Goal: Transaction & Acquisition: Book appointment/travel/reservation

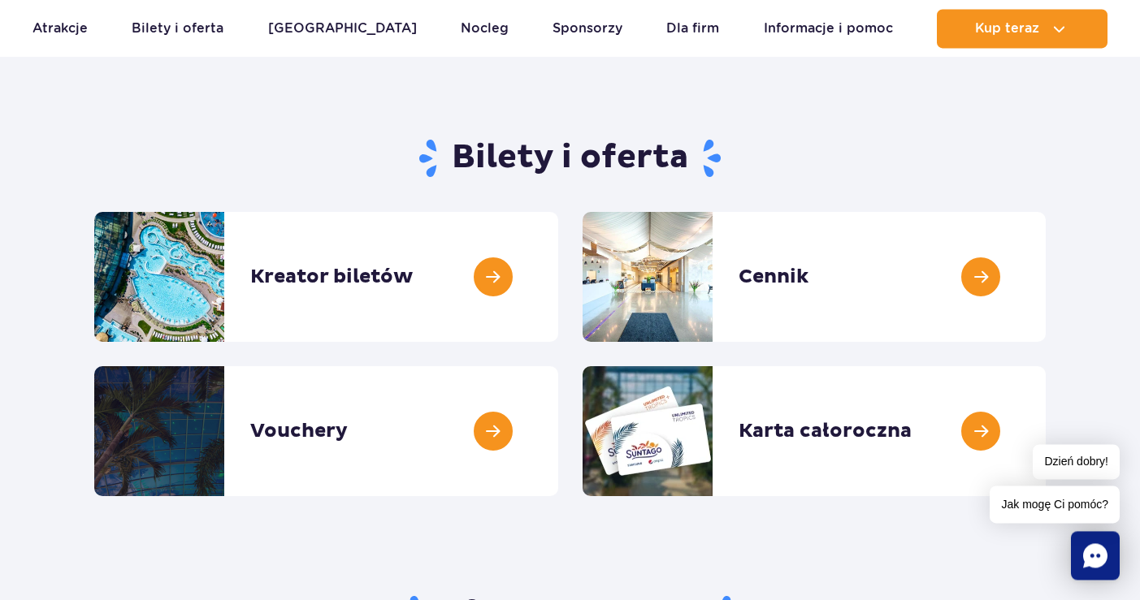
scroll to position [84, 0]
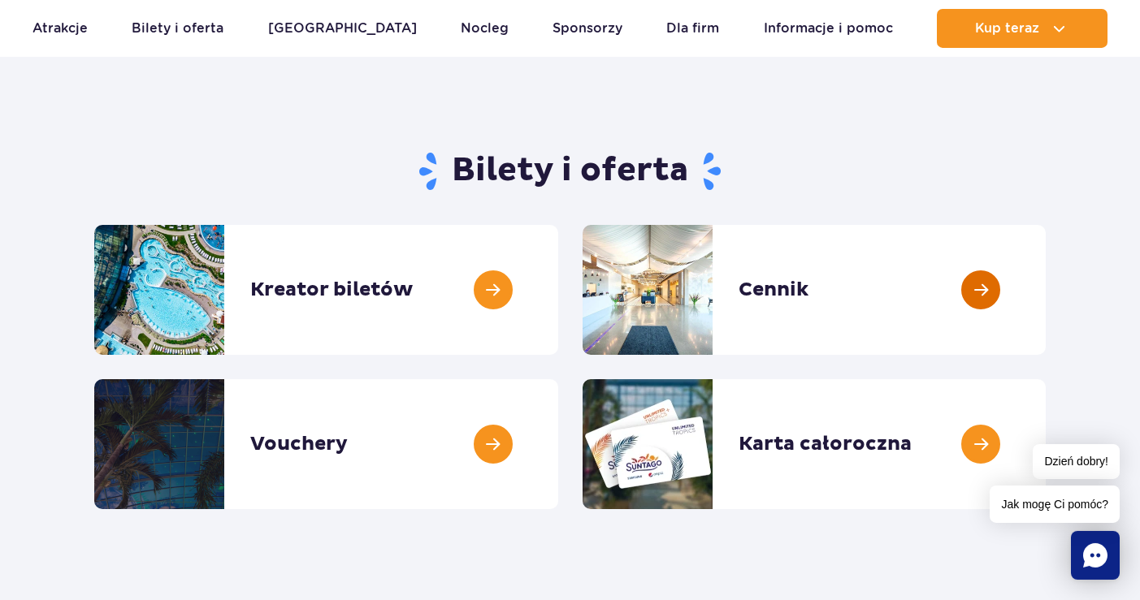
click at [1046, 288] on link at bounding box center [1046, 290] width 0 height 130
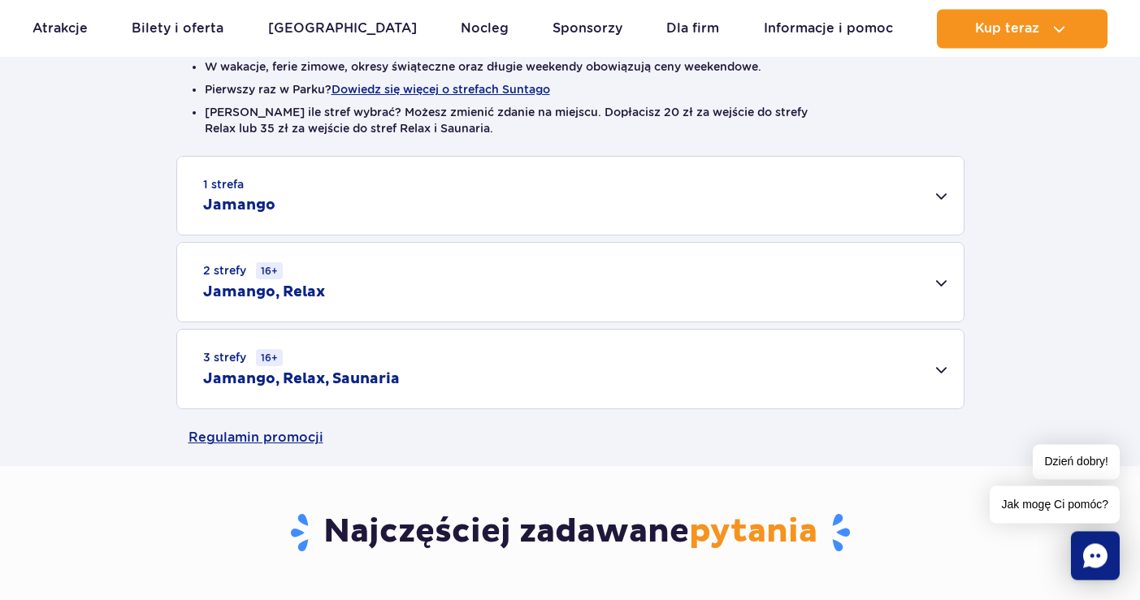
scroll to position [440, 0]
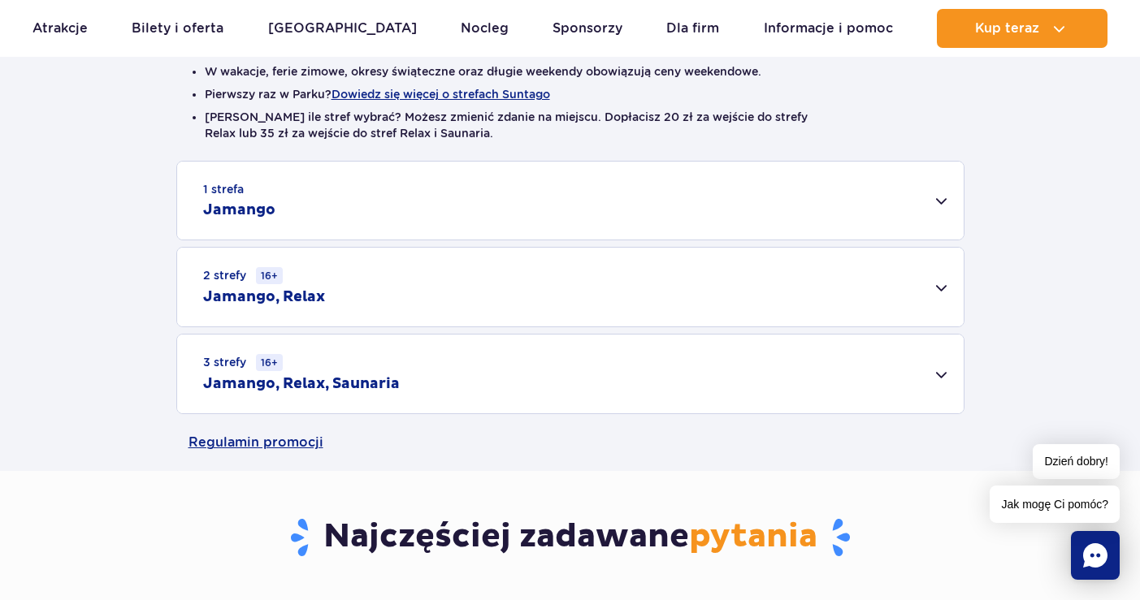
click at [930, 284] on div "2 strefy 16+ Jamango, Relax" at bounding box center [570, 287] width 787 height 79
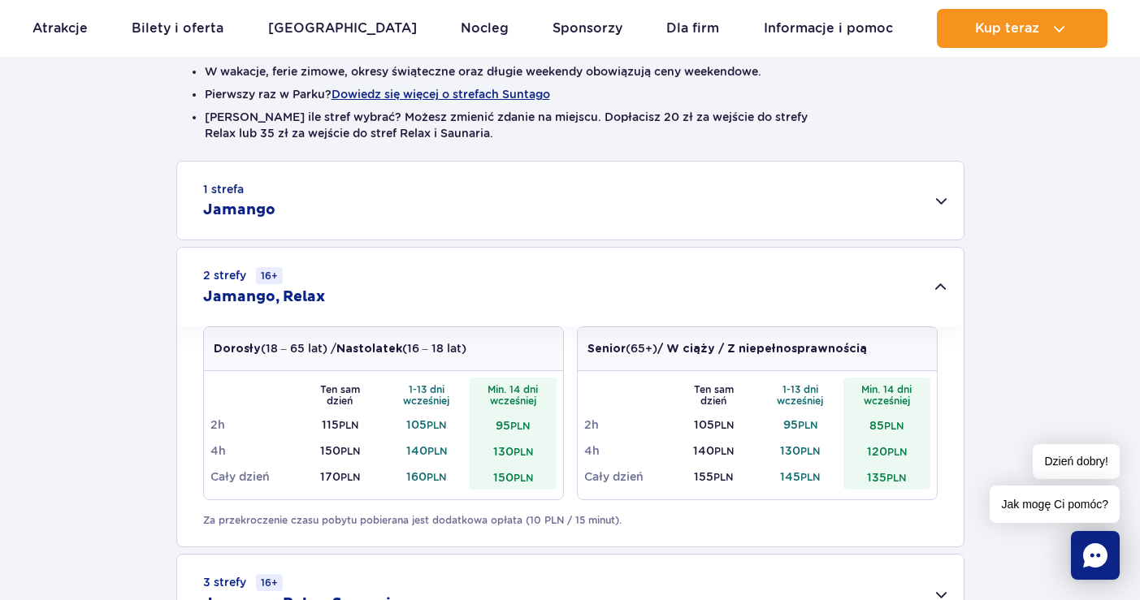
click at [938, 192] on div "1 strefa Jamango" at bounding box center [570, 201] width 787 height 78
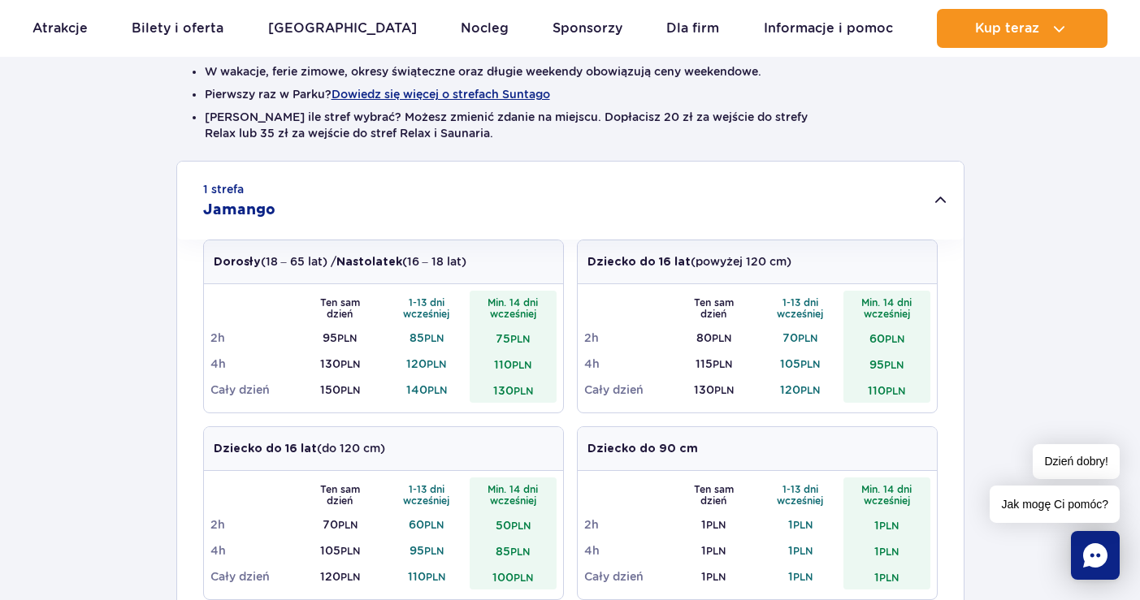
click at [938, 192] on div "1 strefa Jamango" at bounding box center [570, 201] width 787 height 78
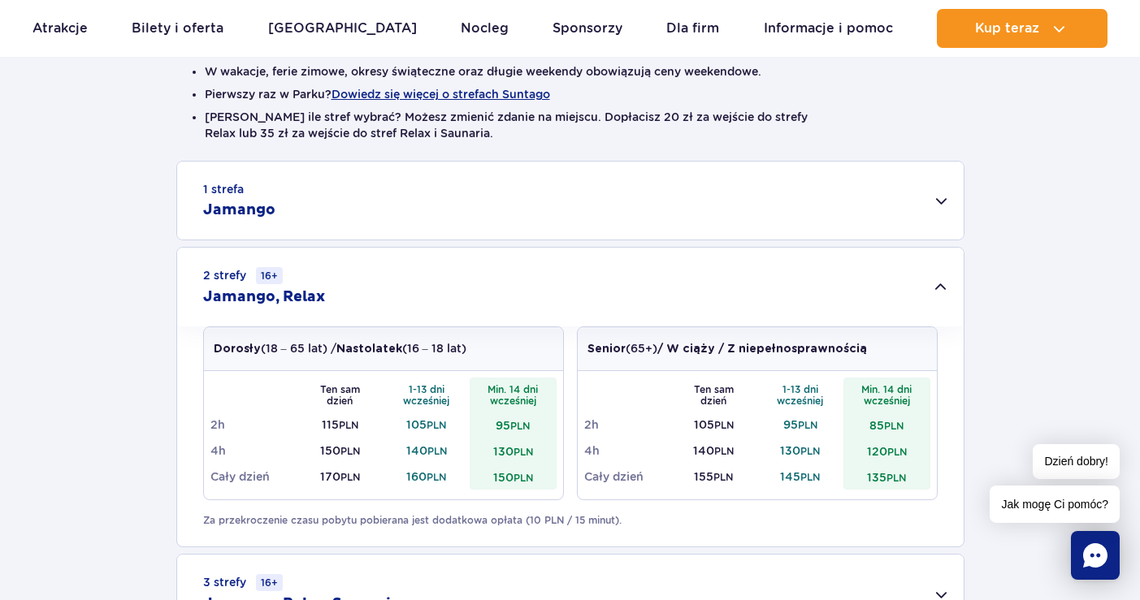
click at [934, 287] on div "2 strefy 16+ Jamango, Relax" at bounding box center [570, 287] width 787 height 79
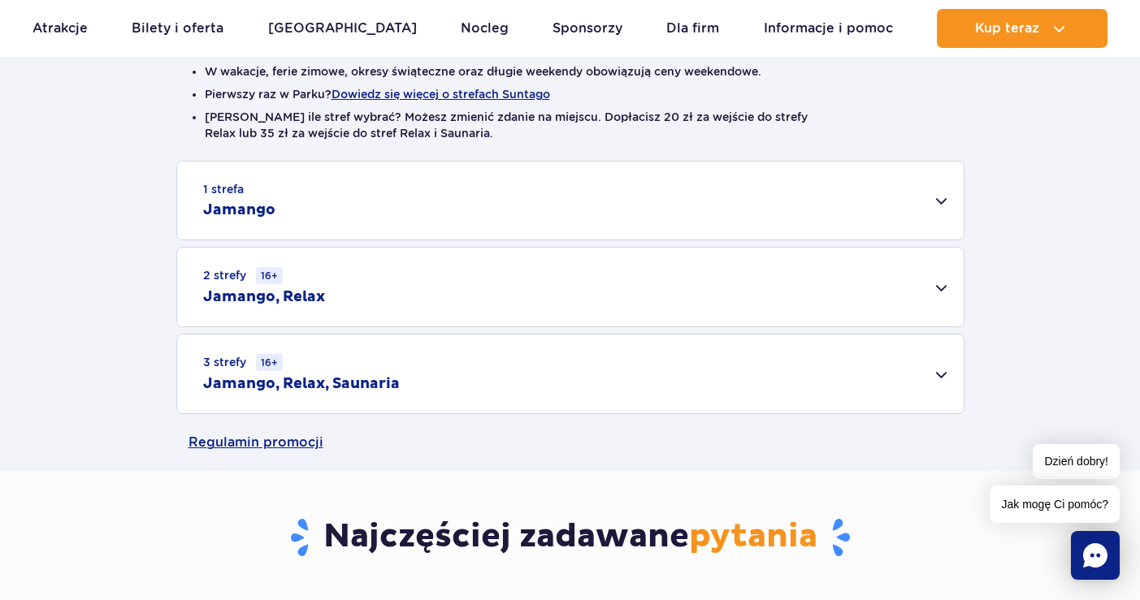
click at [941, 378] on div "3 strefy 16+ Jamango, Relax, Saunaria" at bounding box center [570, 374] width 787 height 79
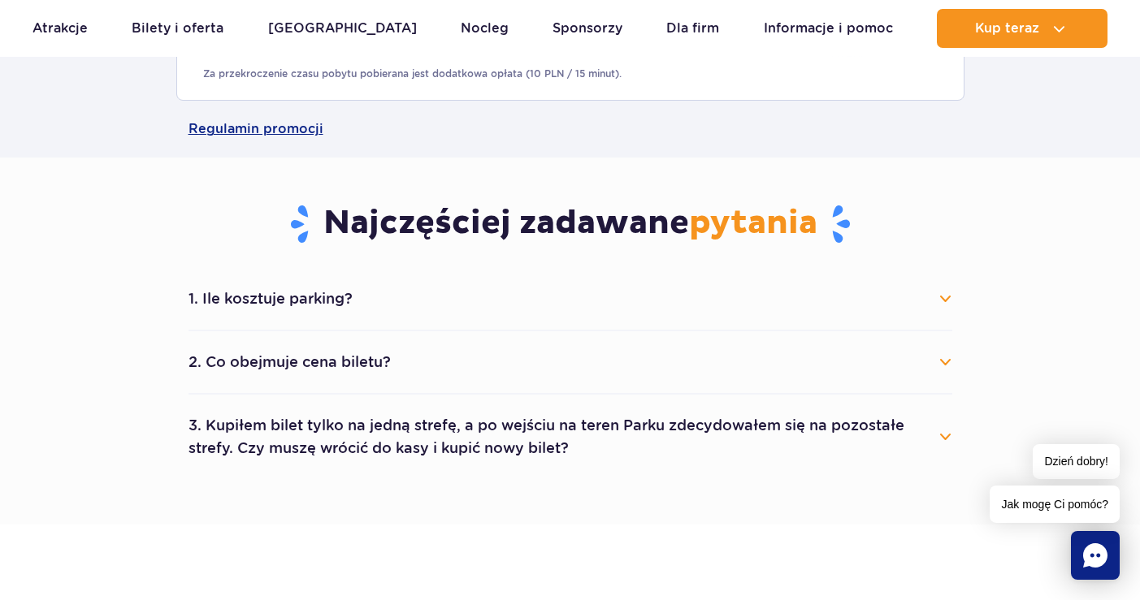
scroll to position [979, 0]
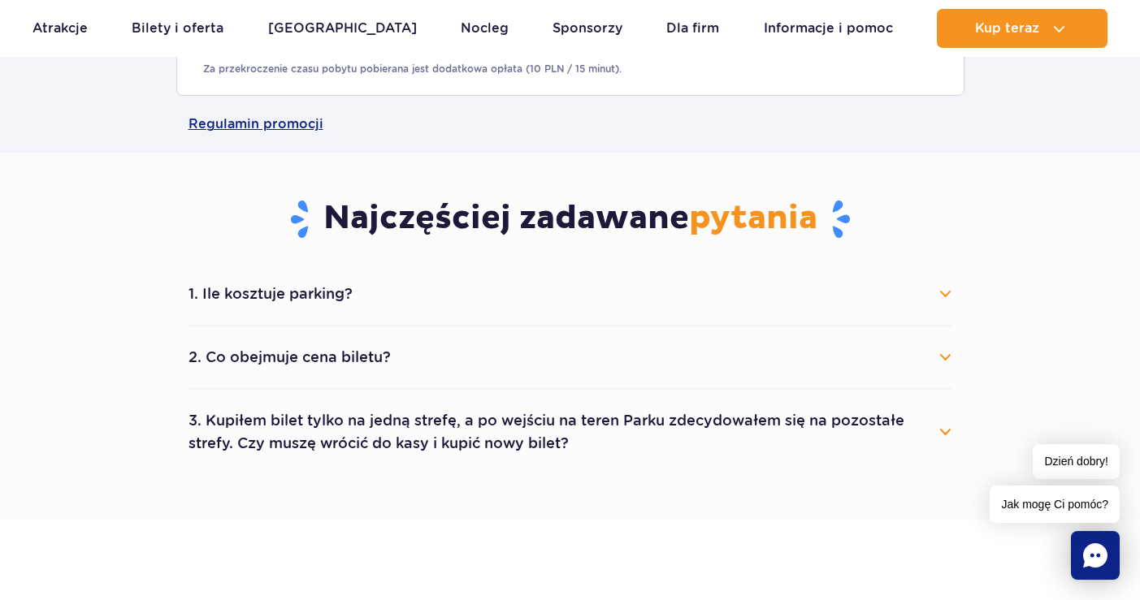
click at [945, 355] on button "2. Co obejmuje cena biletu?" at bounding box center [571, 358] width 764 height 36
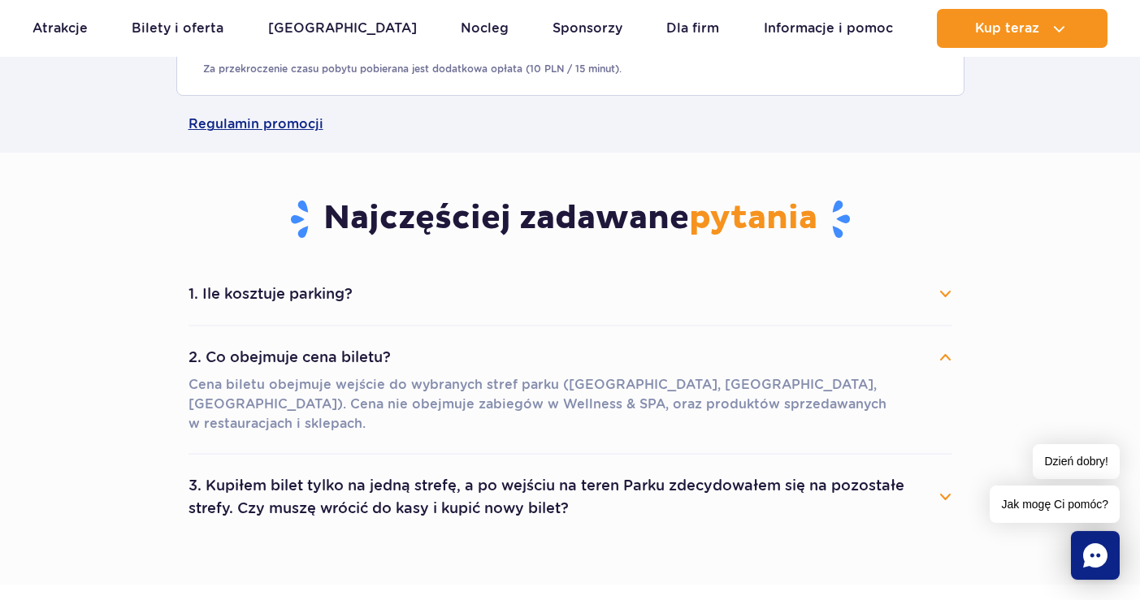
click at [937, 477] on button "3. Kupiłem bilet tylko na jedną strefę, a po wejściu na teren Parku zdecydowałe…" at bounding box center [571, 497] width 764 height 59
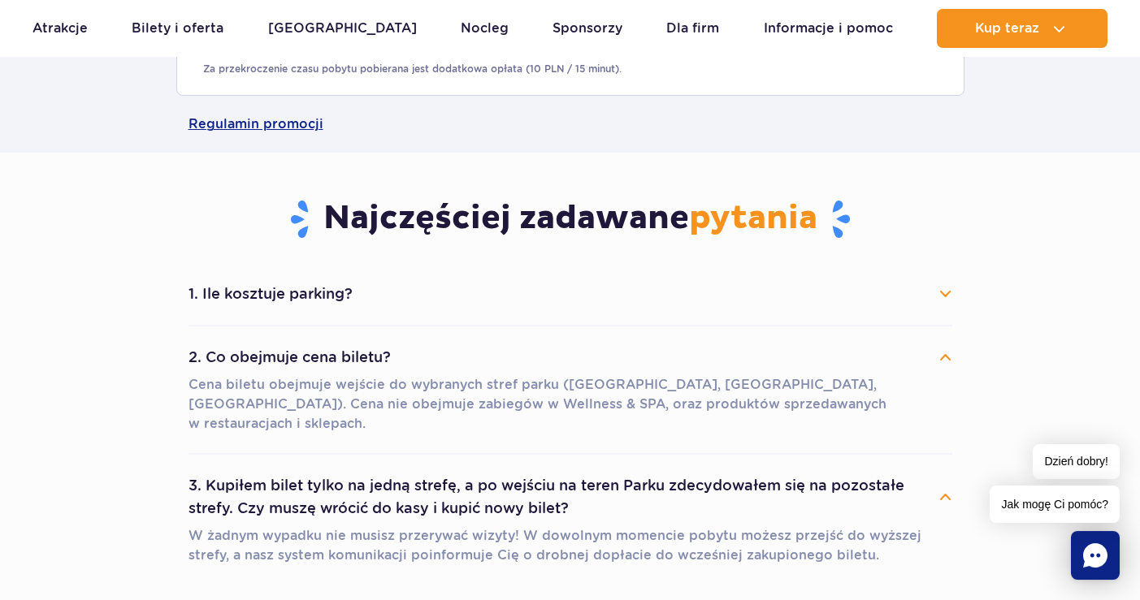
click at [935, 293] on button "1. Ile kosztuje parking?" at bounding box center [571, 294] width 764 height 36
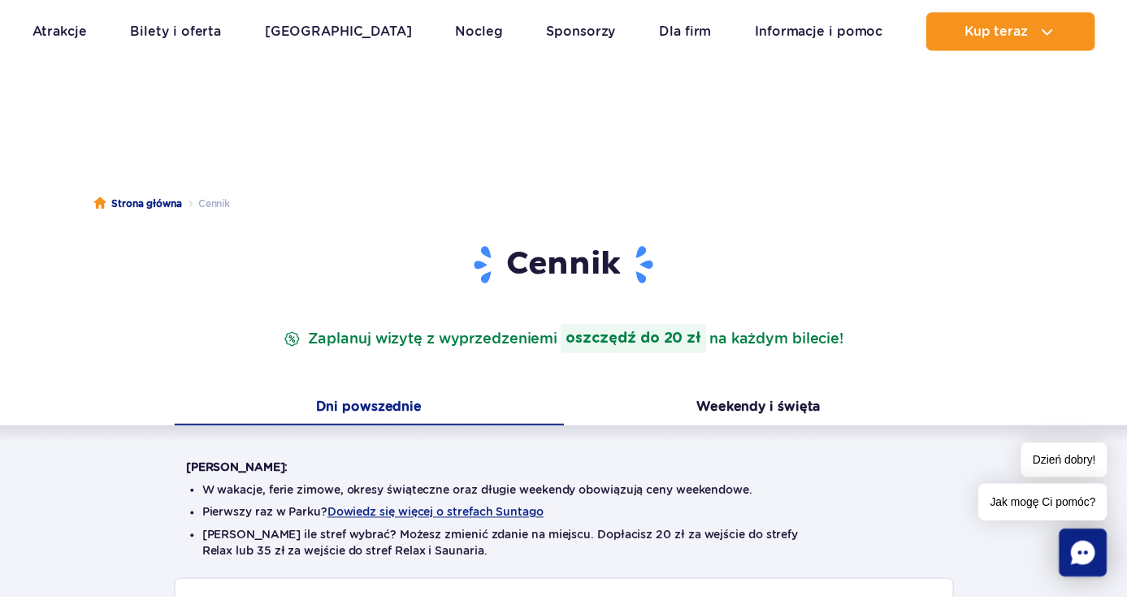
scroll to position [0, 0]
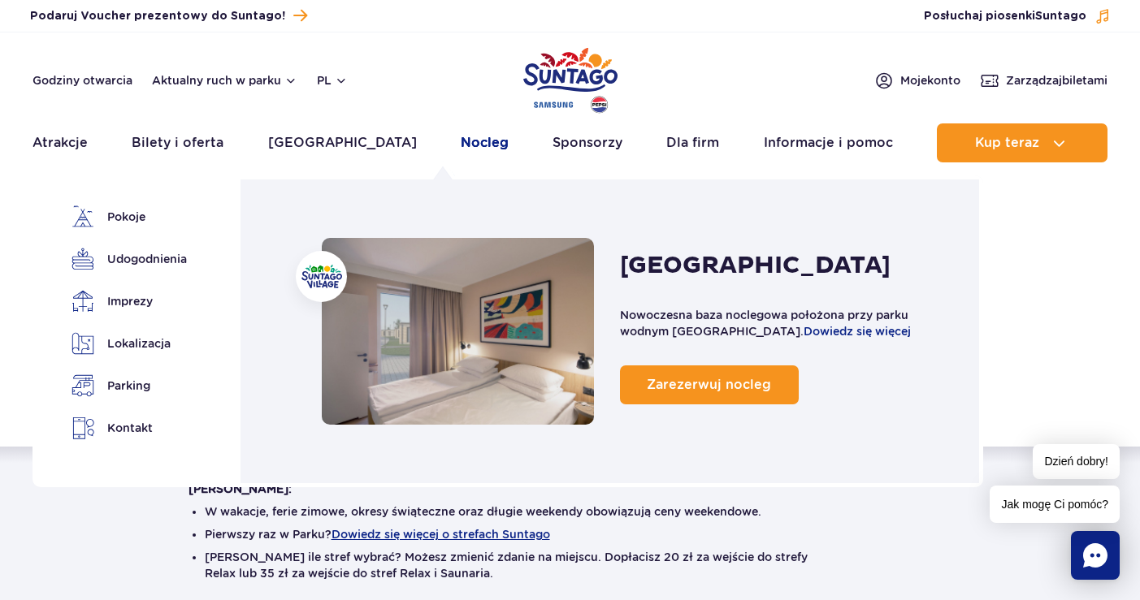
click at [461, 134] on link "Nocleg" at bounding box center [485, 143] width 48 height 39
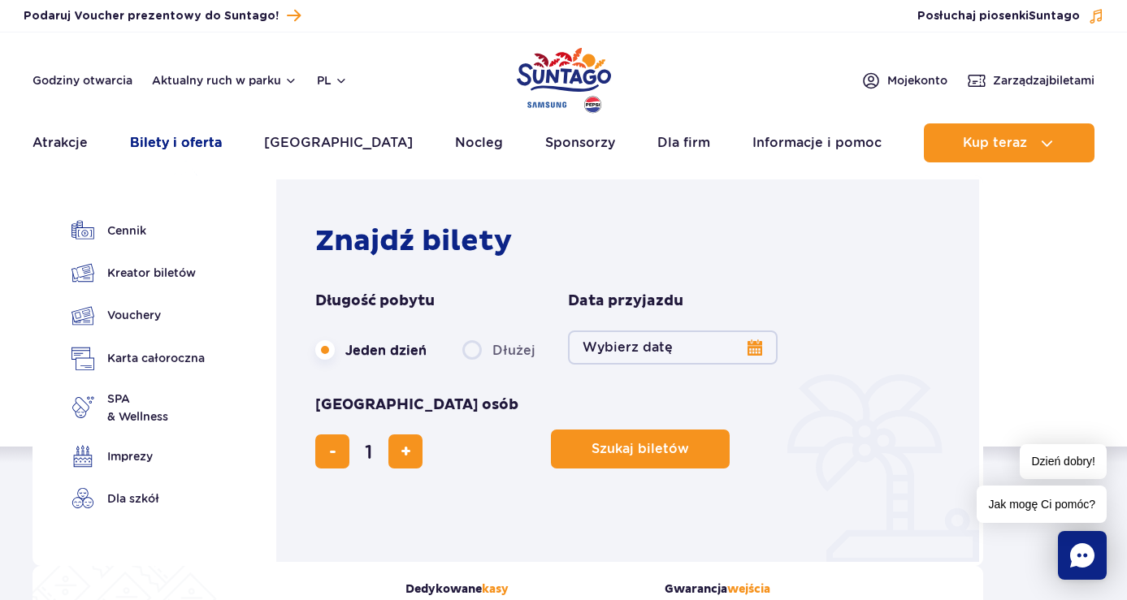
click at [193, 142] on link "Bilety i oferta" at bounding box center [176, 143] width 92 height 39
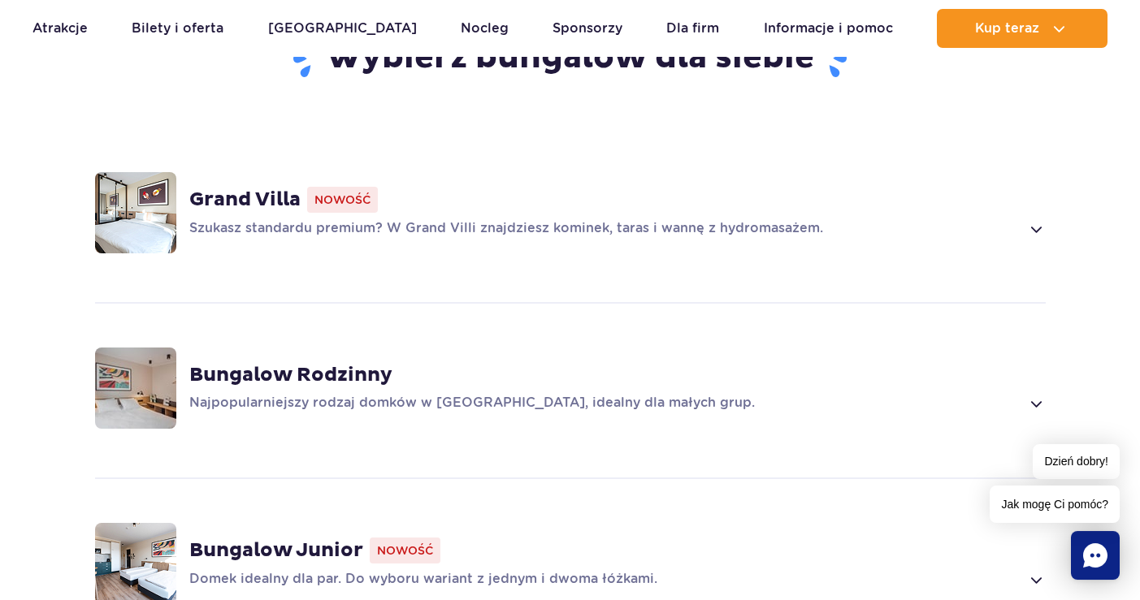
scroll to position [1196, 0]
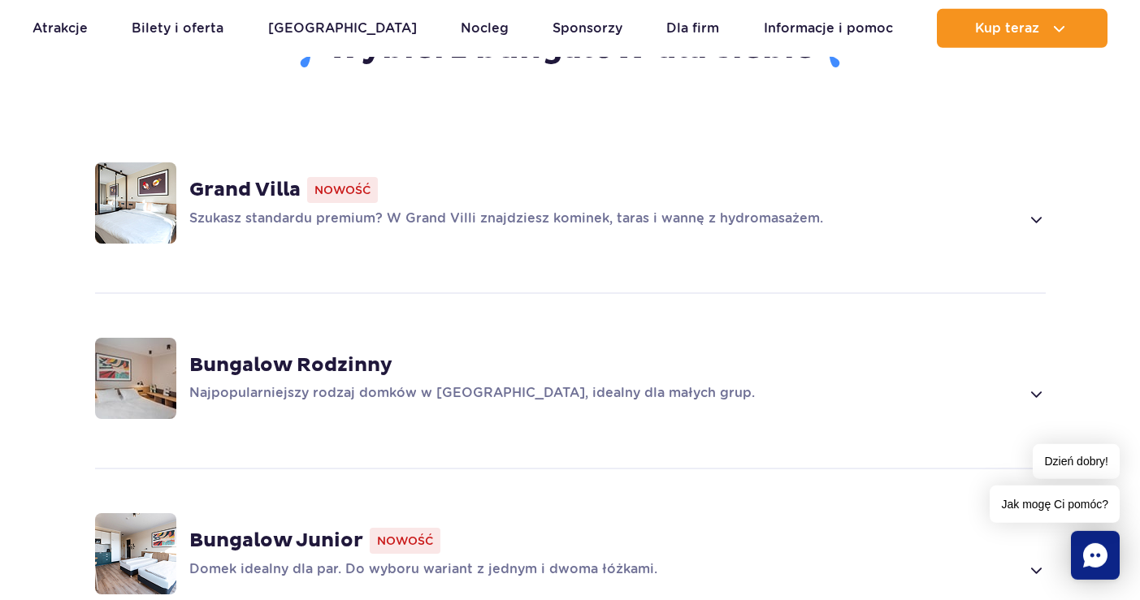
click at [252, 178] on strong "Grand Villa" at bounding box center [244, 190] width 111 height 24
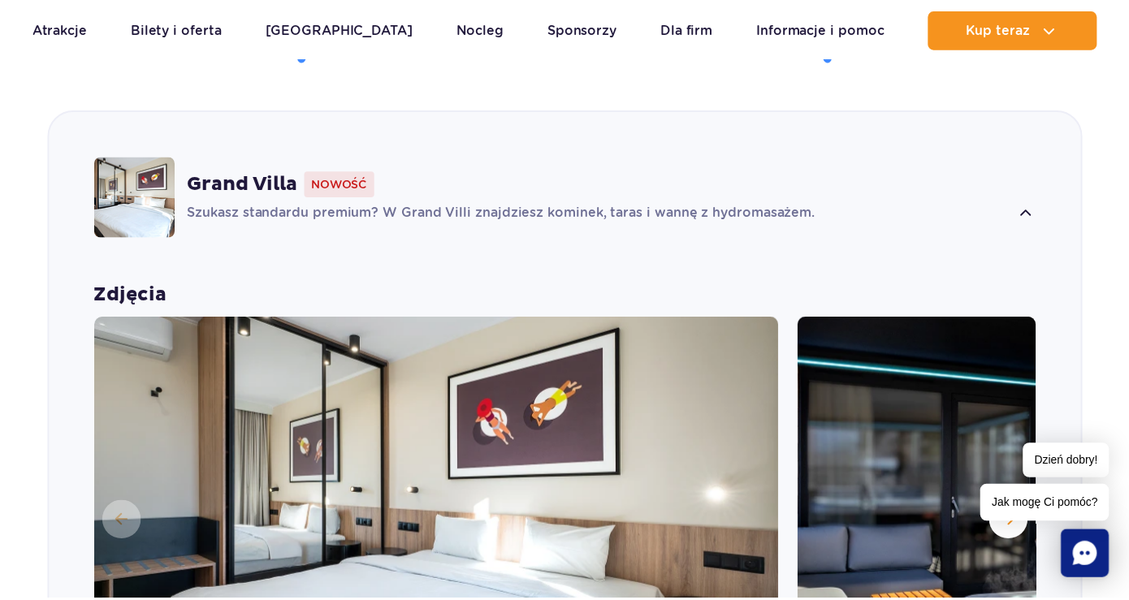
scroll to position [1418, 0]
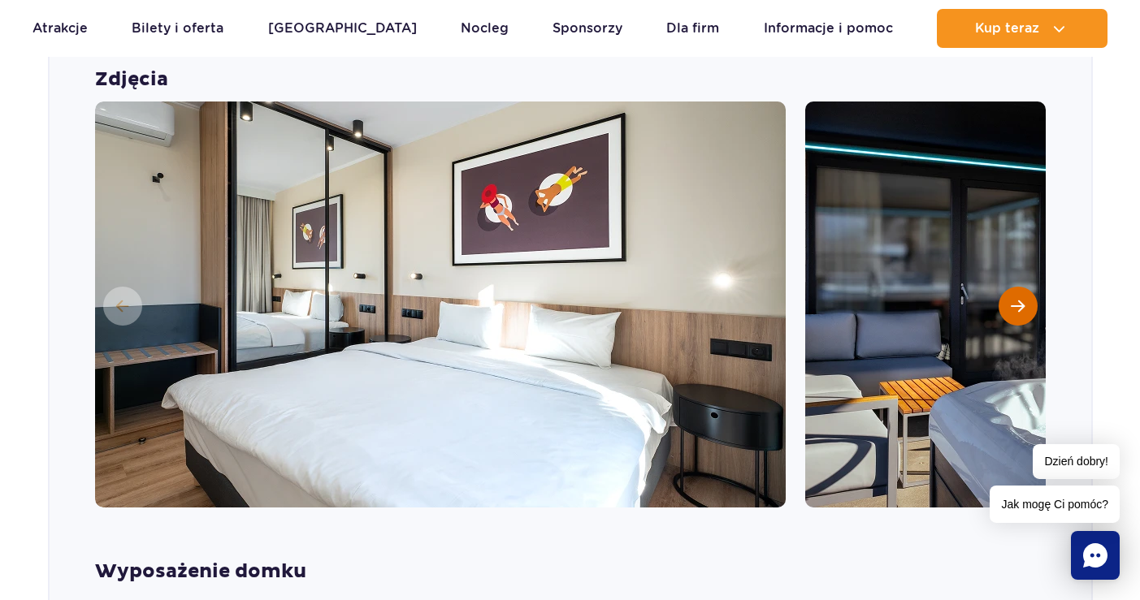
click at [1023, 299] on span "Następny slajd" at bounding box center [1018, 306] width 14 height 15
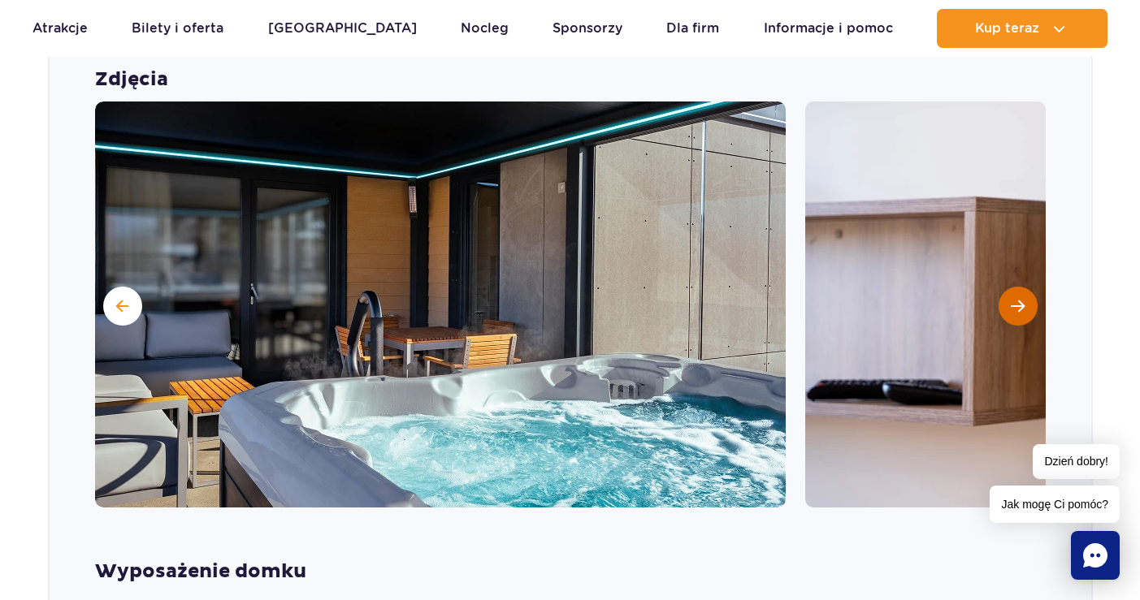
click at [1020, 299] on span "Następny slajd" at bounding box center [1018, 306] width 14 height 15
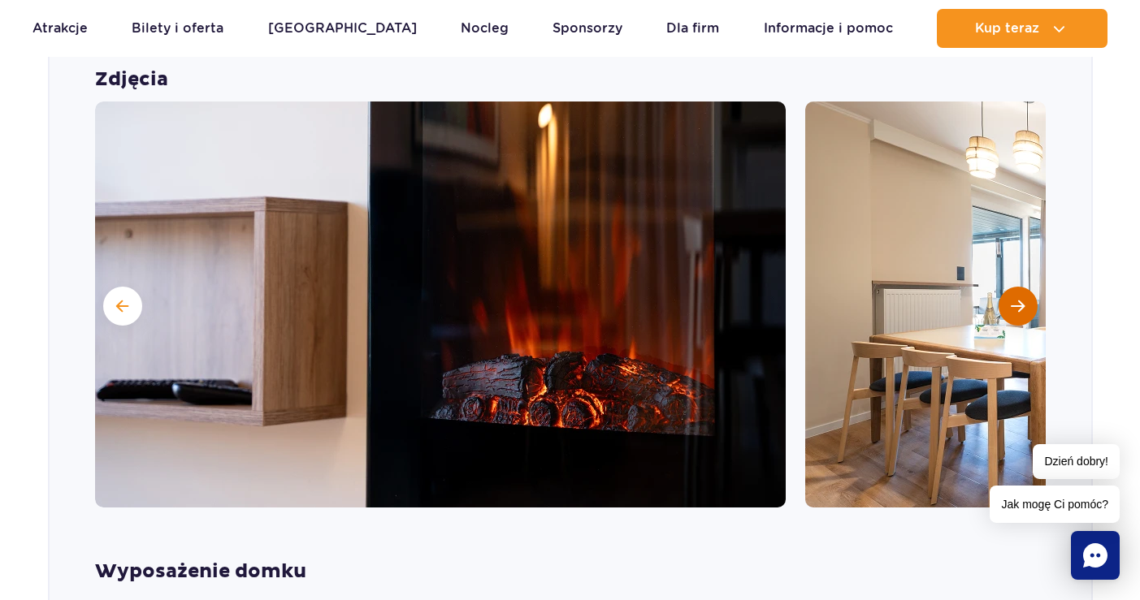
click at [1020, 299] on span "Następny slajd" at bounding box center [1018, 306] width 14 height 15
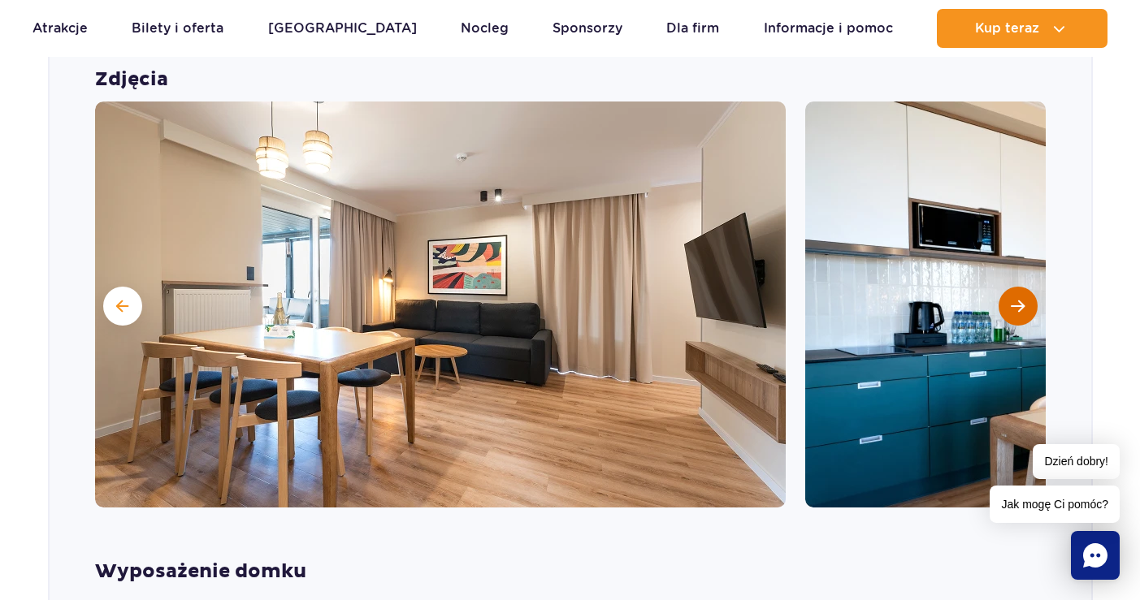
click at [1020, 299] on span "Następny slajd" at bounding box center [1018, 306] width 14 height 15
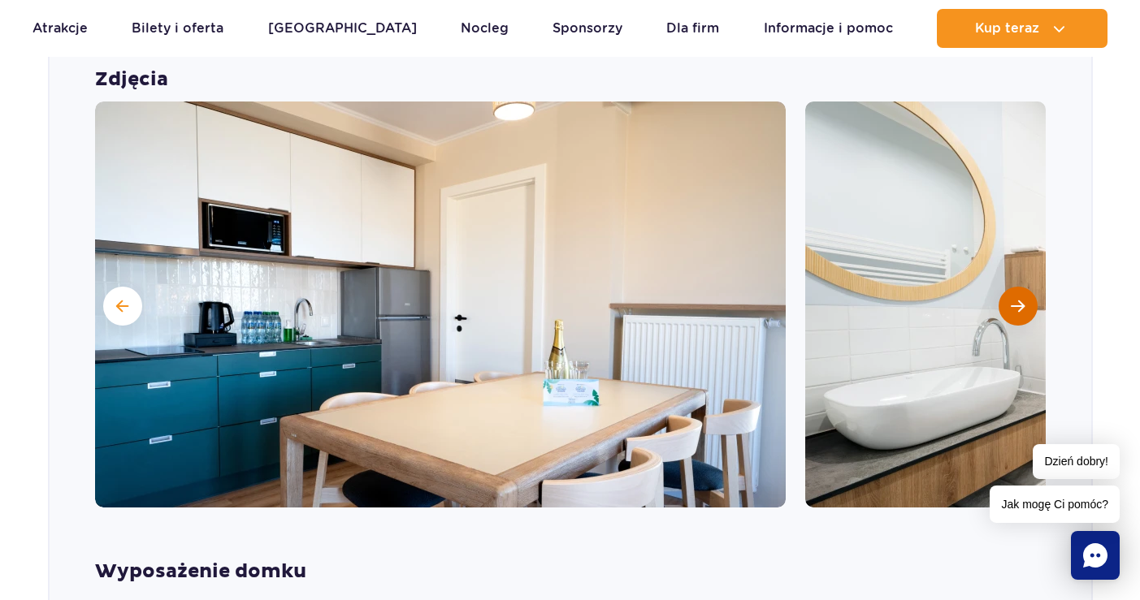
click at [1020, 299] on span "Następny slajd" at bounding box center [1018, 306] width 14 height 15
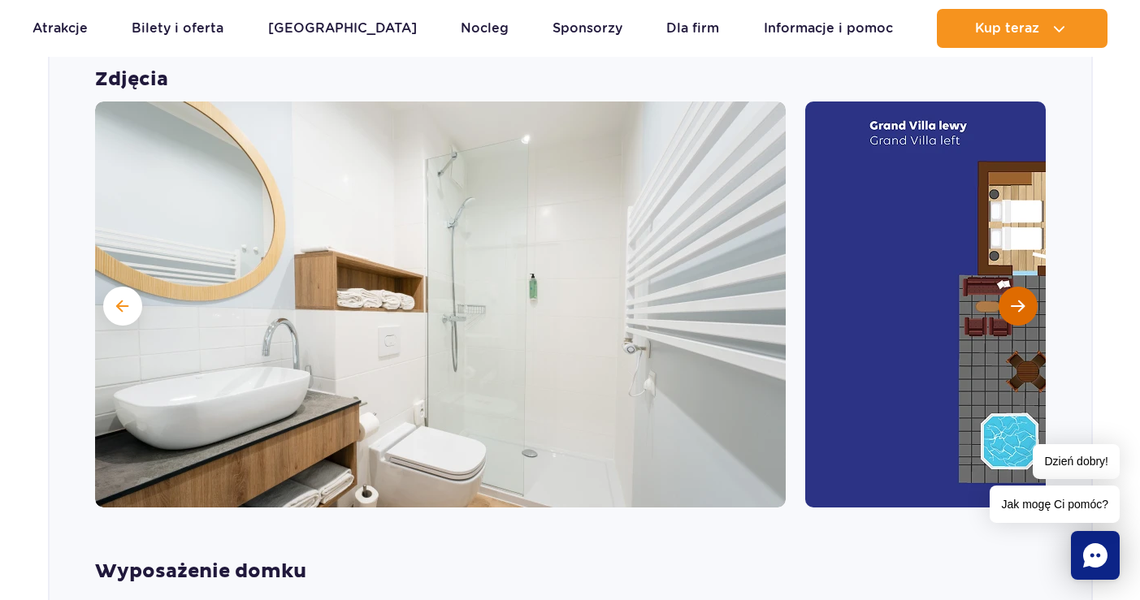
click at [1020, 299] on span "Następny slajd" at bounding box center [1018, 306] width 14 height 15
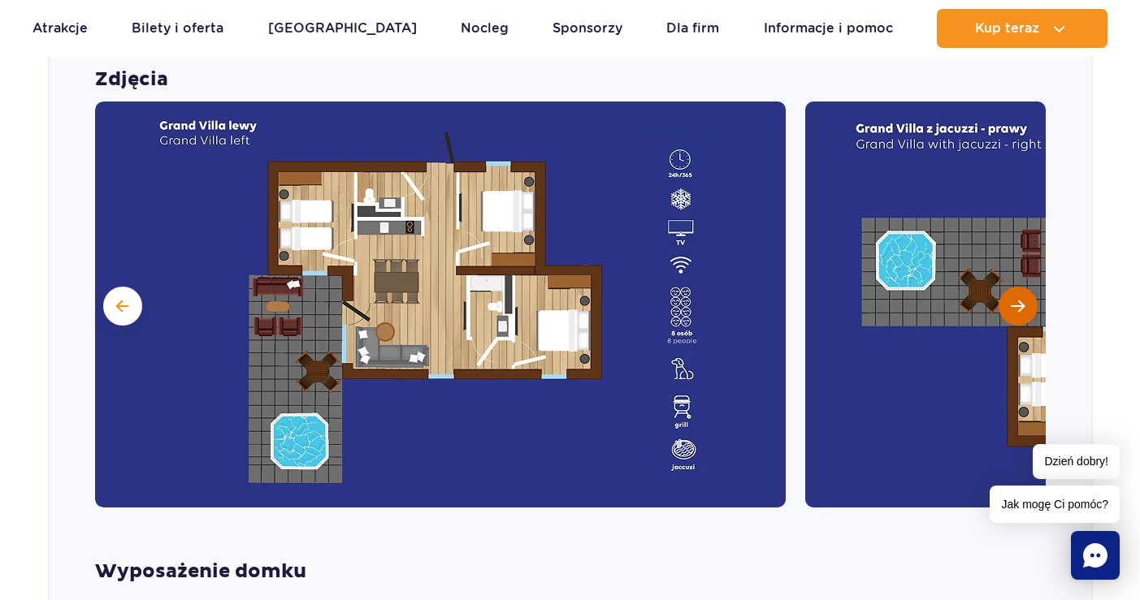
click at [1020, 299] on span "Następny slajd" at bounding box center [1018, 306] width 14 height 15
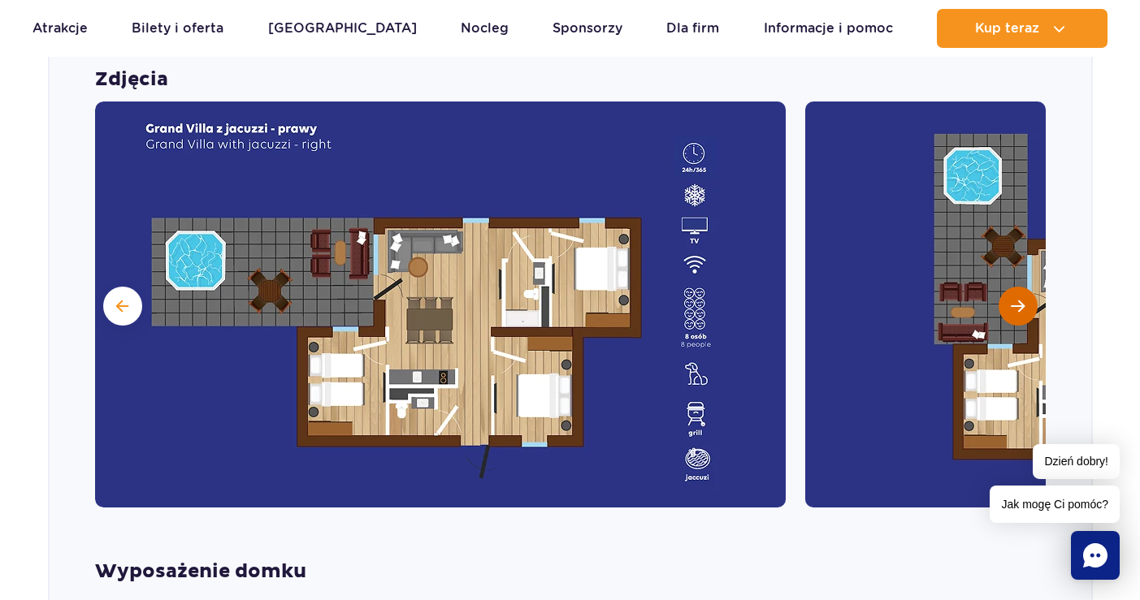
click at [1020, 299] on span "Następny slajd" at bounding box center [1018, 306] width 14 height 15
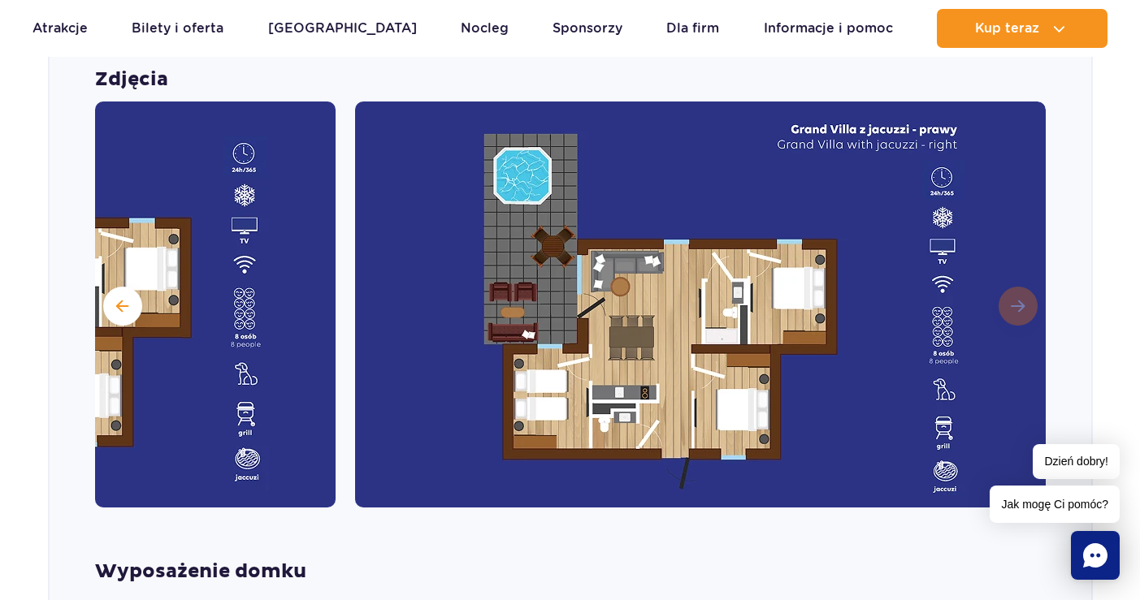
click at [1020, 284] on img at bounding box center [700, 305] width 691 height 406
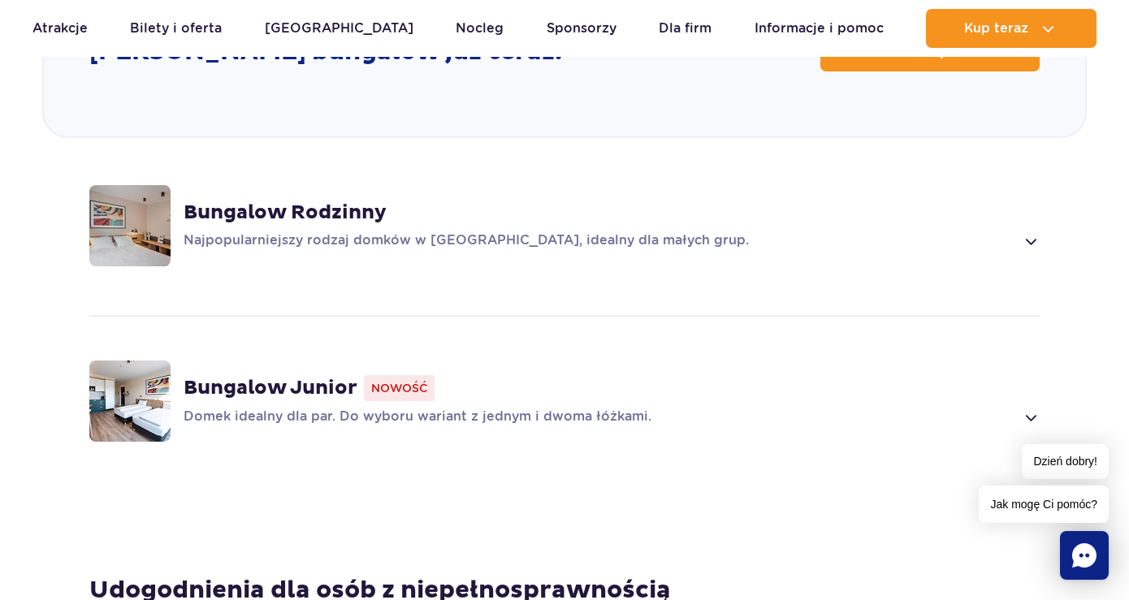
scroll to position [2326, 0]
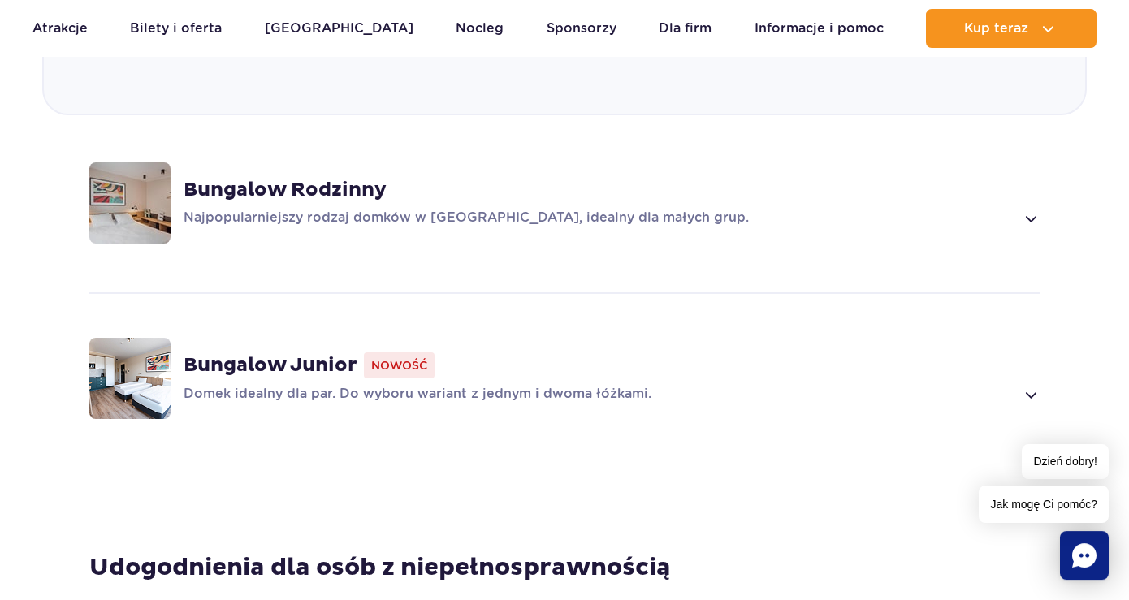
click at [1038, 209] on span at bounding box center [1030, 219] width 19 height 20
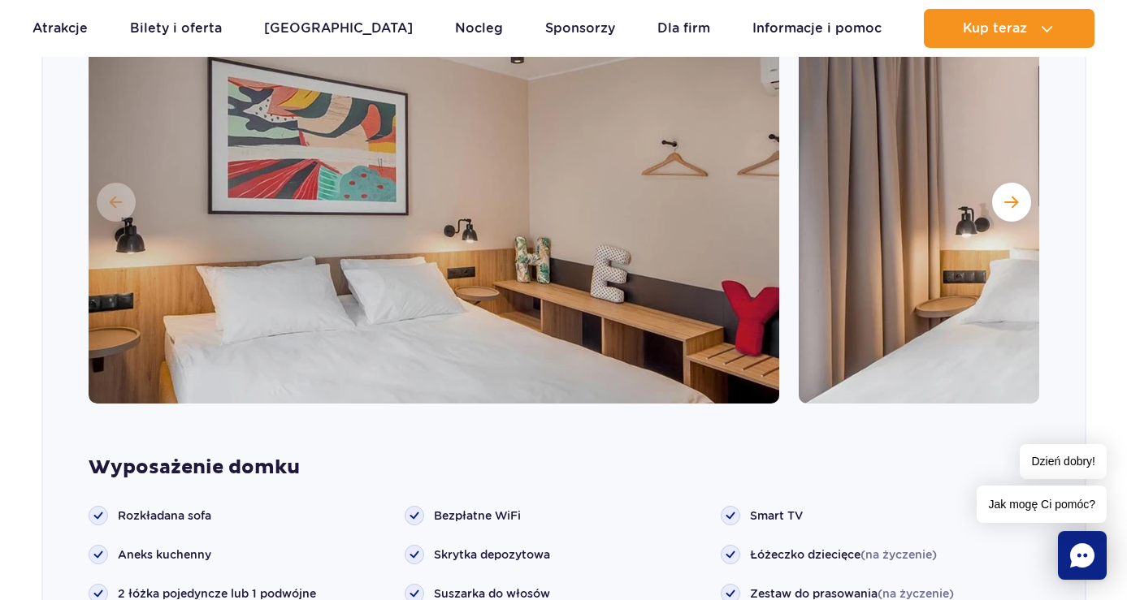
scroll to position [1709, 0]
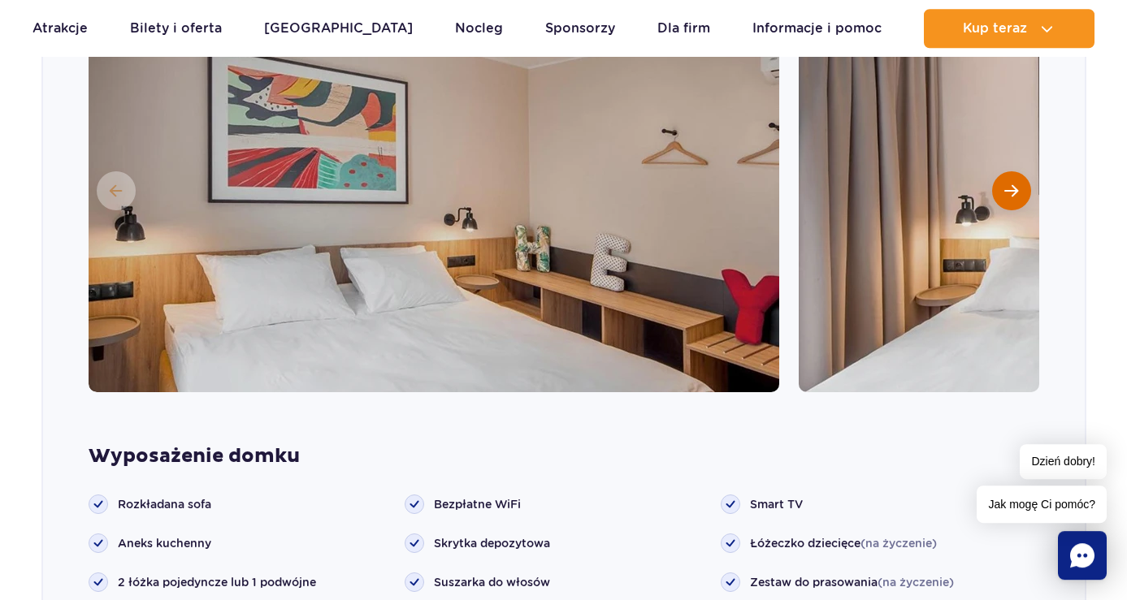
click at [1012, 184] on span "Następny slajd" at bounding box center [1011, 191] width 14 height 15
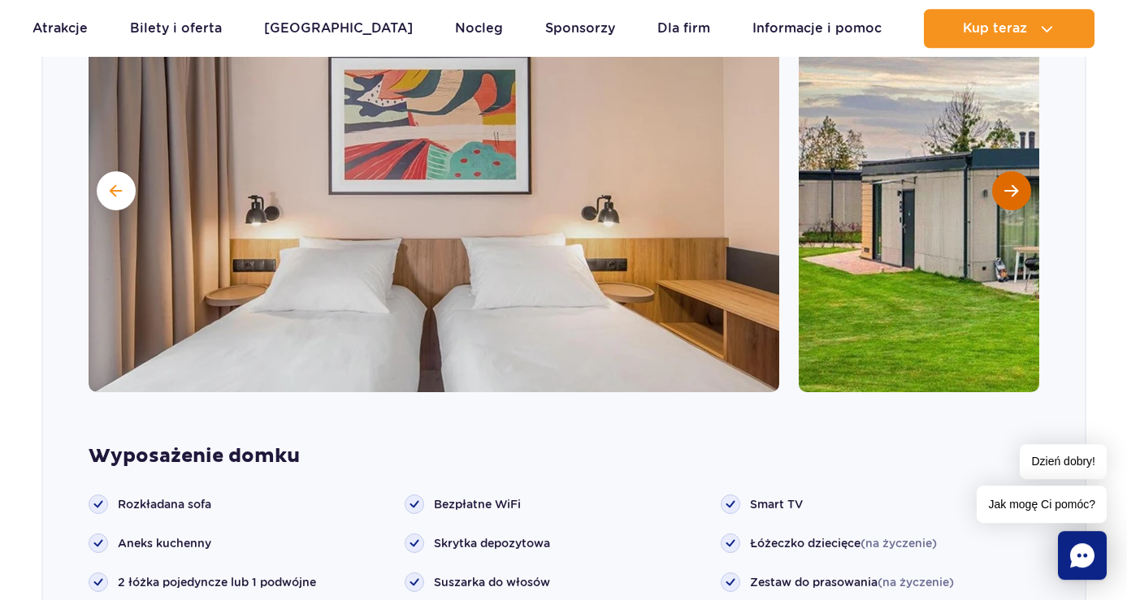
click at [1012, 184] on span "Następny slajd" at bounding box center [1011, 191] width 14 height 15
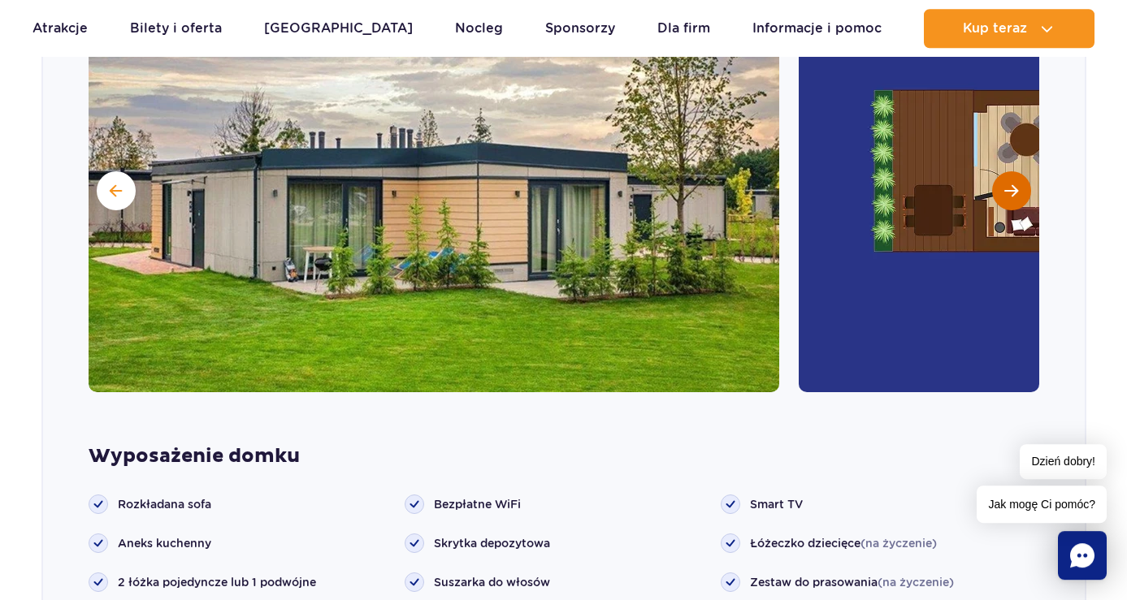
click at [1012, 184] on span "Następny slajd" at bounding box center [1011, 191] width 14 height 15
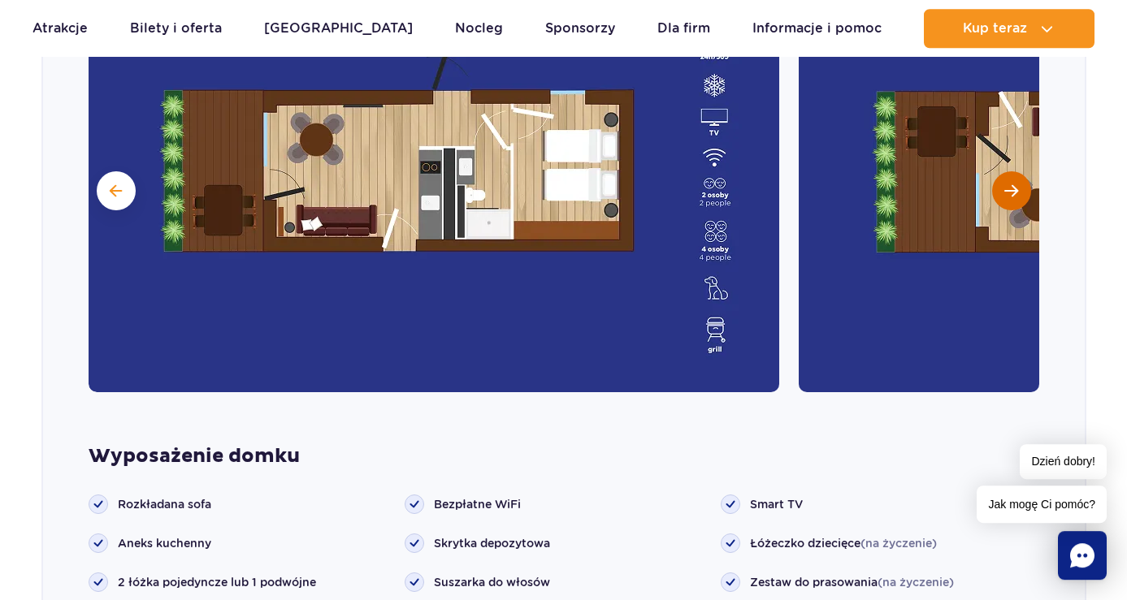
click at [1012, 184] on span "Następny slajd" at bounding box center [1011, 191] width 14 height 15
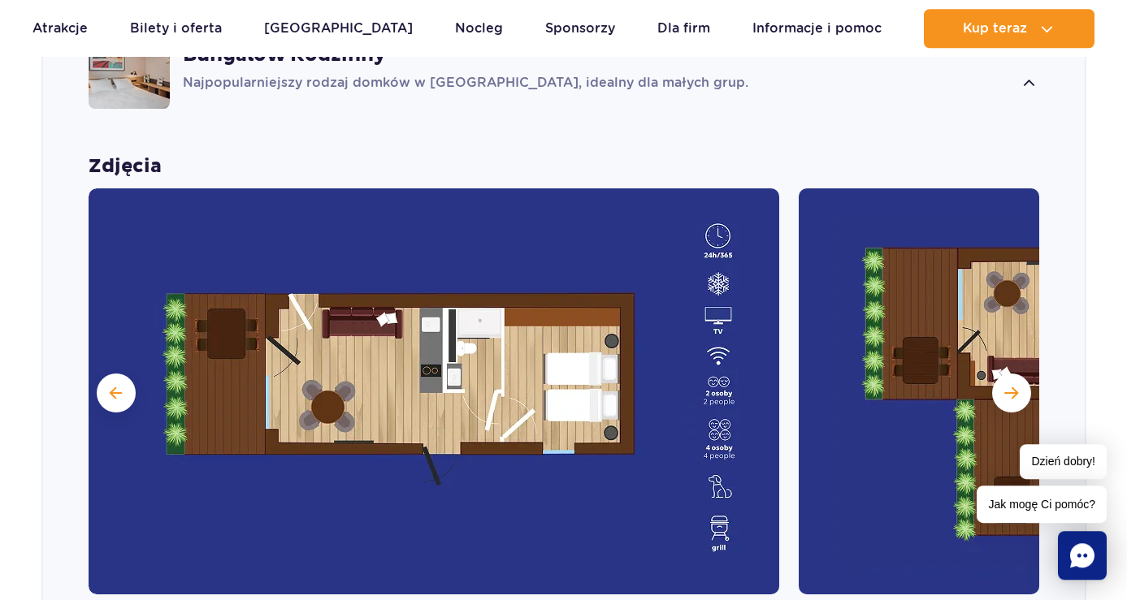
scroll to position [1551, 0]
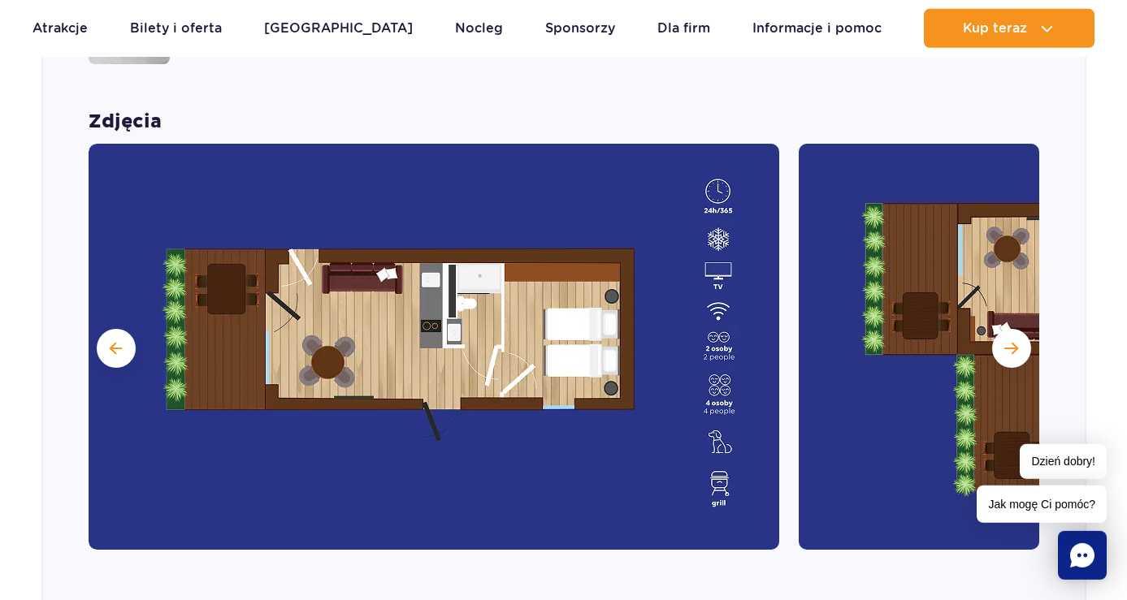
click at [711, 417] on img at bounding box center [434, 347] width 691 height 406
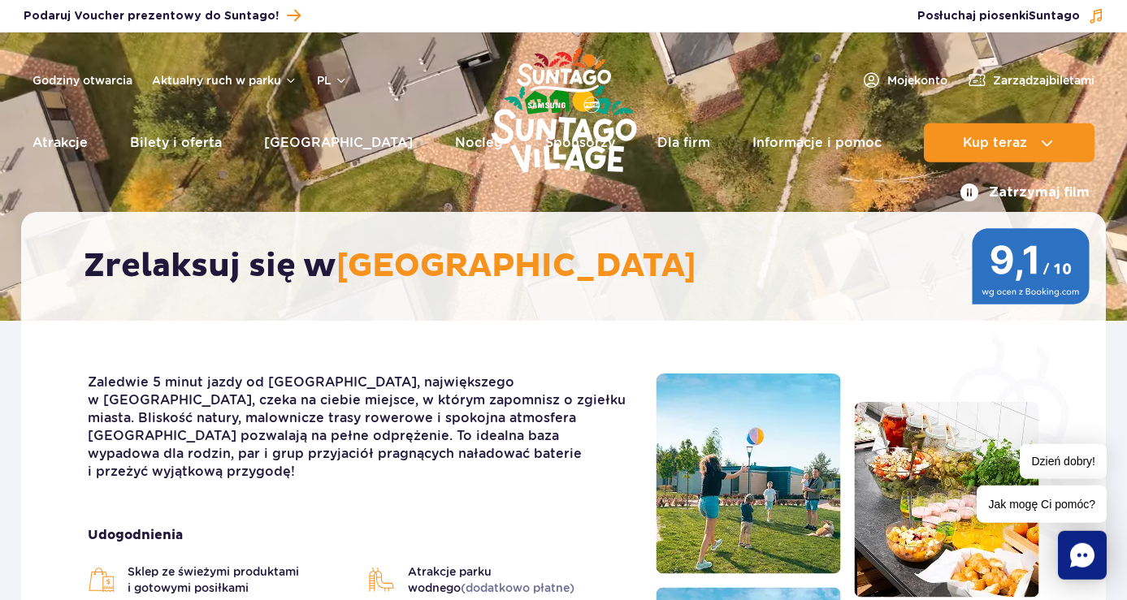
scroll to position [0, 0]
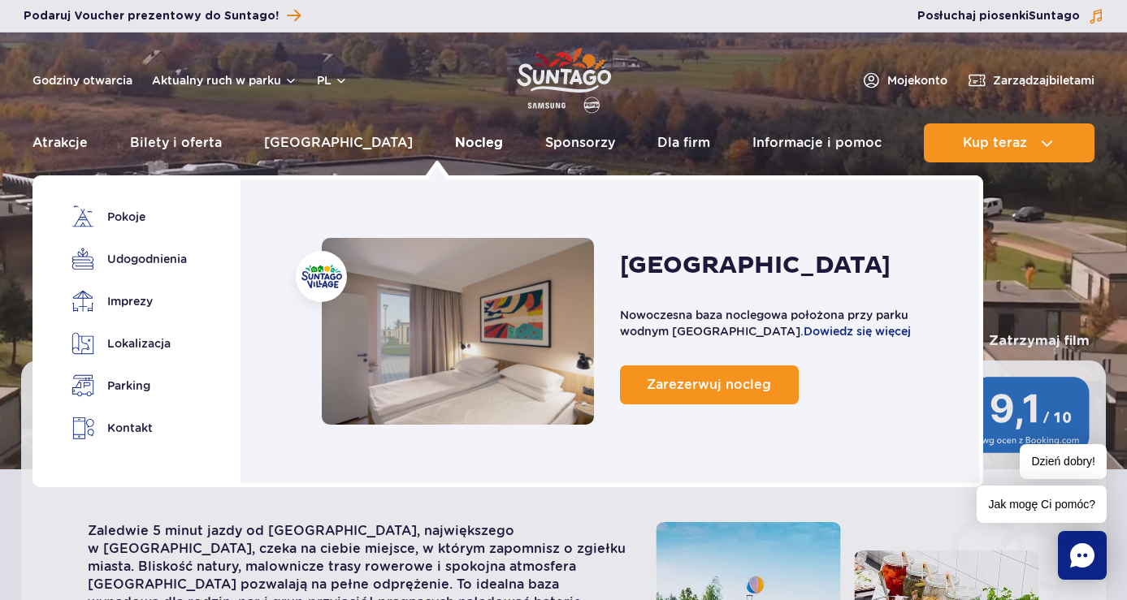
click at [455, 137] on link "Nocleg" at bounding box center [479, 143] width 48 height 39
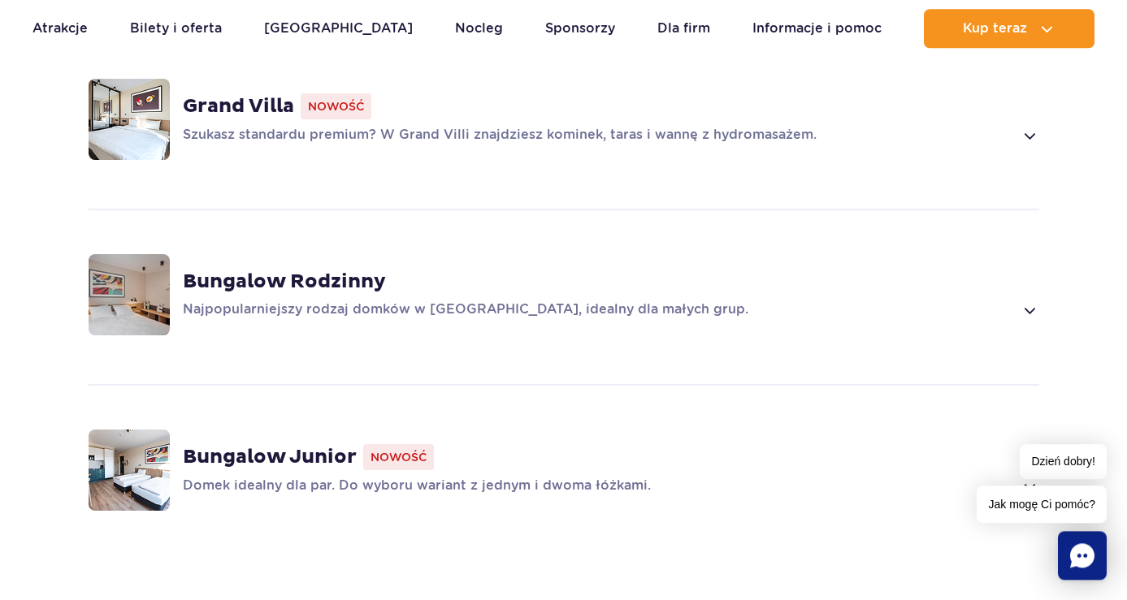
scroll to position [1290, 0]
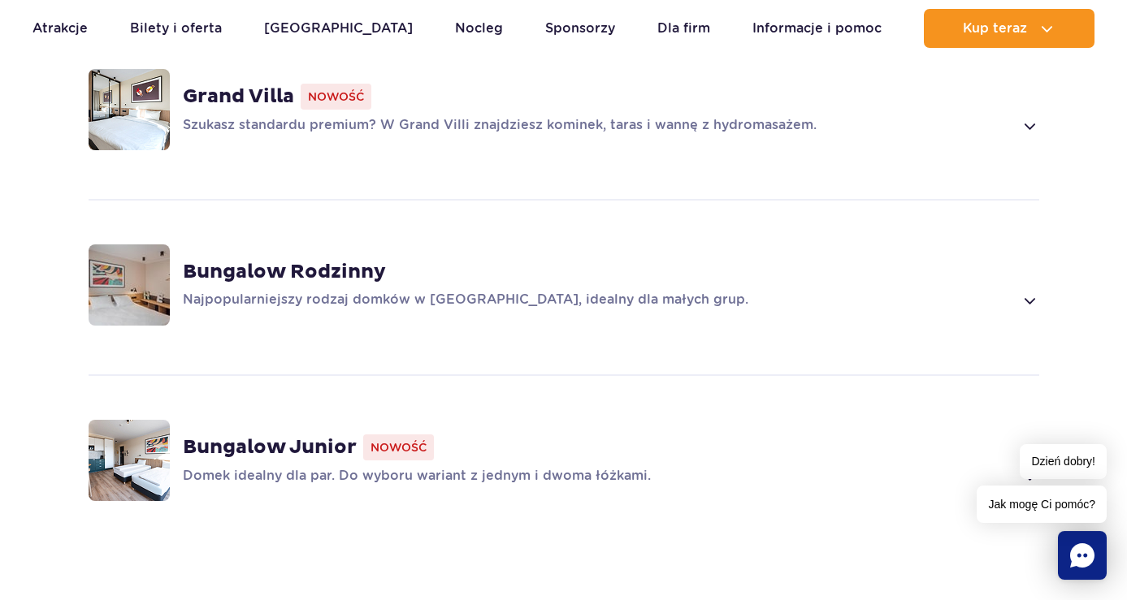
click at [1025, 116] on span at bounding box center [1029, 126] width 19 height 20
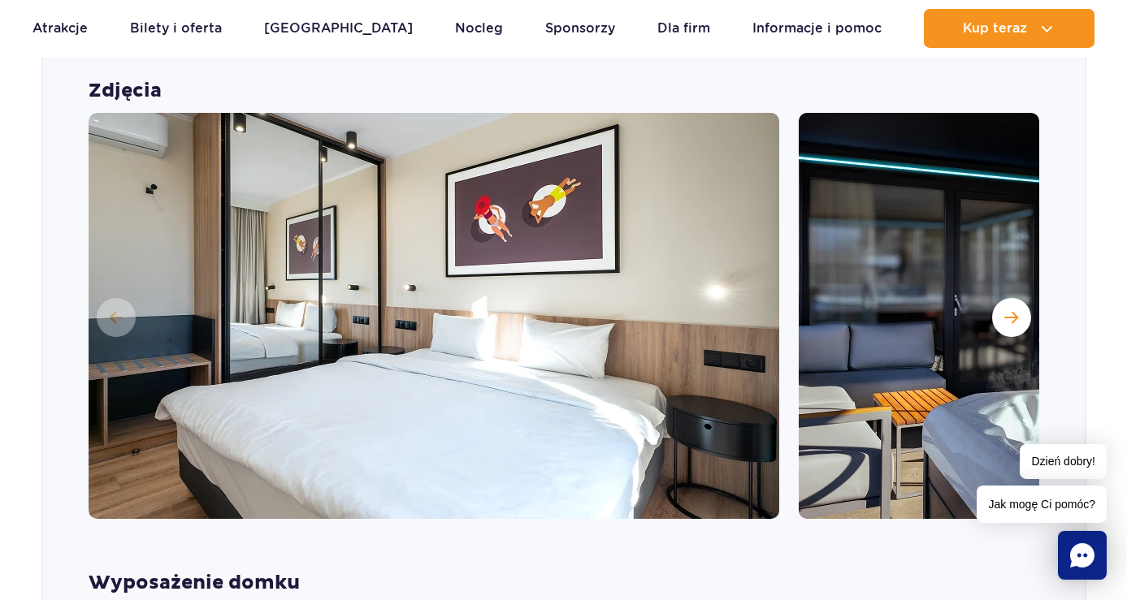
scroll to position [1395, 0]
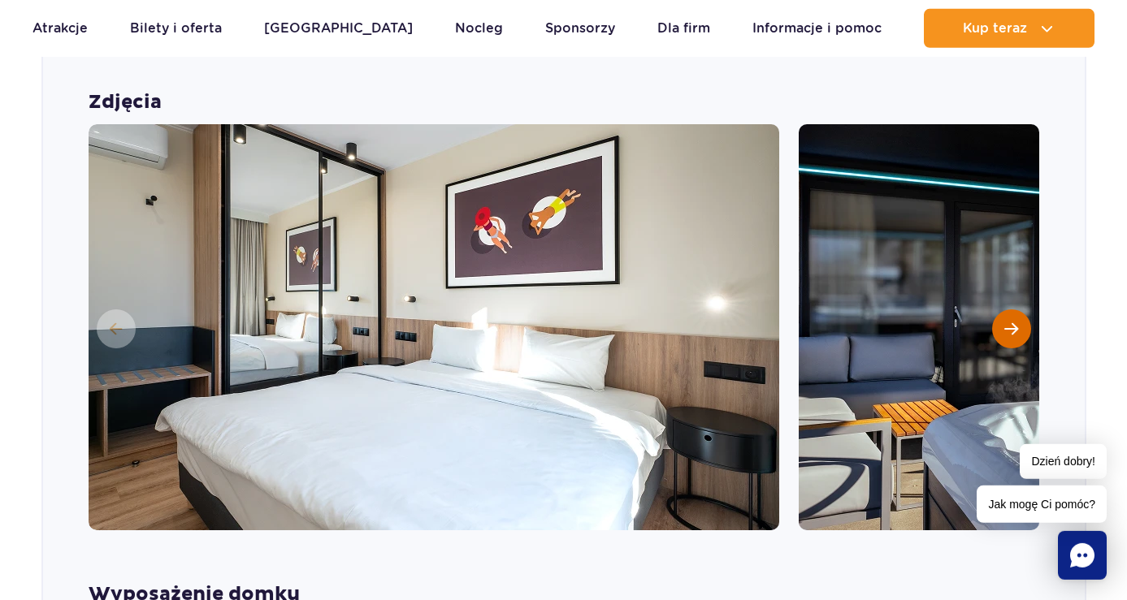
click at [1012, 310] on button "Następny slajd" at bounding box center [1011, 329] width 39 height 39
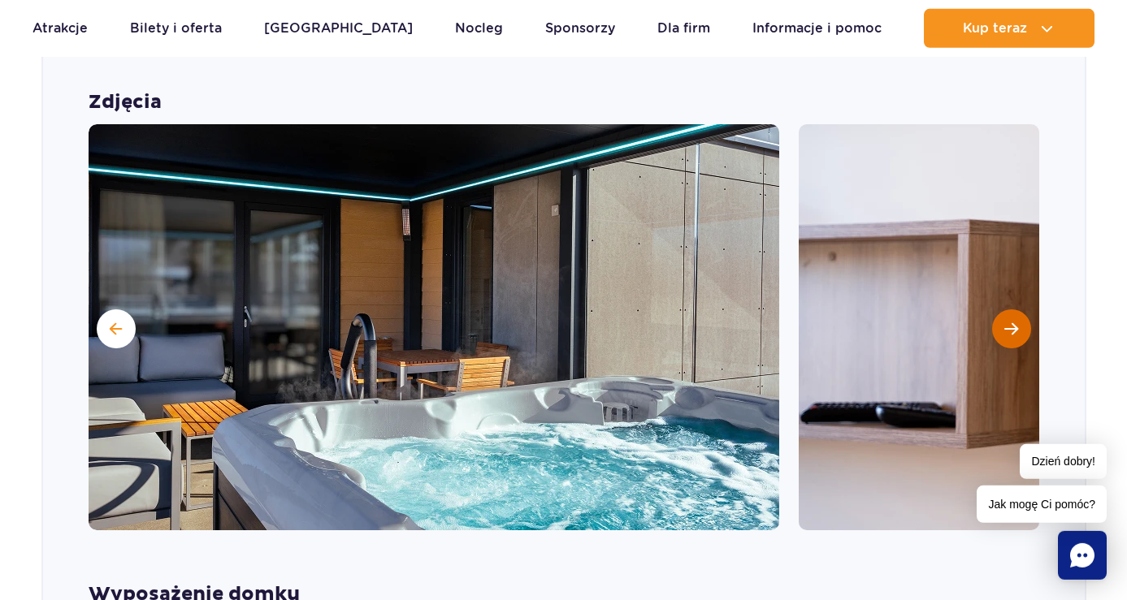
click at [1012, 310] on button "Następny slajd" at bounding box center [1011, 329] width 39 height 39
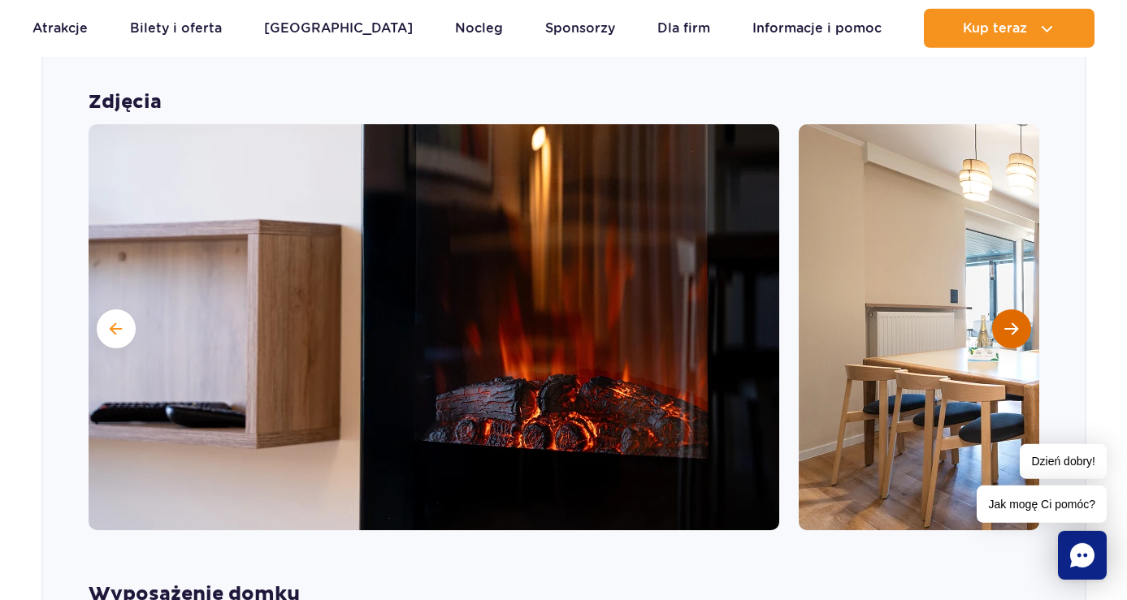
click at [1012, 310] on button "Następny slajd" at bounding box center [1011, 329] width 39 height 39
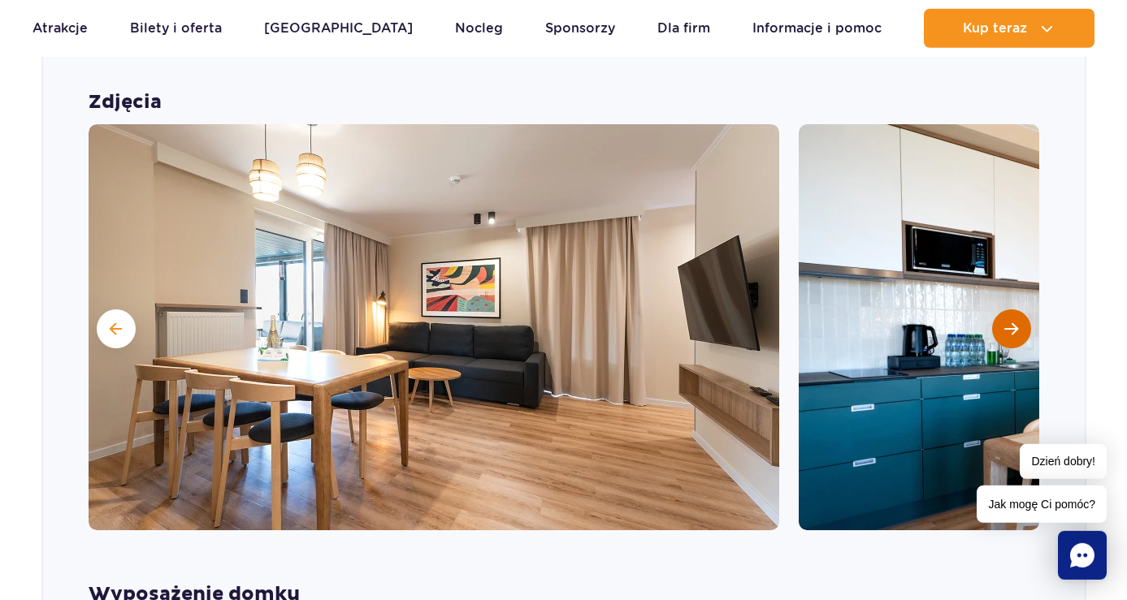
click at [1012, 310] on button "Następny slajd" at bounding box center [1011, 329] width 39 height 39
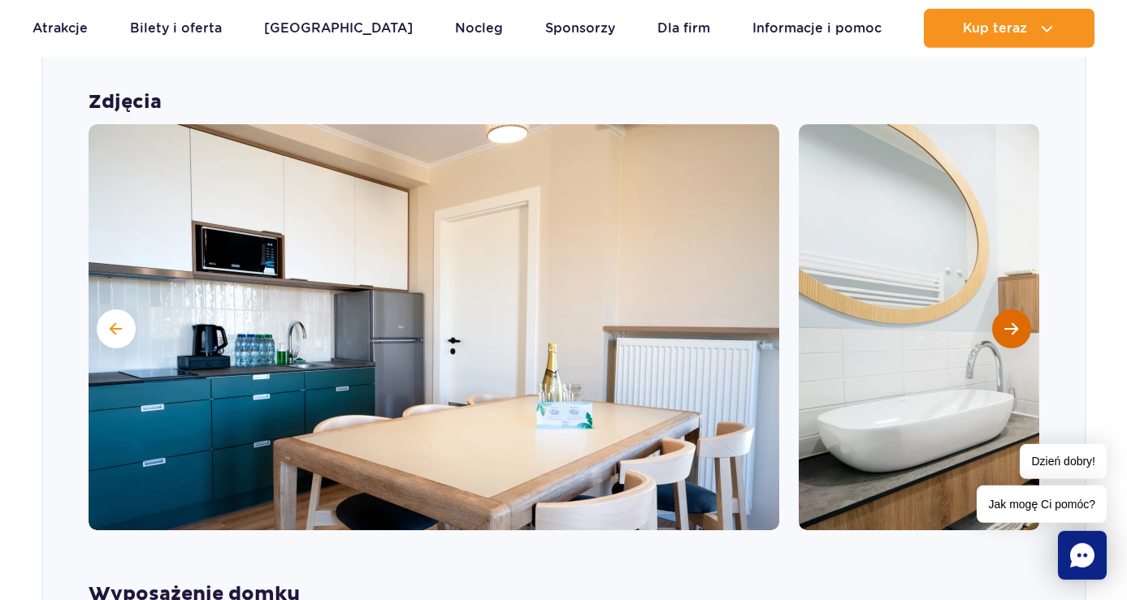
click at [1012, 310] on button "Następny slajd" at bounding box center [1011, 329] width 39 height 39
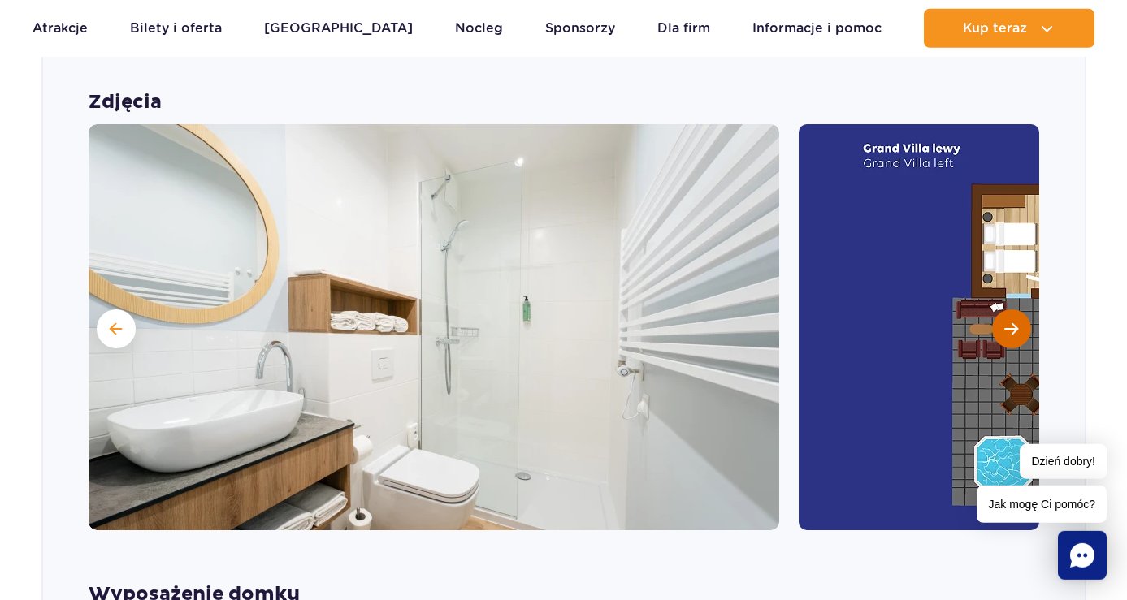
click at [1012, 310] on button "Następny slajd" at bounding box center [1011, 329] width 39 height 39
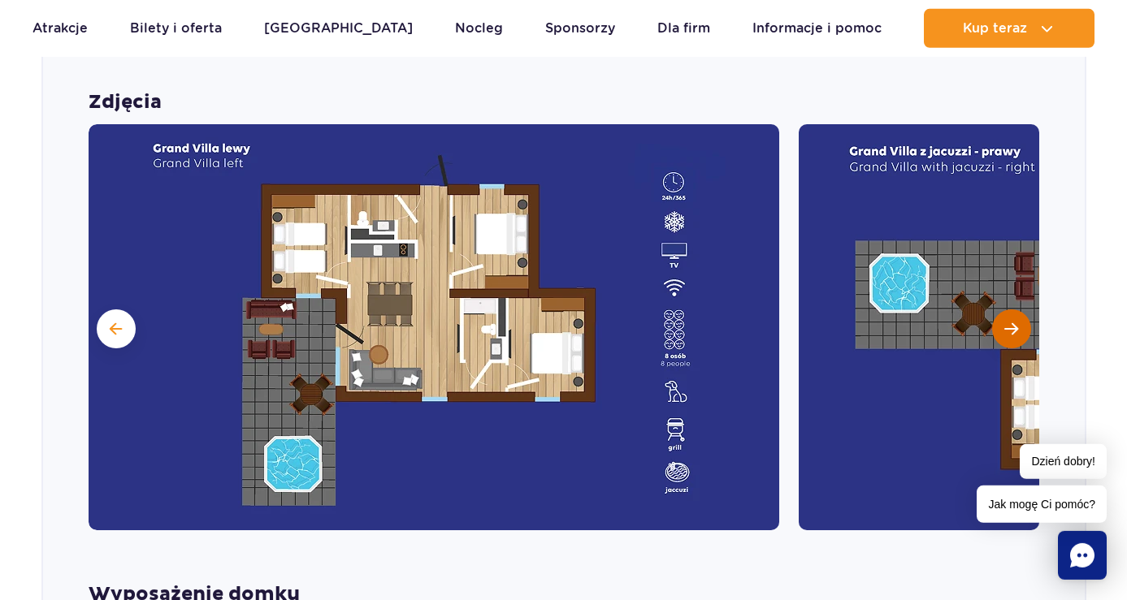
click at [1012, 310] on button "Następny slajd" at bounding box center [1011, 329] width 39 height 39
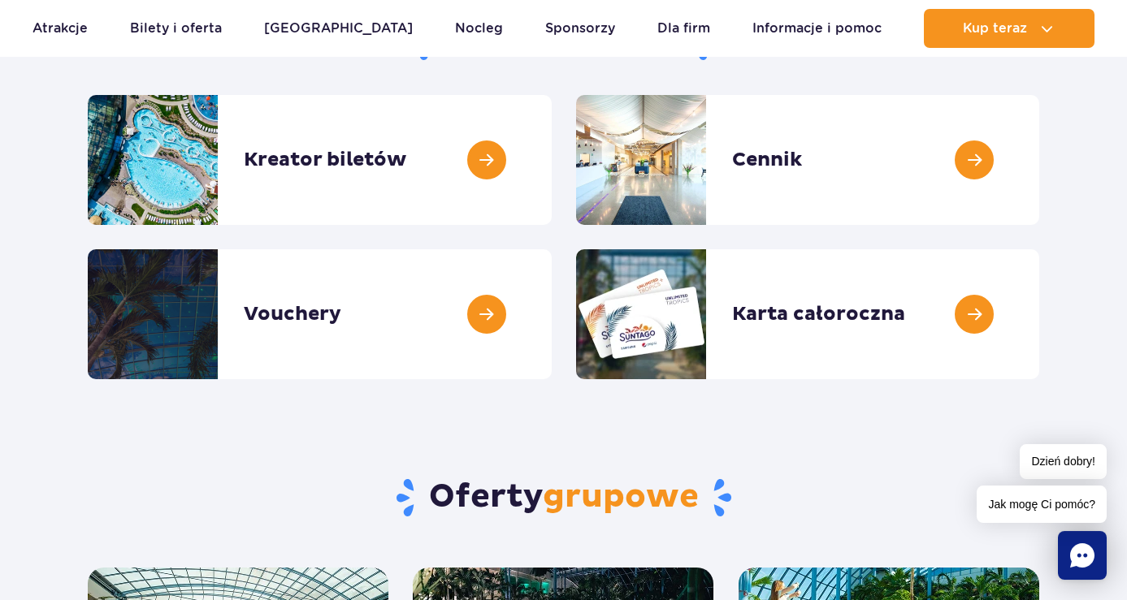
scroll to position [218, 0]
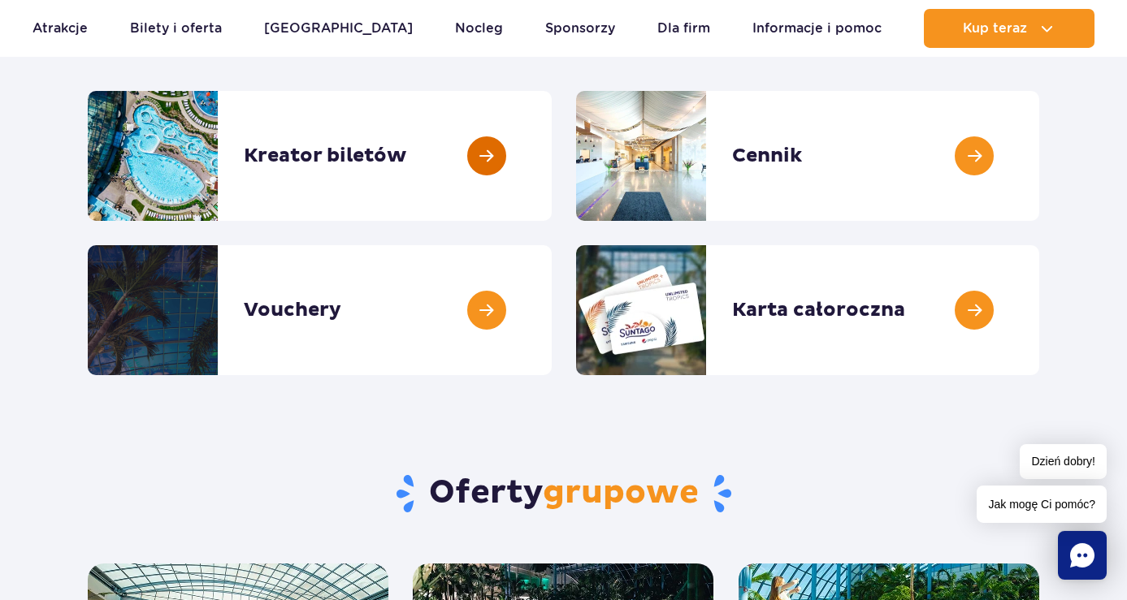
click at [552, 154] on link at bounding box center [552, 156] width 0 height 130
click at [552, 160] on link at bounding box center [552, 156] width 0 height 130
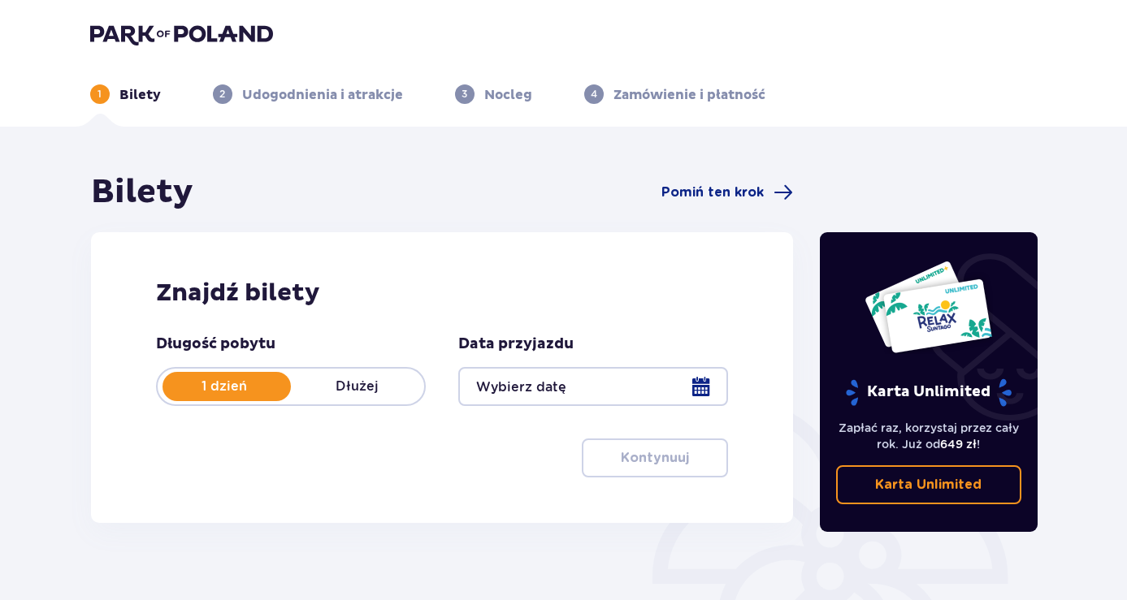
click at [267, 385] on p "1 dzień" at bounding box center [224, 387] width 133 height 18
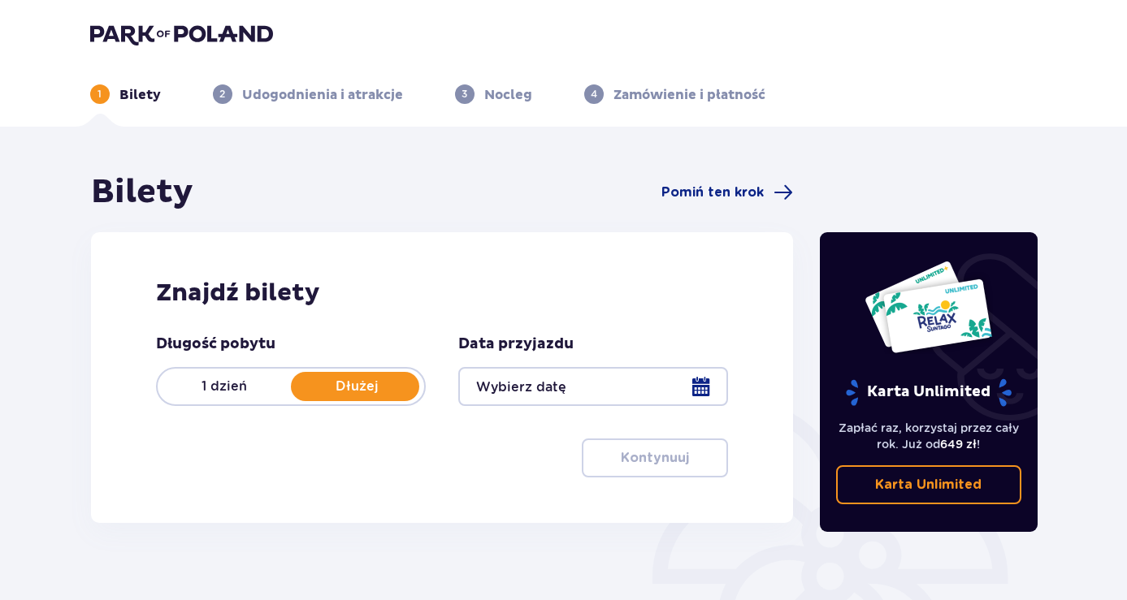
click at [347, 386] on p "Dłużej" at bounding box center [357, 387] width 133 height 18
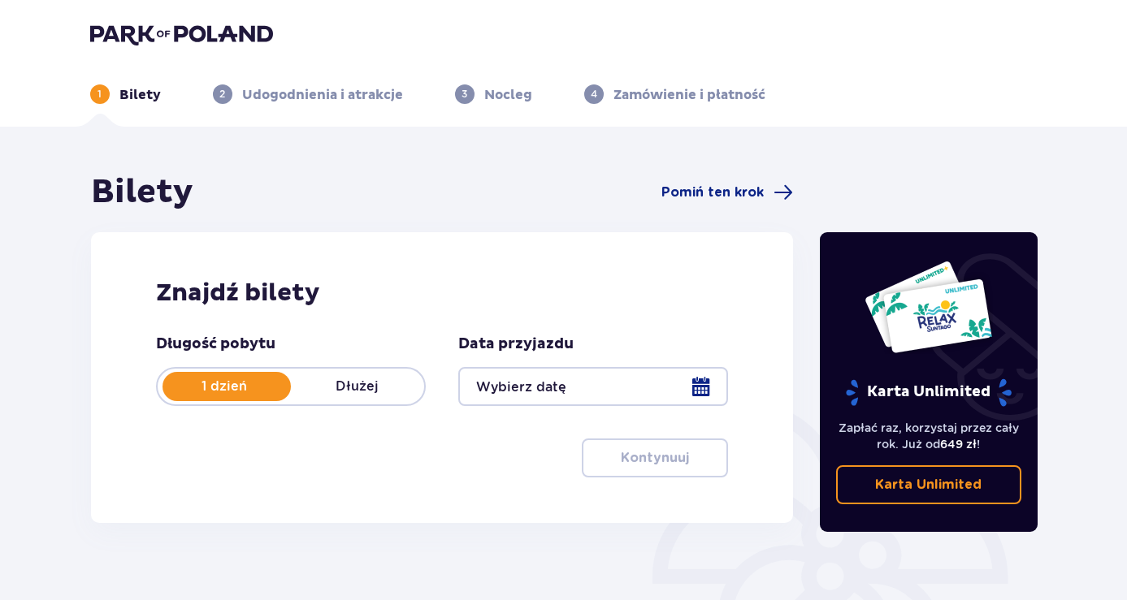
click at [703, 382] on div at bounding box center [593, 386] width 270 height 39
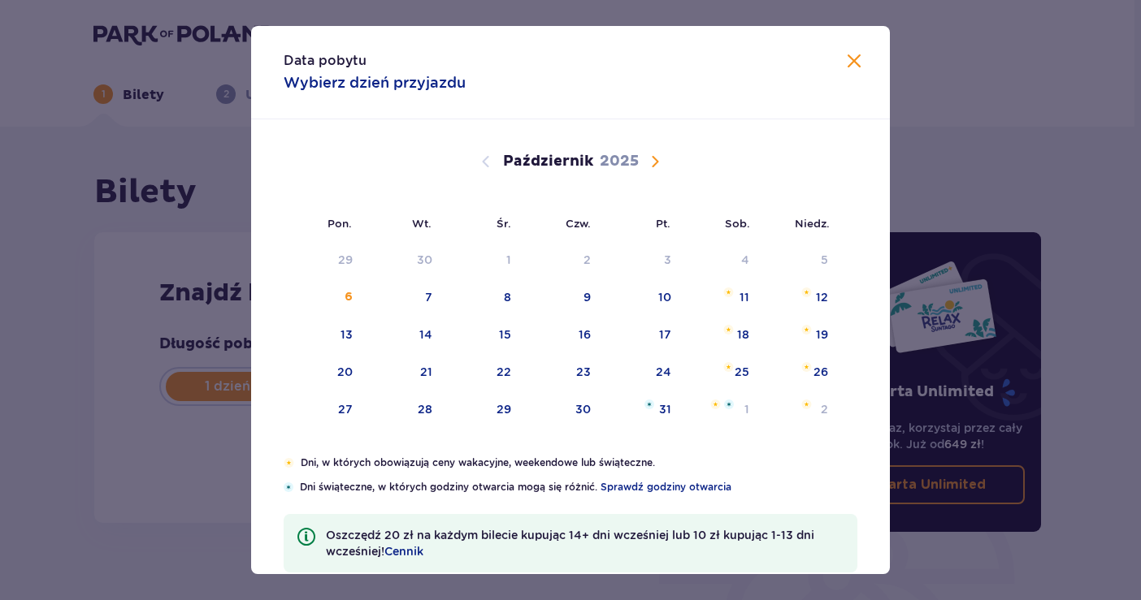
click at [649, 161] on span "Następny miesiąc" at bounding box center [655, 162] width 20 height 20
click at [743, 294] on div "8" at bounding box center [719, 298] width 79 height 36
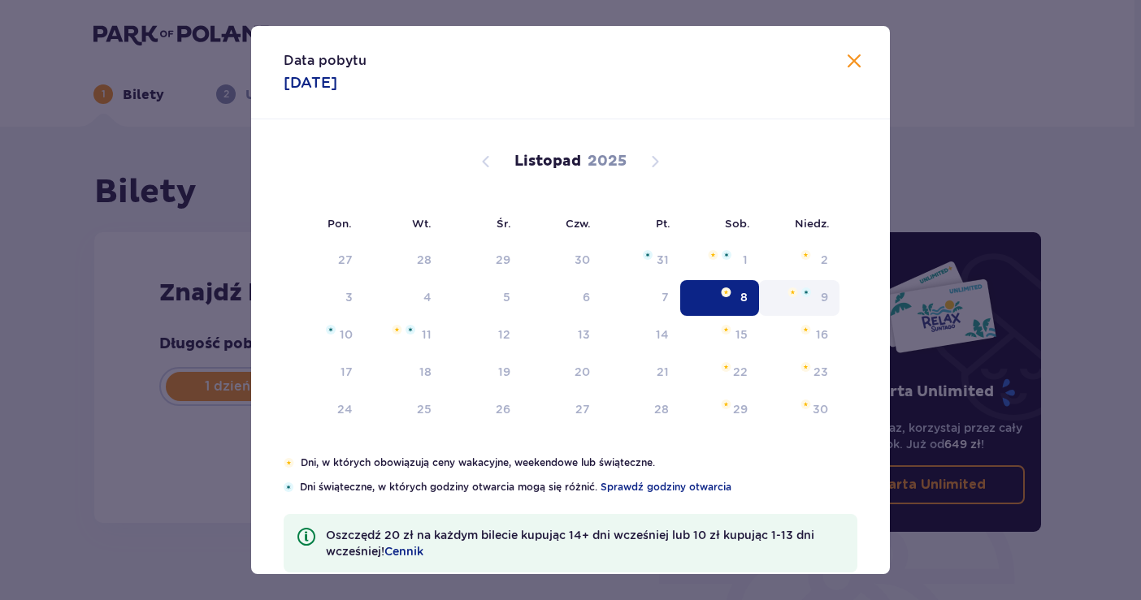
type input "08.11.25"
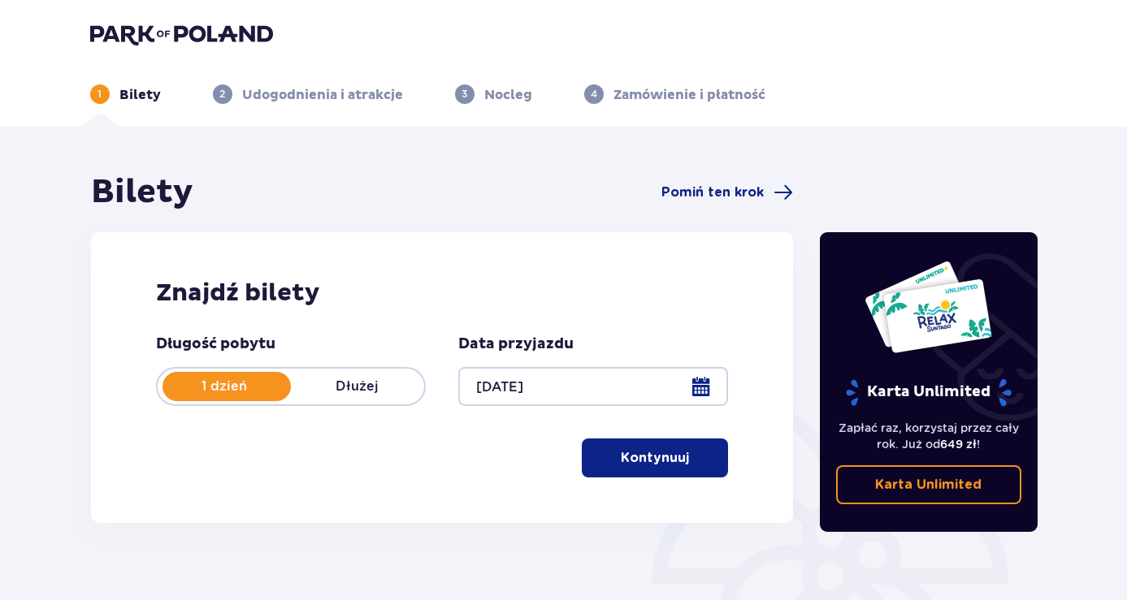
click at [360, 387] on p "Dłużej" at bounding box center [357, 387] width 133 height 18
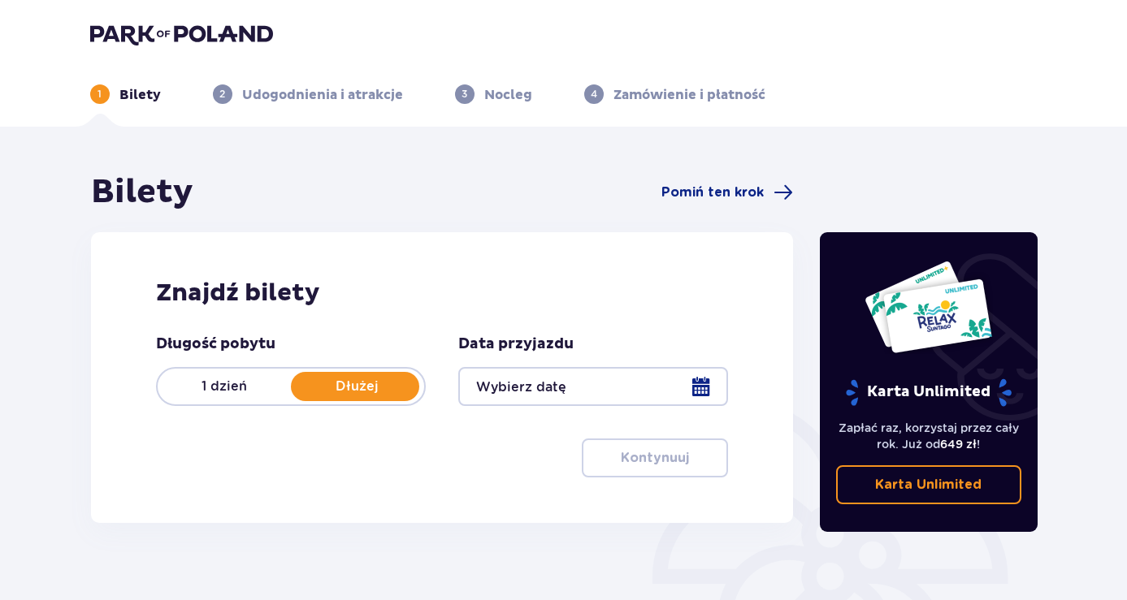
click at [700, 384] on div at bounding box center [593, 386] width 270 height 39
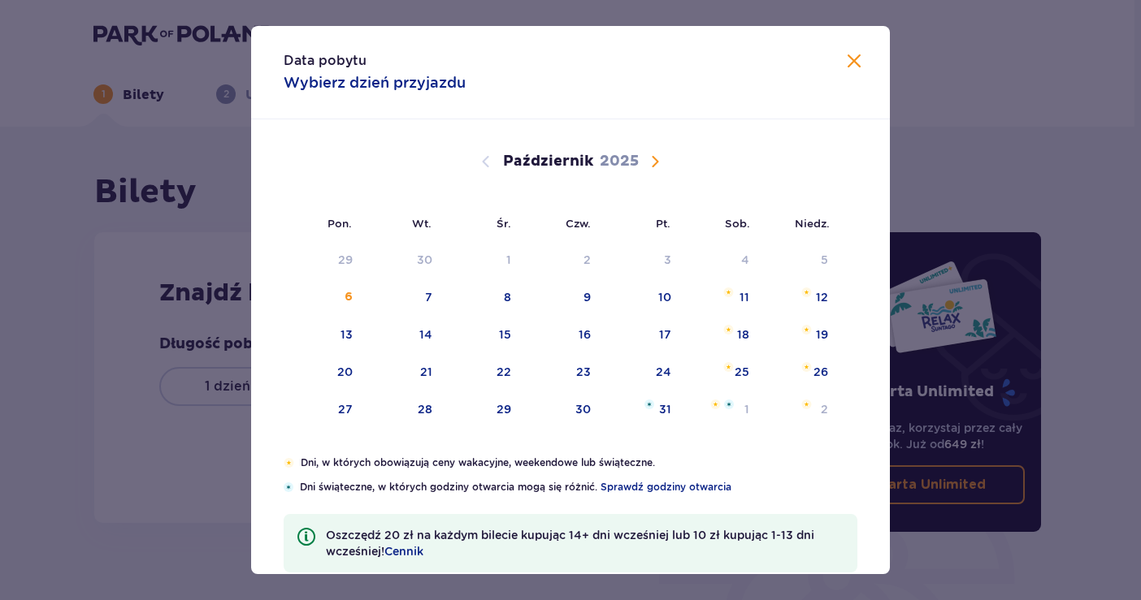
click at [652, 161] on span "Następny miesiąc" at bounding box center [655, 162] width 20 height 20
click at [821, 293] on div "9" at bounding box center [824, 297] width 7 height 16
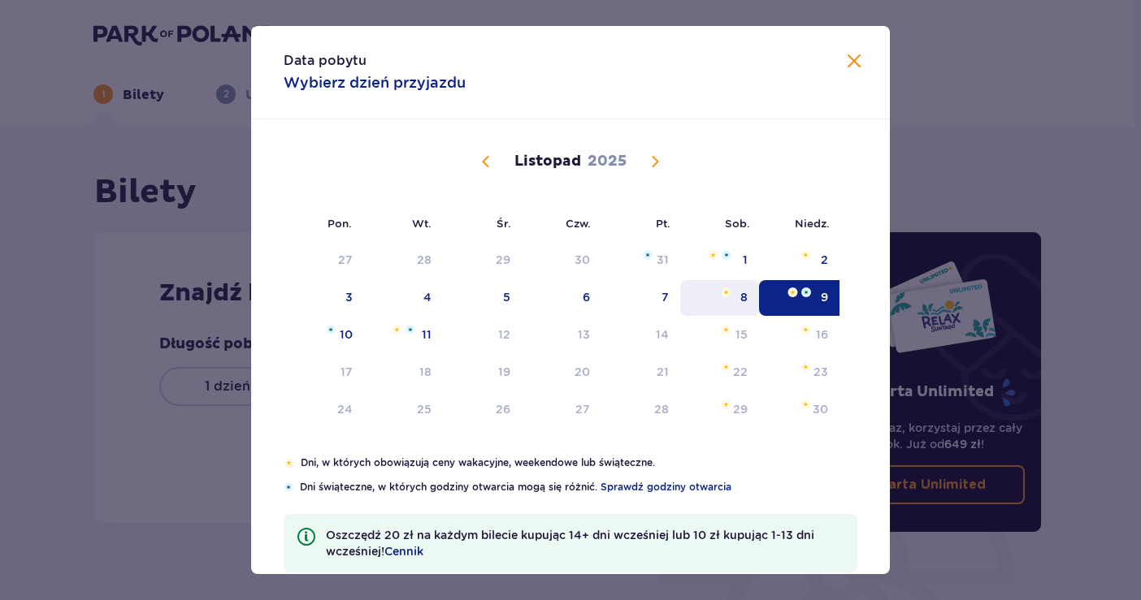
click at [730, 292] on div "8" at bounding box center [719, 298] width 79 height 36
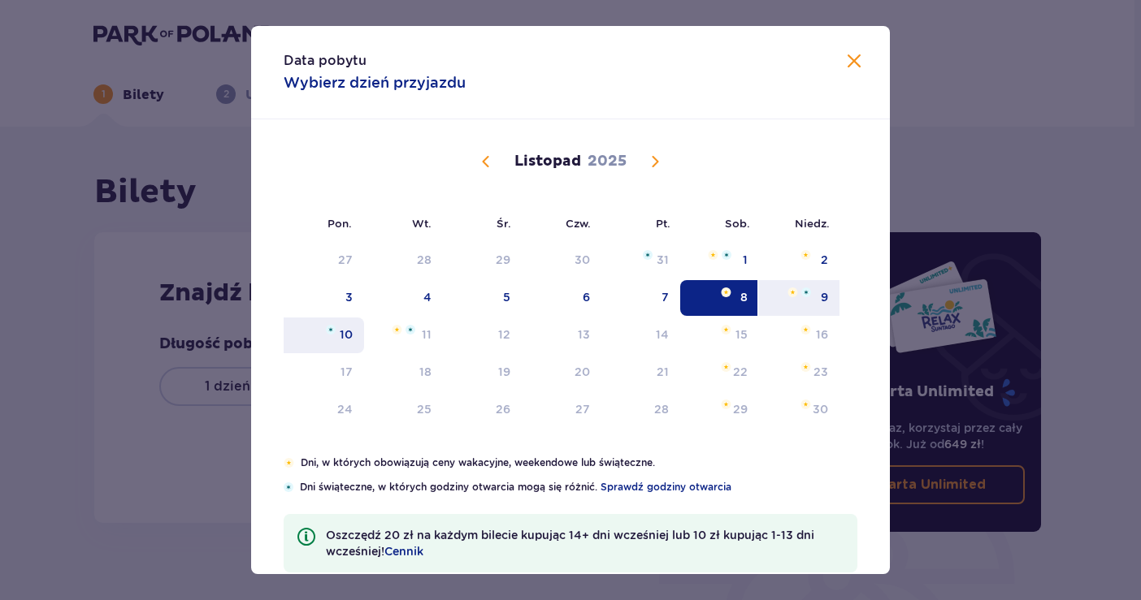
click at [341, 336] on div "10" at bounding box center [346, 335] width 13 height 16
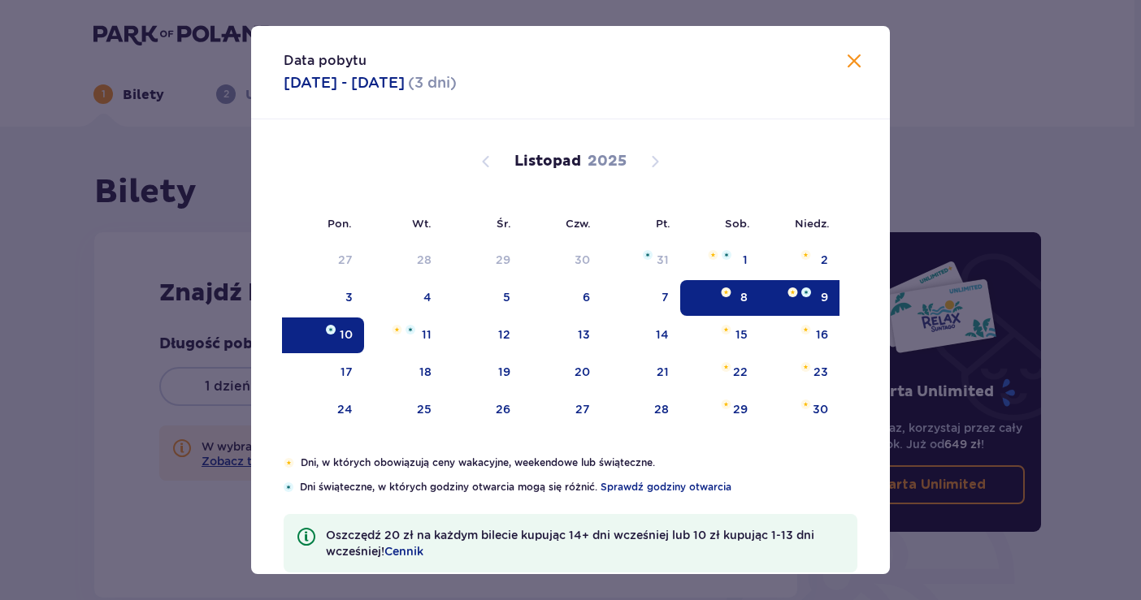
type input "[DATE] - [DATE]"
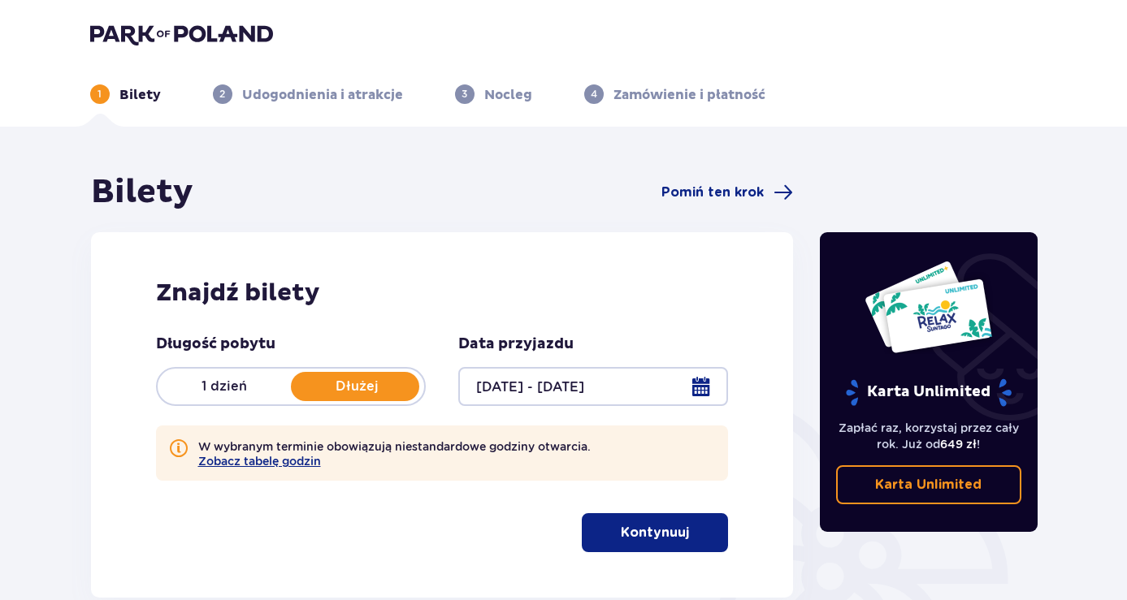
click at [696, 387] on div at bounding box center [593, 386] width 270 height 39
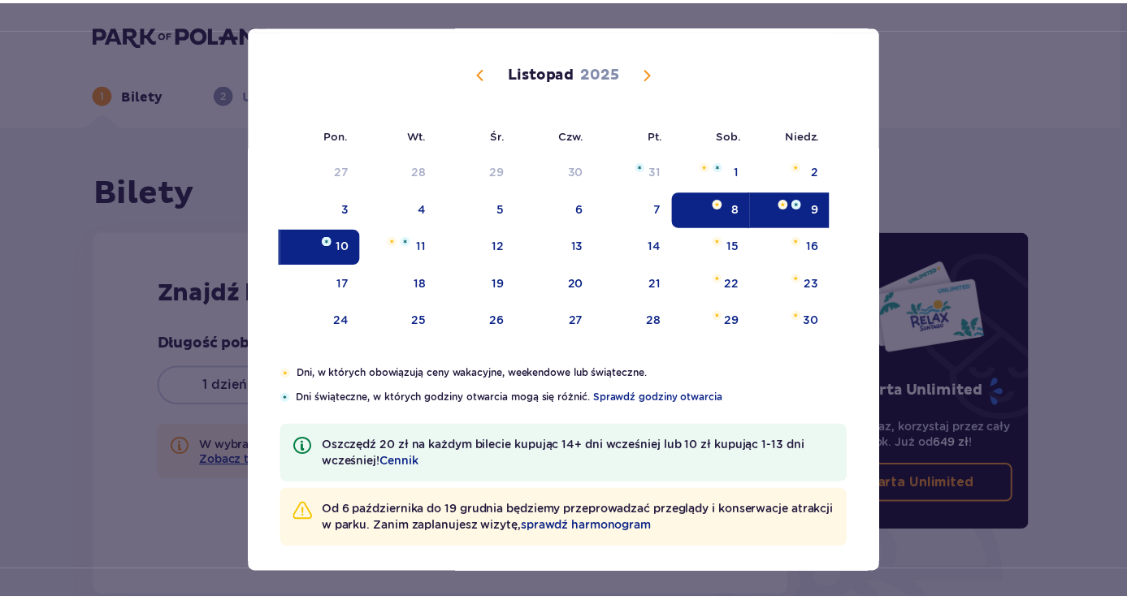
scroll to position [96, 0]
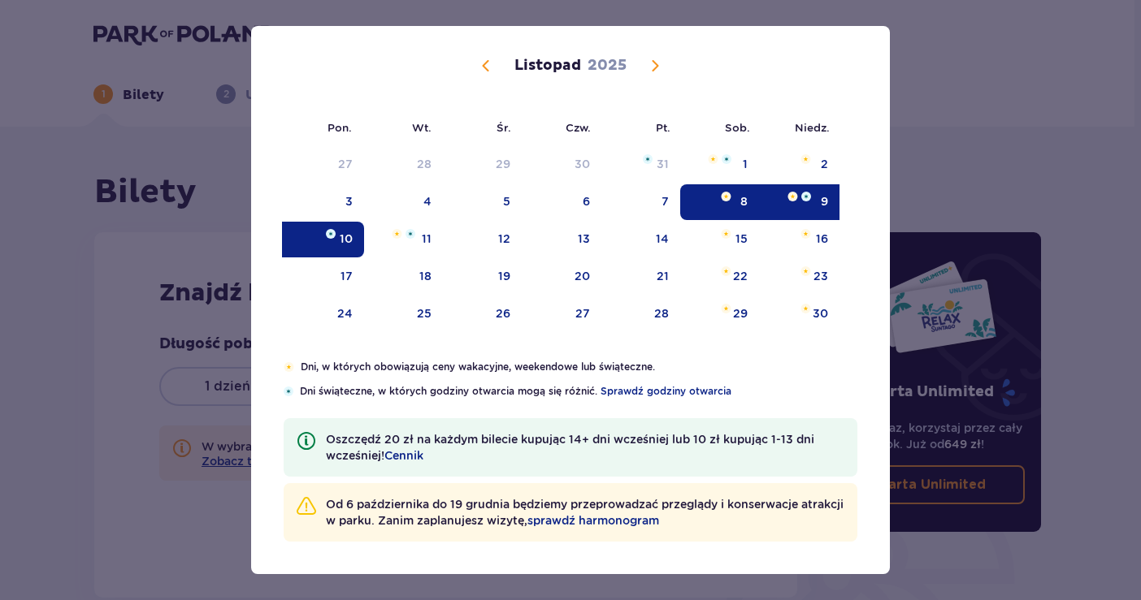
click at [951, 158] on div "Data pobytu 08.11.2025 - 10.11.2025 ( 3 dni ) Pon. Wt. Śr. Czw. Pt. Sob. Niedz.…" at bounding box center [570, 300] width 1141 height 600
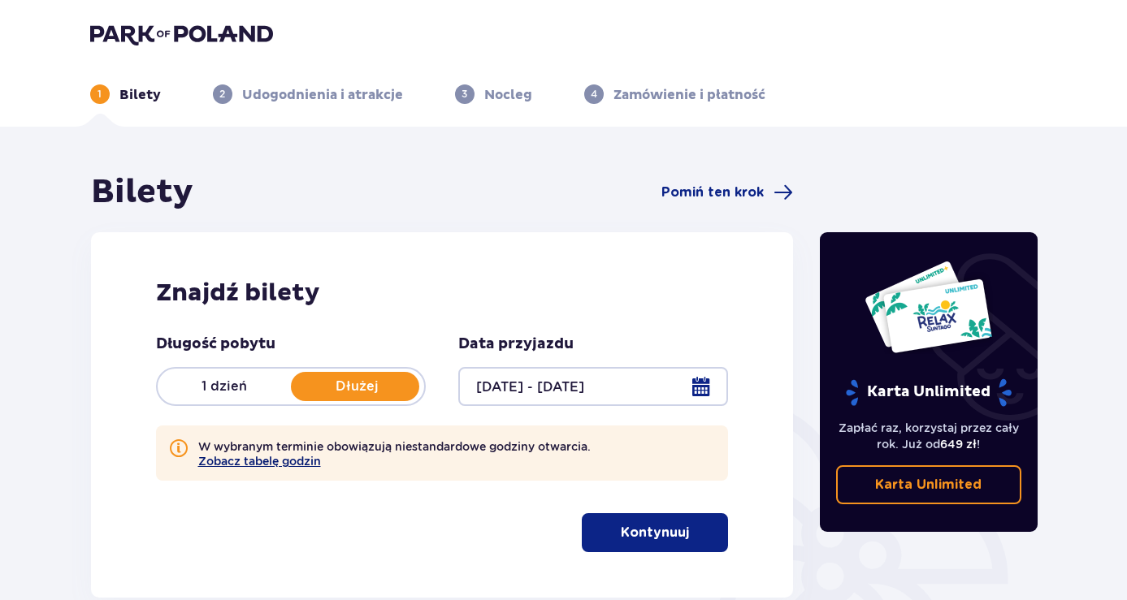
click at [275, 457] on button "Zobacz tabelę godzin" at bounding box center [259, 461] width 123 height 13
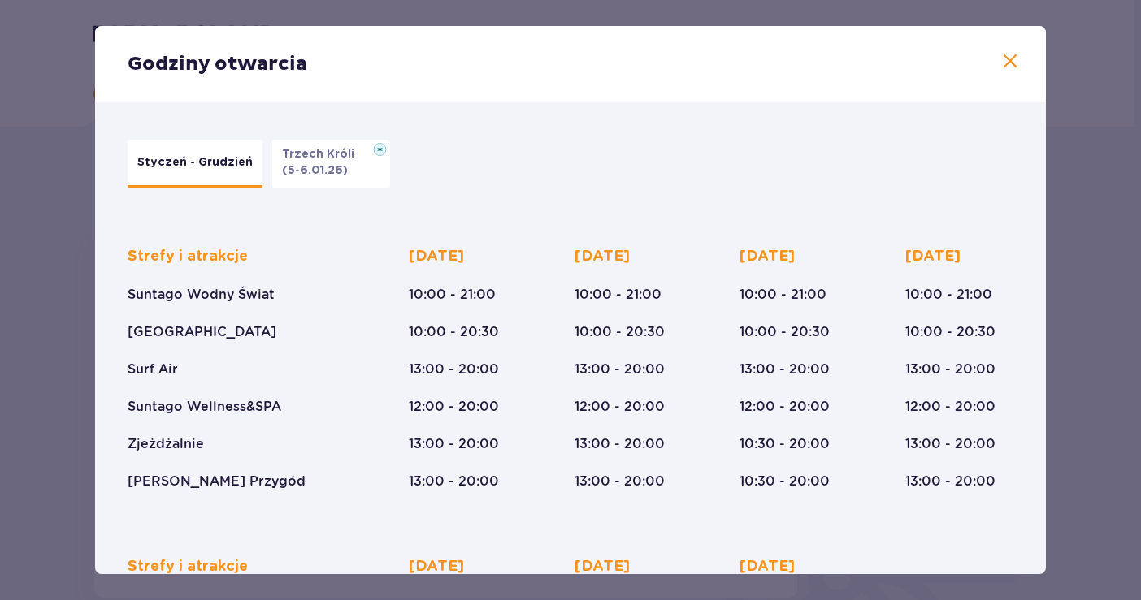
click at [1000, 63] on span at bounding box center [1010, 62] width 20 height 20
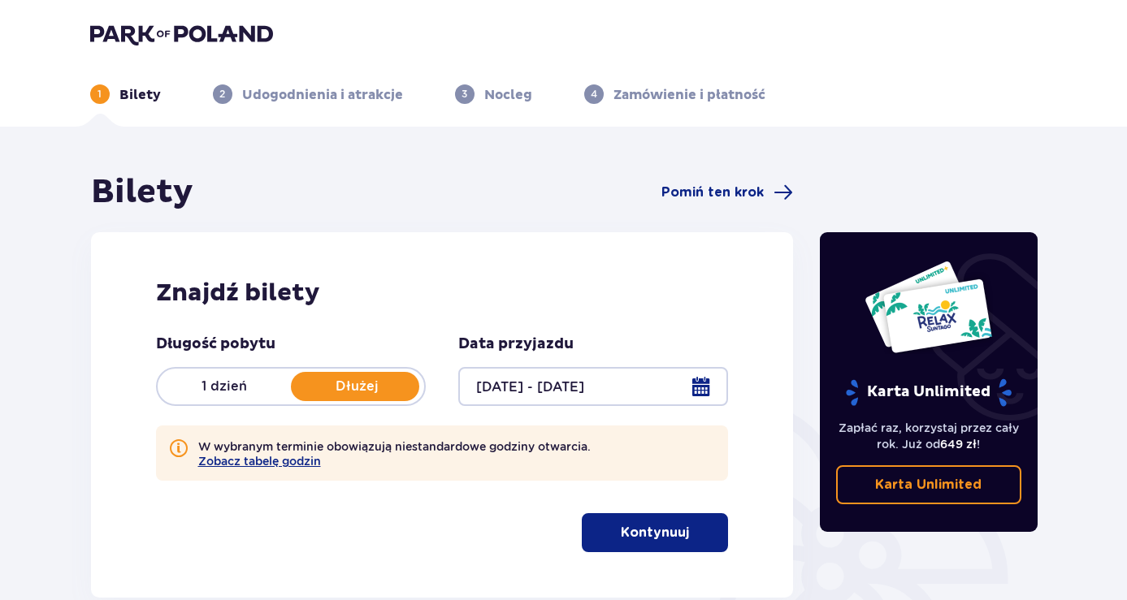
click at [661, 538] on p "Kontynuuj" at bounding box center [655, 533] width 68 height 18
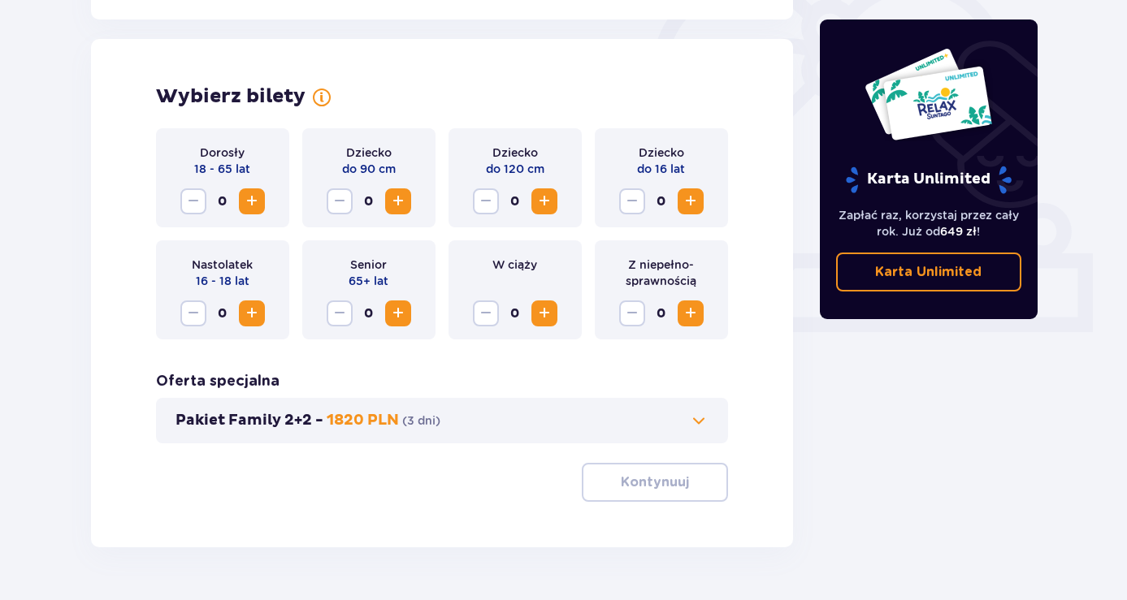
scroll to position [527, 0]
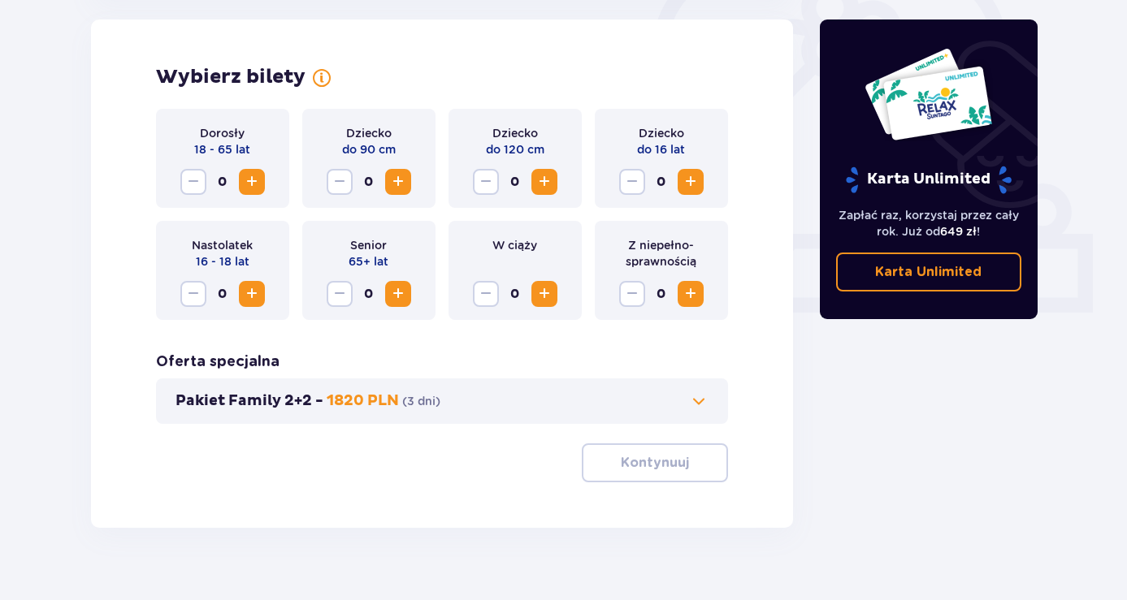
click at [540, 174] on span "Zwiększ" at bounding box center [545, 182] width 20 height 20
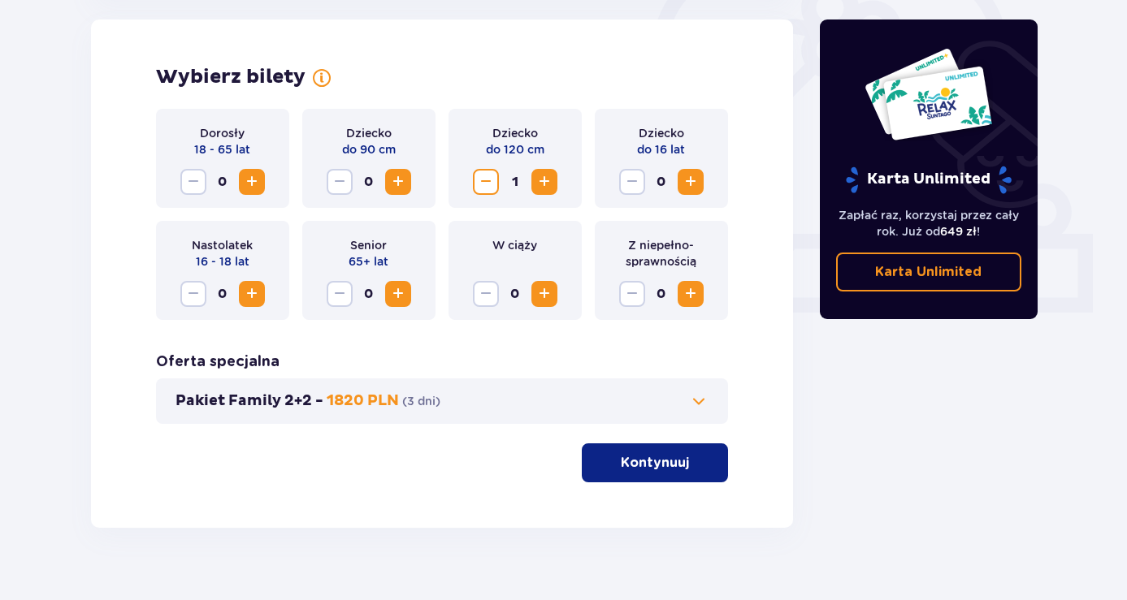
click at [540, 174] on span "Zwiększ" at bounding box center [545, 182] width 20 height 20
click at [261, 184] on button "Zwiększ" at bounding box center [252, 182] width 26 height 26
click at [258, 183] on span "Zwiększ" at bounding box center [252, 182] width 20 height 20
click at [668, 458] on p "Kontynuuj" at bounding box center [655, 463] width 68 height 18
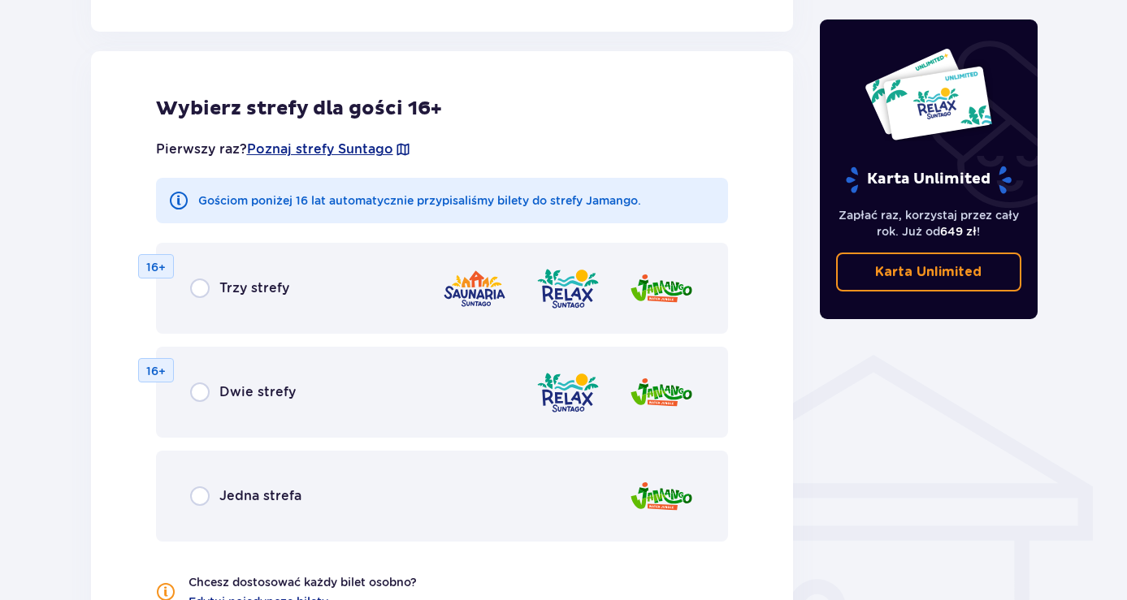
scroll to position [977, 0]
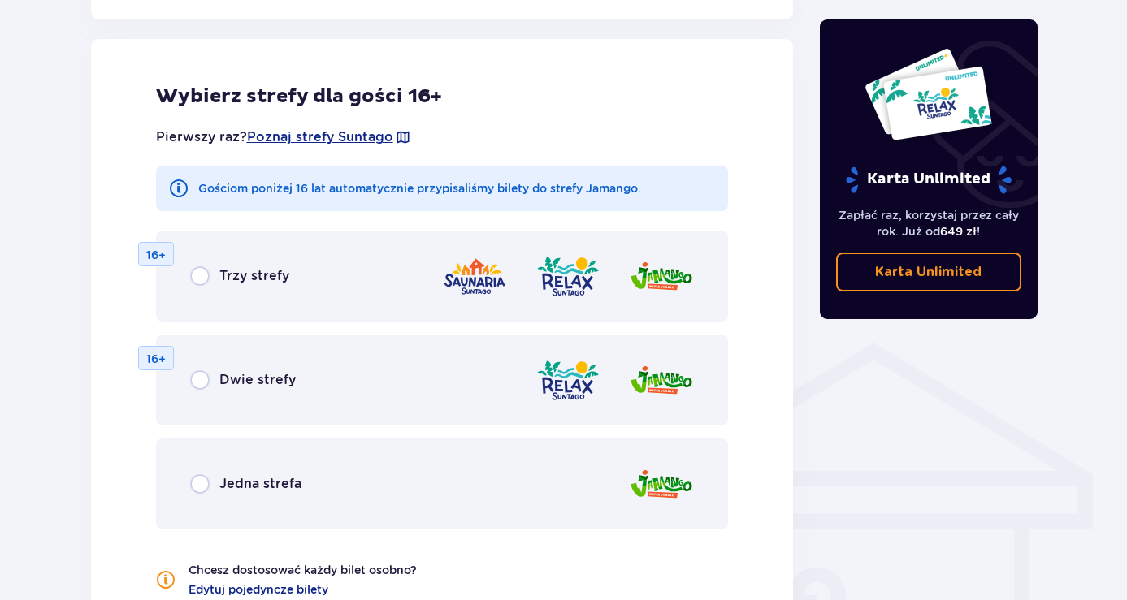
click at [200, 378] on input "radio" at bounding box center [200, 381] width 20 height 20
radio input "true"
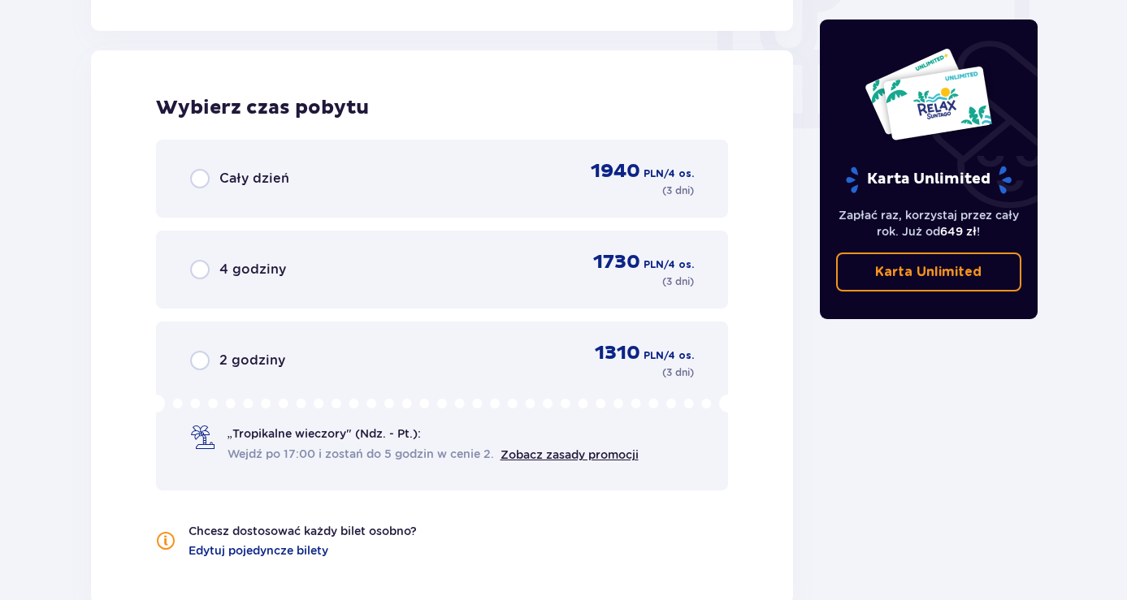
scroll to position [1601, 0]
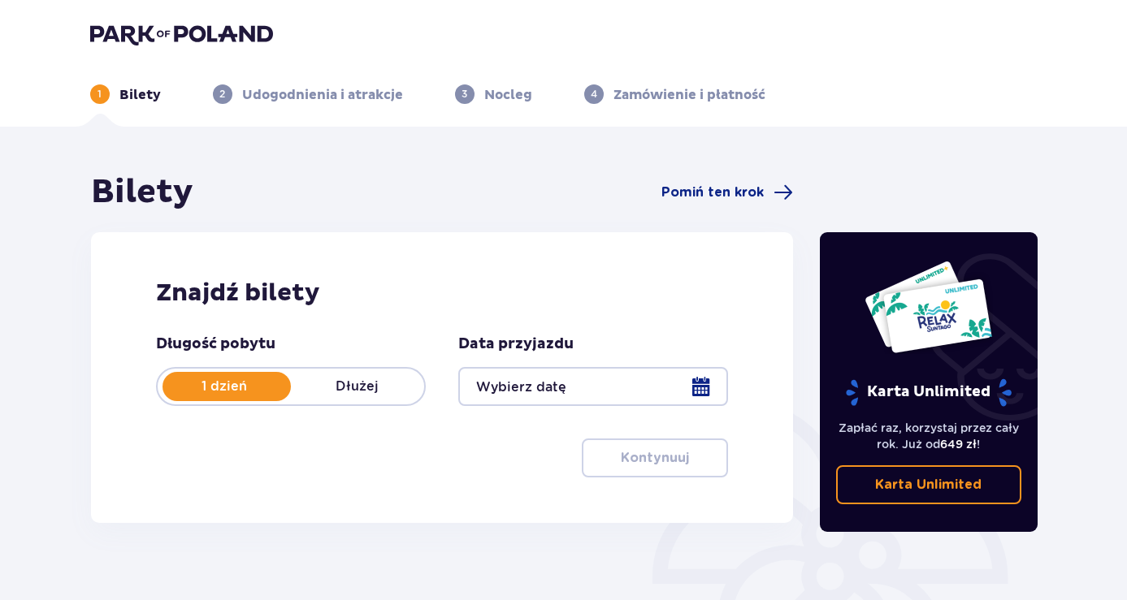
click at [371, 384] on p "Dłużej" at bounding box center [357, 387] width 133 height 18
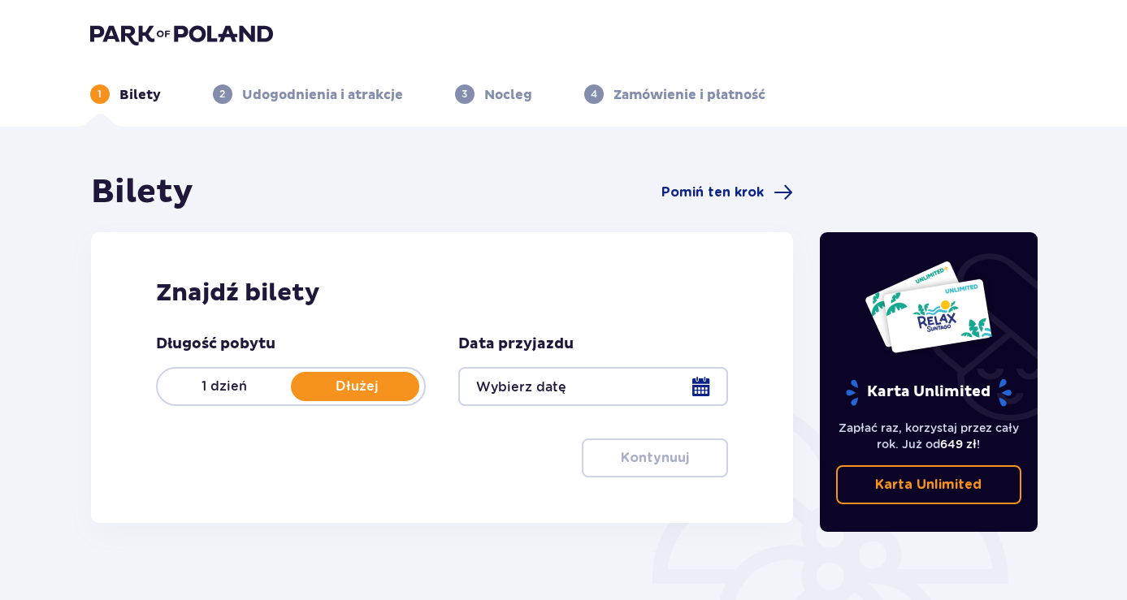
click at [710, 385] on div at bounding box center [593, 386] width 270 height 39
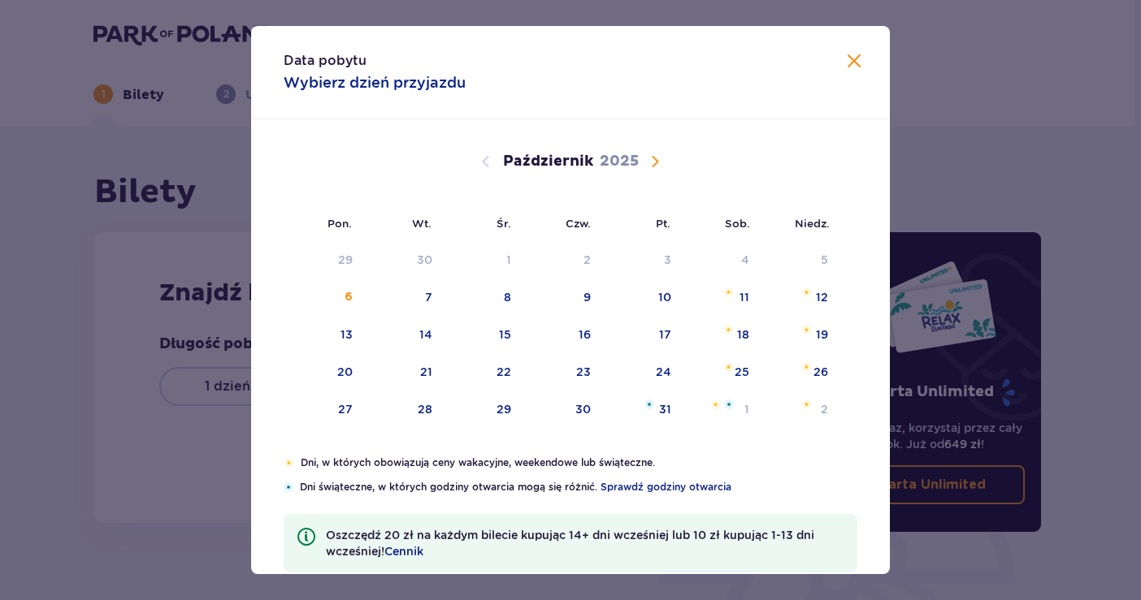
click at [647, 163] on span "Następny miesiąc" at bounding box center [655, 162] width 20 height 20
click at [742, 293] on div "8" at bounding box center [719, 298] width 79 height 36
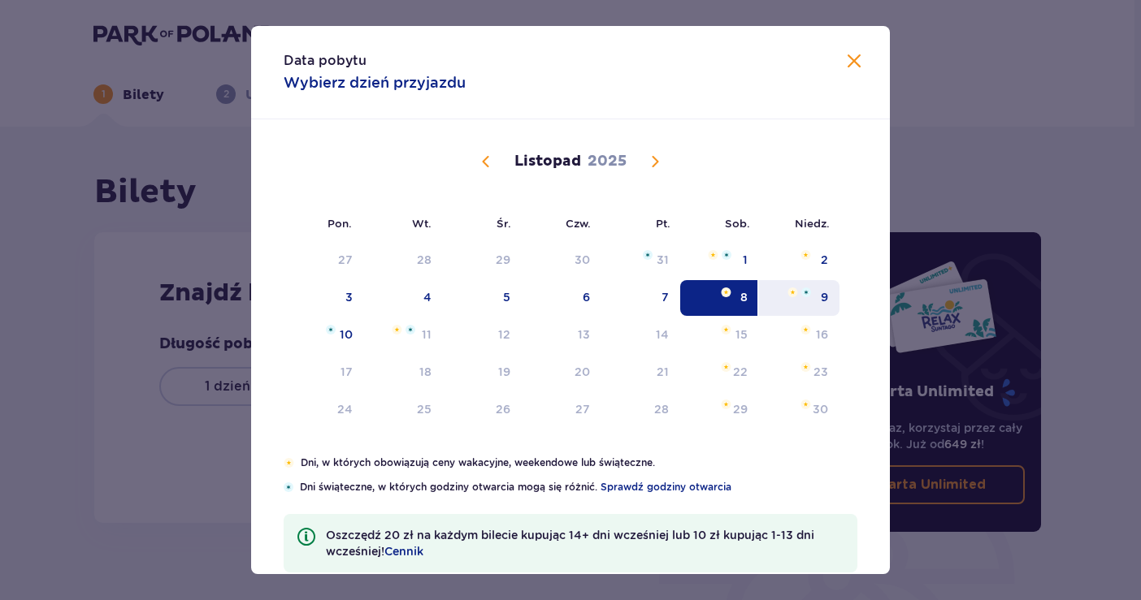
click at [810, 293] on div "9" at bounding box center [799, 298] width 80 height 36
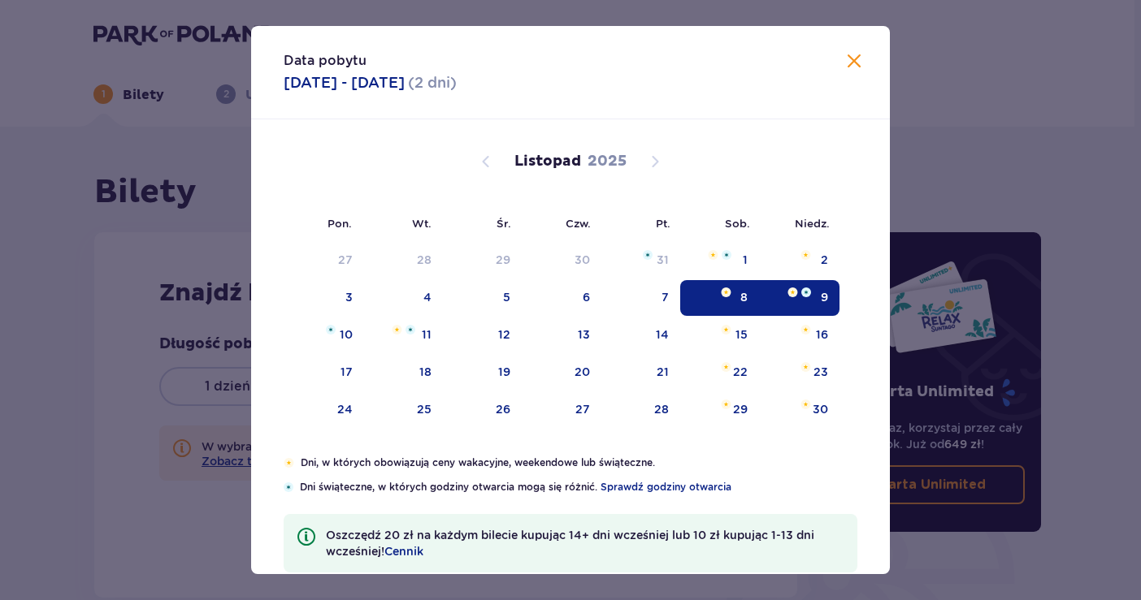
type input "[DATE] - [DATE]"
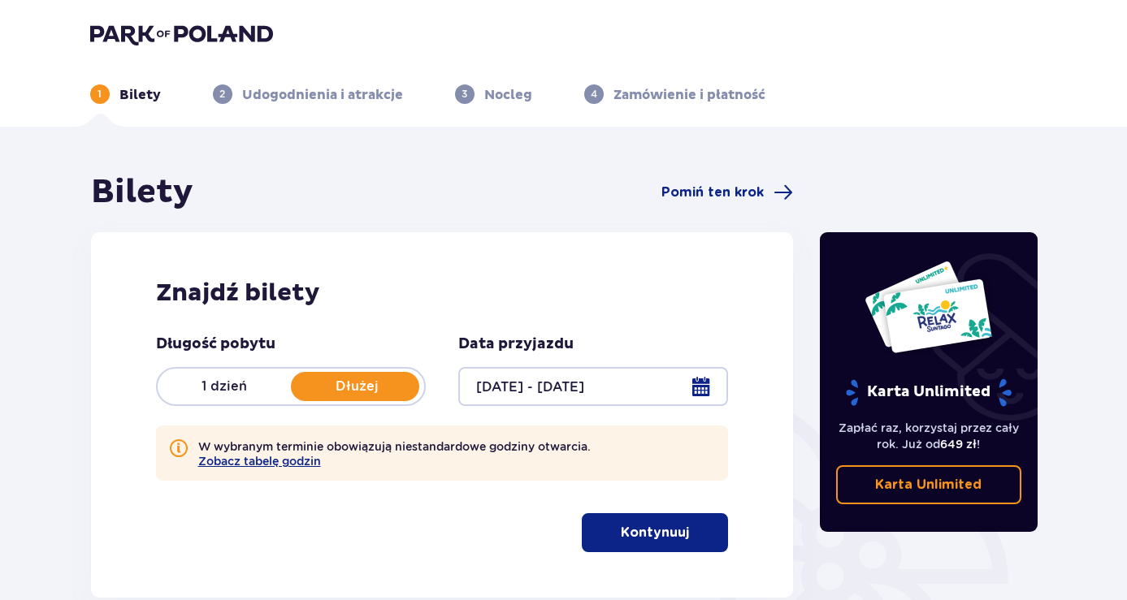
click at [649, 533] on p "Kontynuuj" at bounding box center [655, 533] width 68 height 18
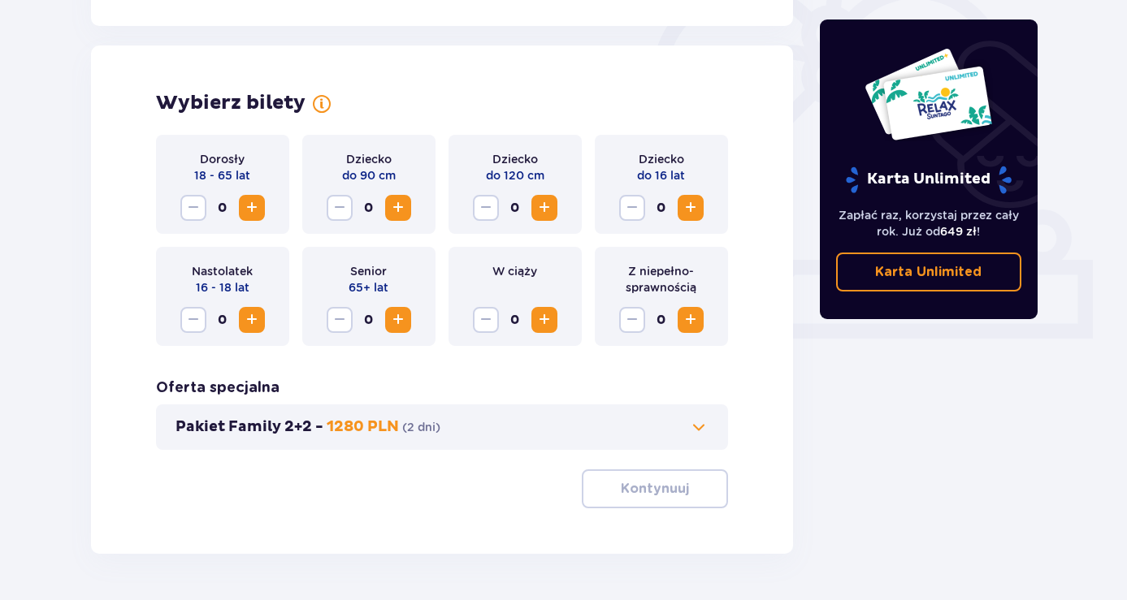
scroll to position [527, 0]
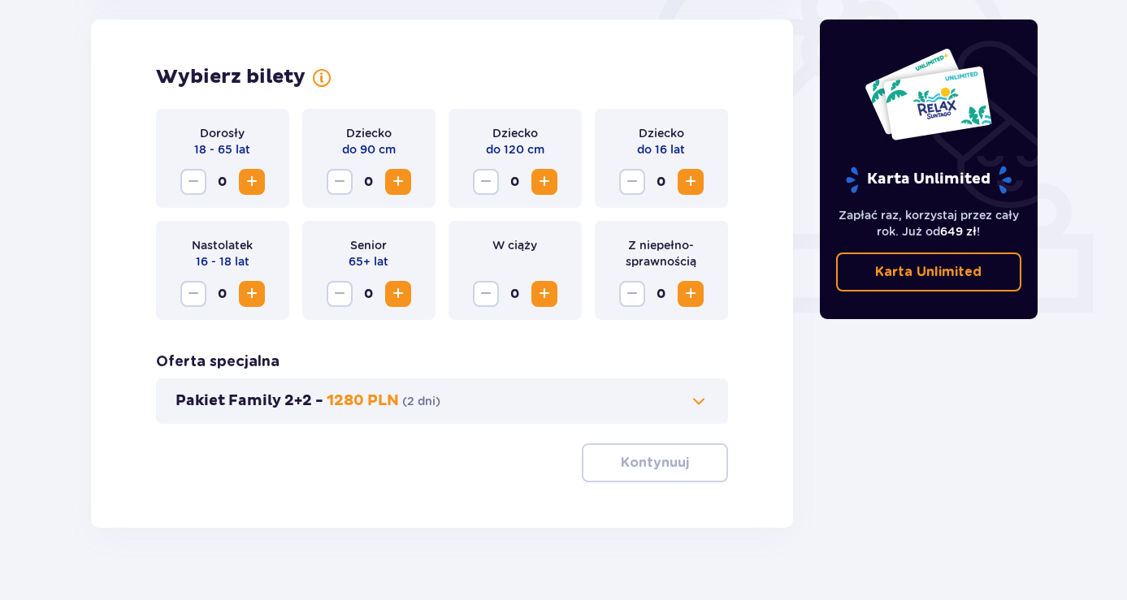
click at [256, 176] on span "Zwiększ" at bounding box center [252, 182] width 20 height 20
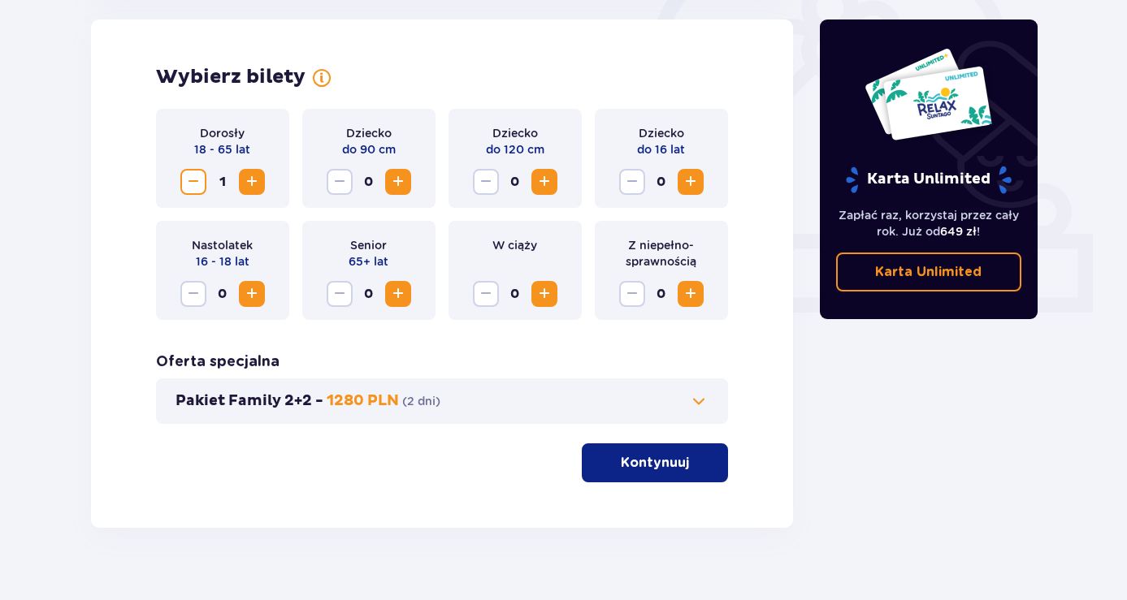
click at [256, 176] on span "Zwiększ" at bounding box center [252, 182] width 20 height 20
click at [545, 183] on span "Zwiększ" at bounding box center [545, 182] width 20 height 20
click at [660, 462] on p "Kontynuuj" at bounding box center [655, 463] width 68 height 18
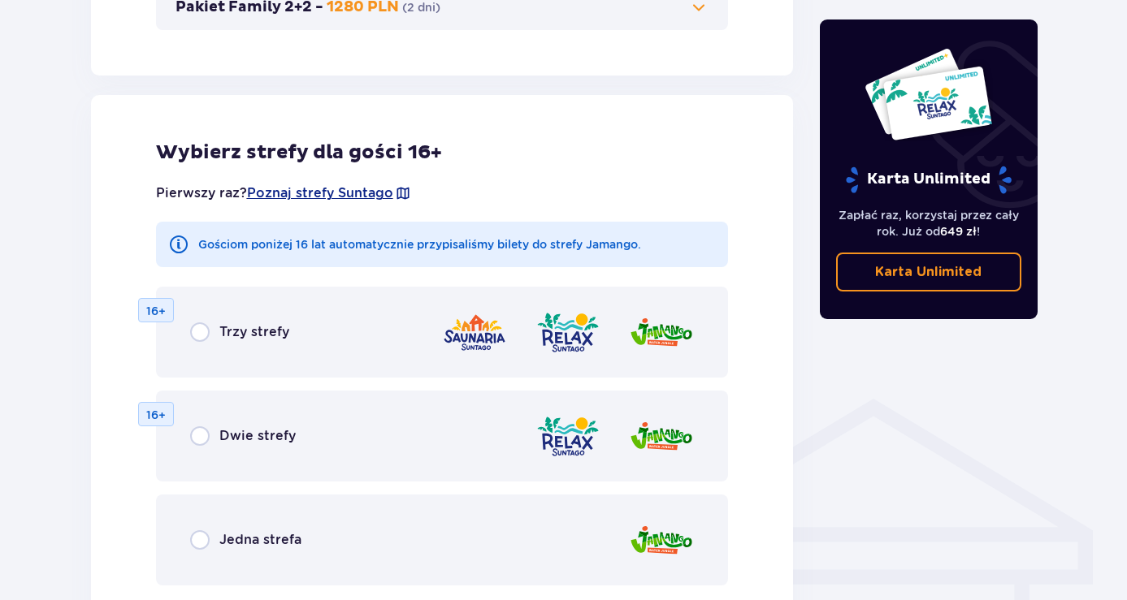
scroll to position [977, 0]
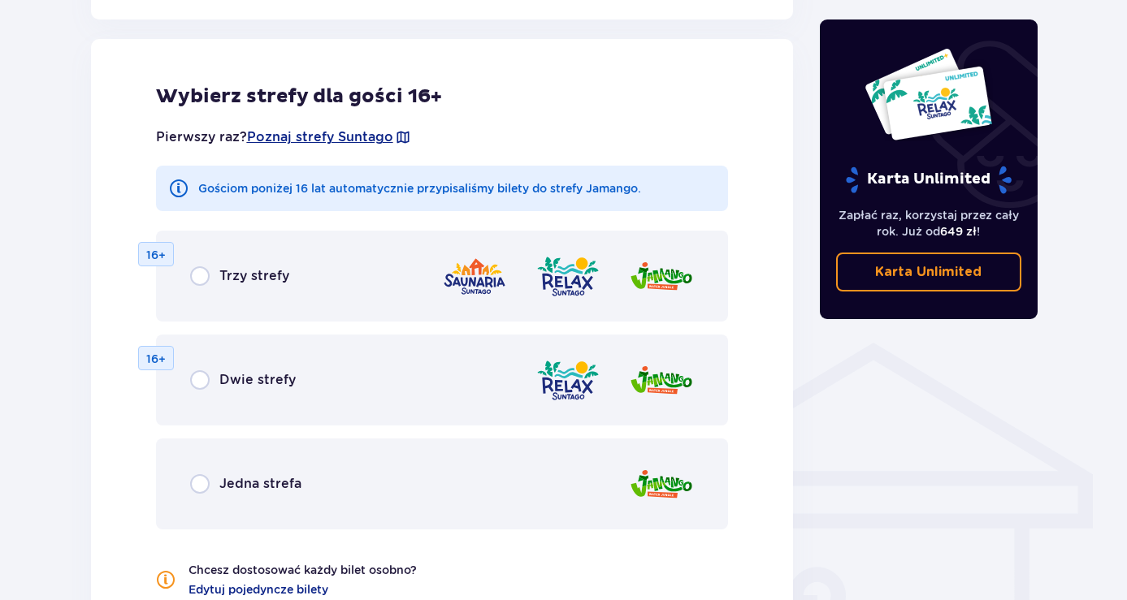
click at [199, 485] on input "radio" at bounding box center [200, 485] width 20 height 20
radio input "true"
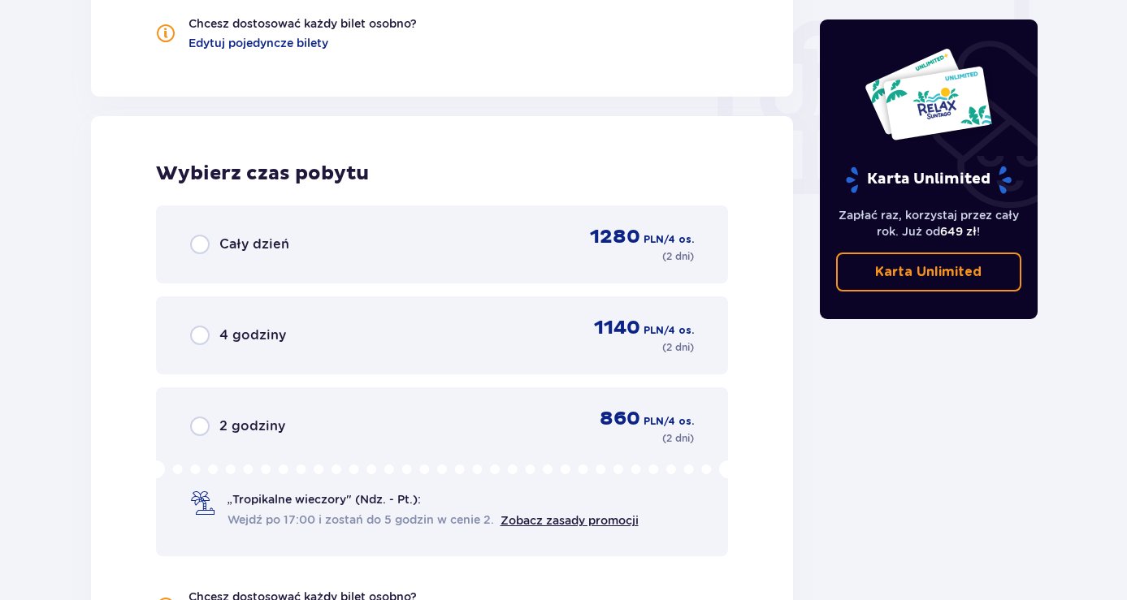
scroll to position [1601, 0]
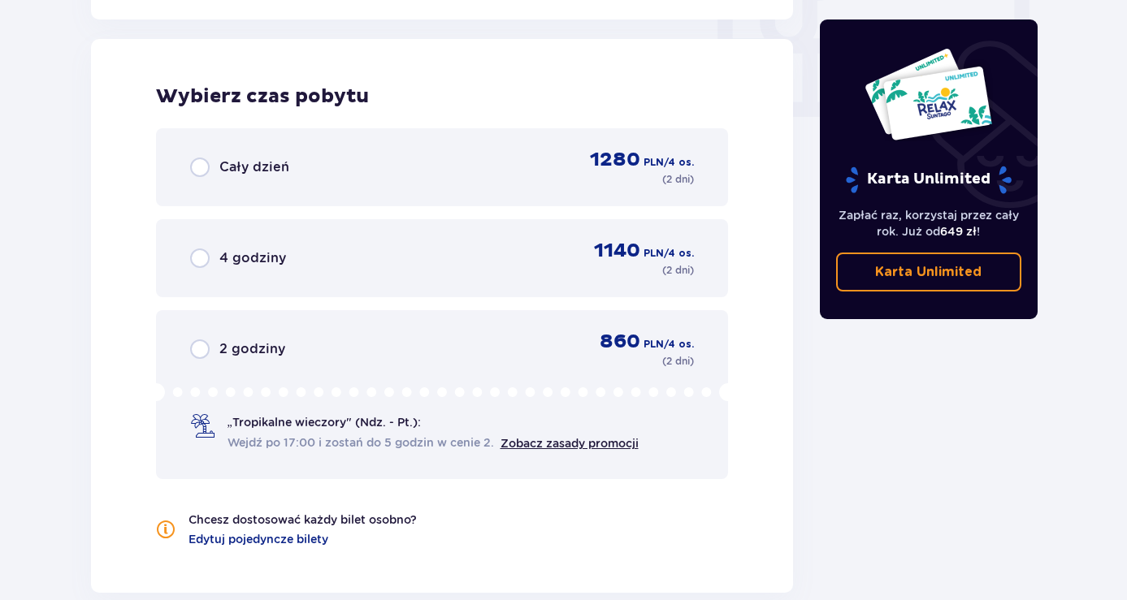
click at [200, 169] on input "radio" at bounding box center [200, 168] width 20 height 20
radio input "true"
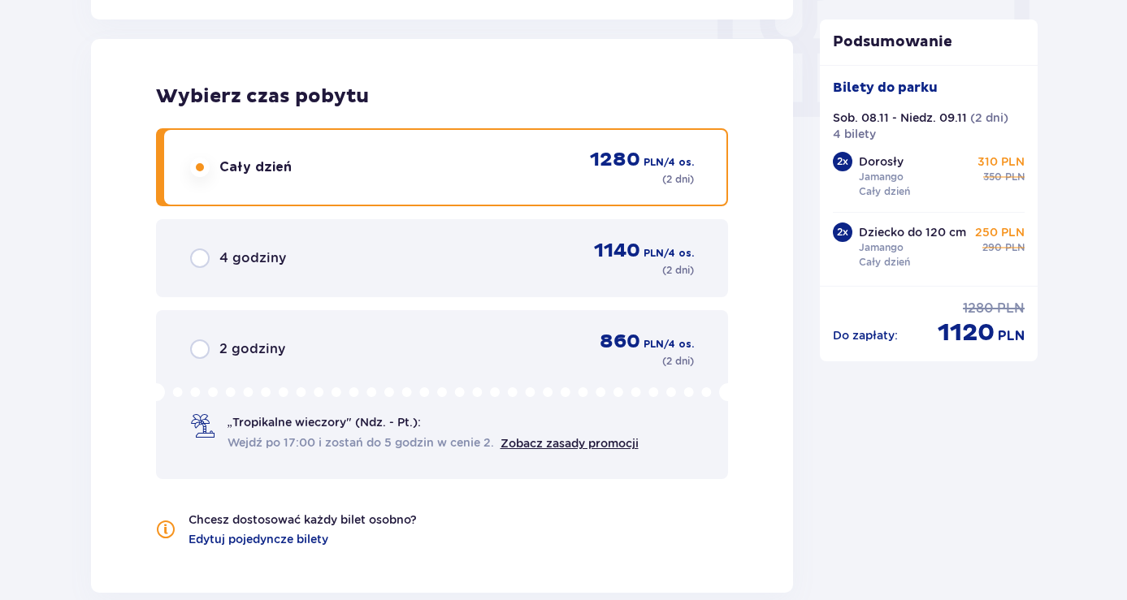
scroll to position [1827, 0]
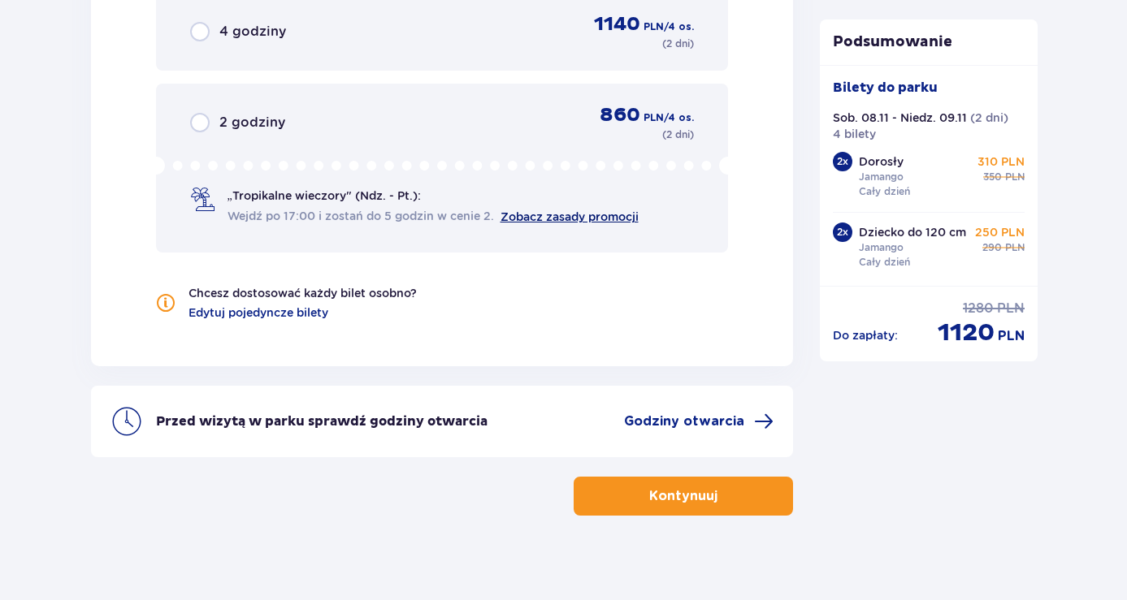
click at [553, 216] on link "Zobacz zasady promocji" at bounding box center [570, 216] width 138 height 13
click at [683, 493] on p "Kontynuuj" at bounding box center [683, 497] width 68 height 18
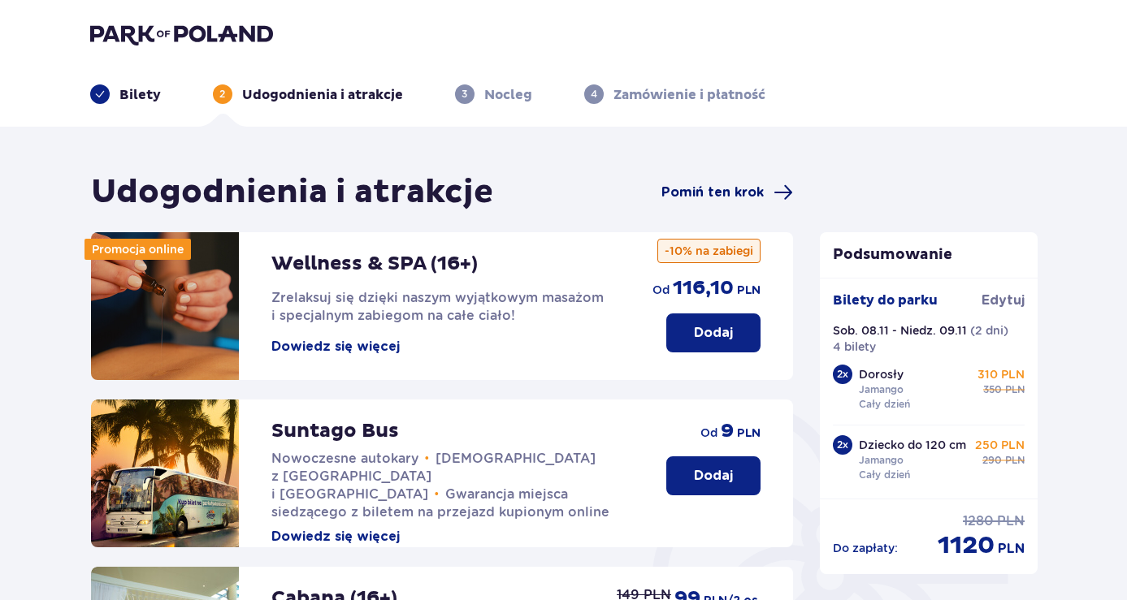
click at [730, 186] on span "Pomiń ten krok" at bounding box center [712, 193] width 102 height 18
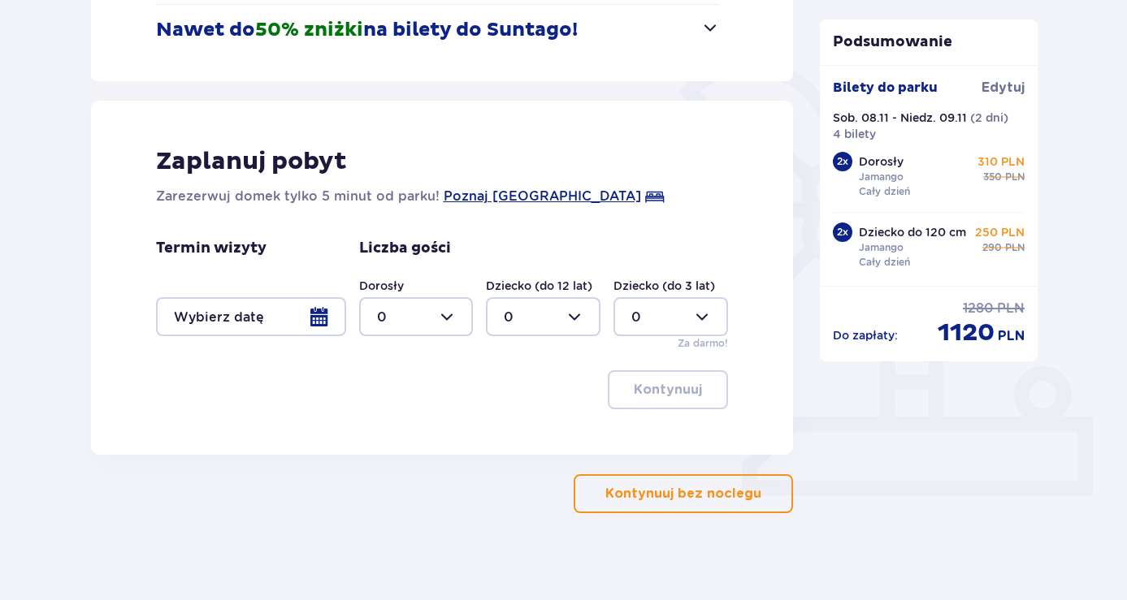
scroll to position [354, 0]
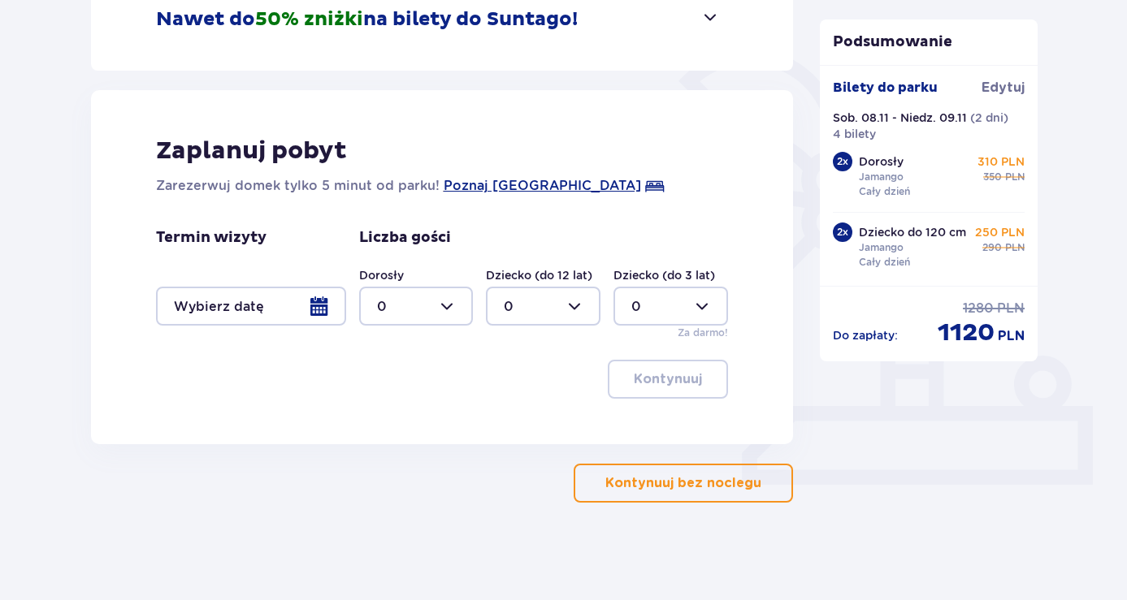
click at [322, 308] on div at bounding box center [251, 306] width 190 height 39
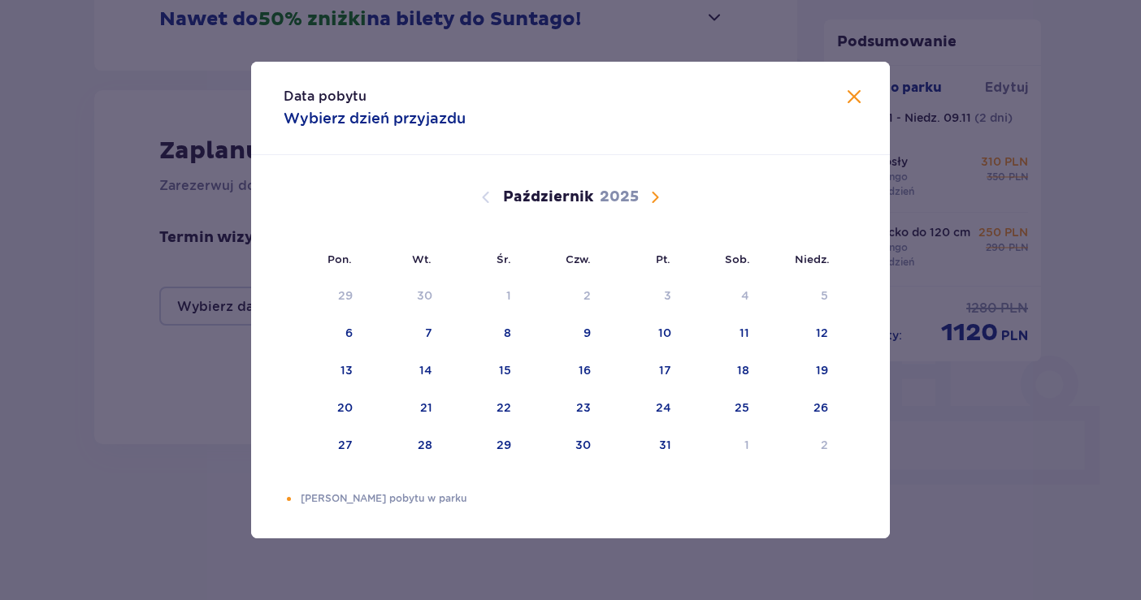
click at [653, 195] on span "Następny miesiąc" at bounding box center [655, 198] width 20 height 20
click at [739, 337] on div "8" at bounding box center [719, 334] width 79 height 36
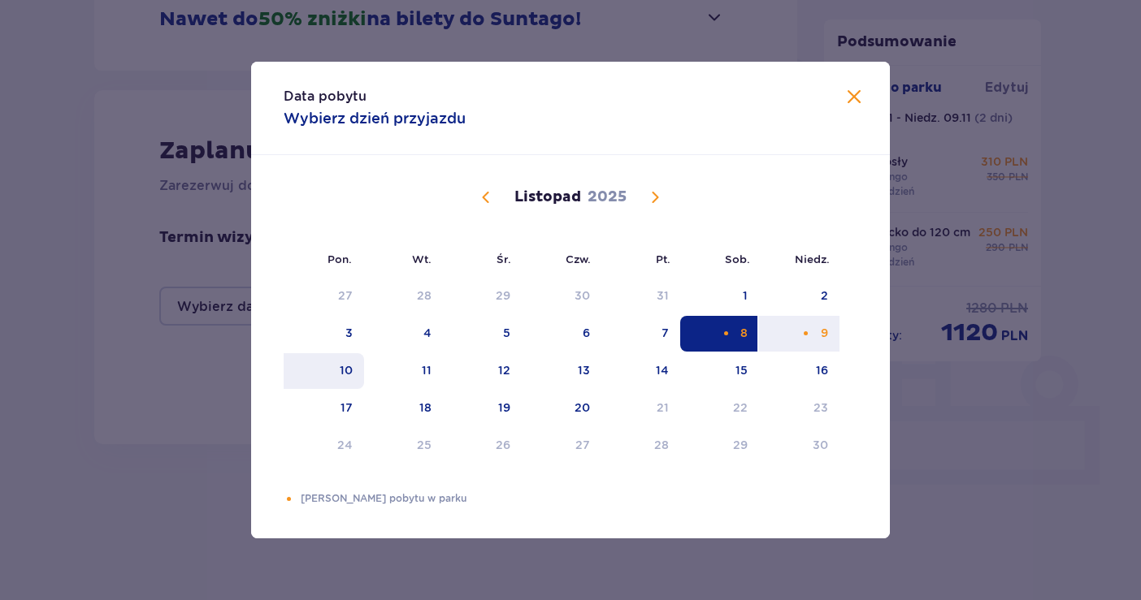
click at [341, 371] on div "10" at bounding box center [346, 370] width 13 height 16
type input "08.11.25 - 10.11.25"
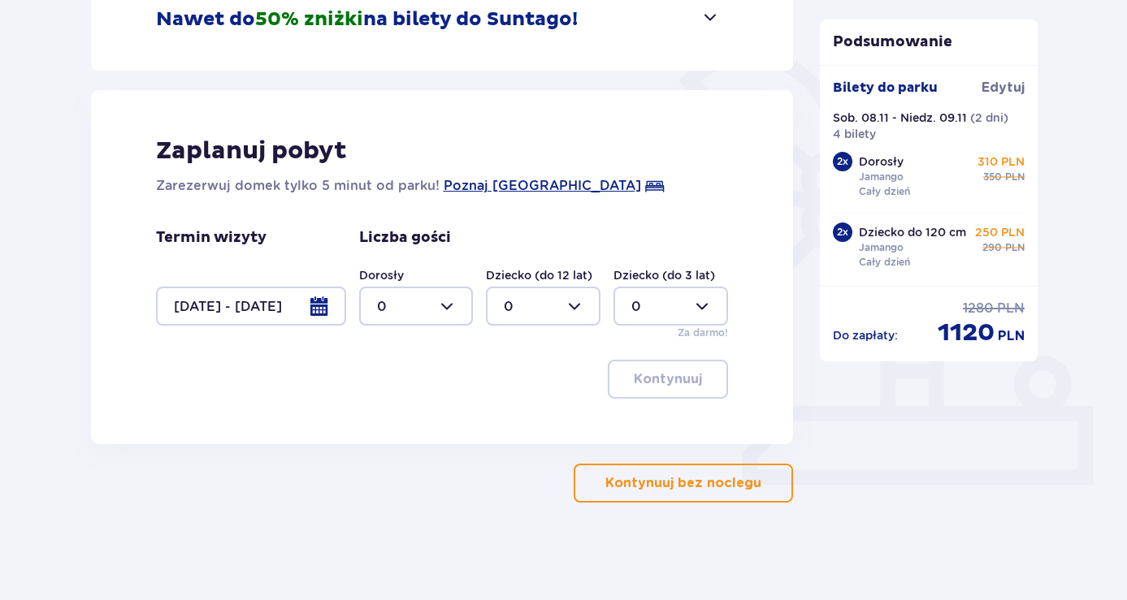
click at [447, 308] on div at bounding box center [416, 306] width 115 height 39
click at [390, 418] on div "2" at bounding box center [416, 424] width 79 height 18
type input "2"
click at [566, 305] on div at bounding box center [543, 306] width 115 height 39
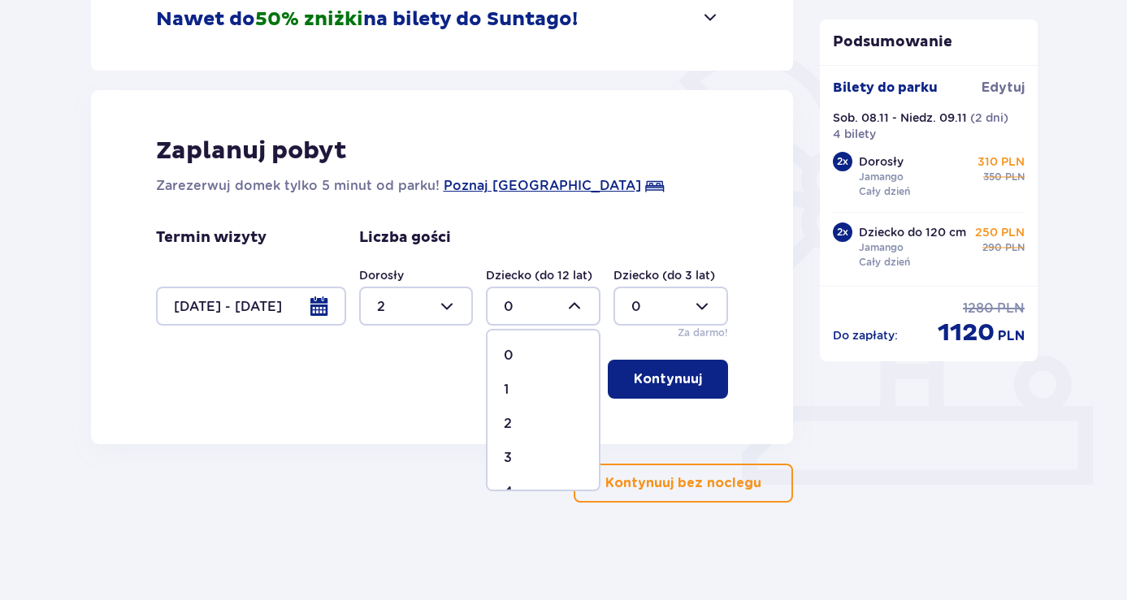
click at [518, 423] on div "2" at bounding box center [543, 424] width 79 height 18
type input "2"
click at [671, 374] on p "Kontynuuj" at bounding box center [668, 380] width 68 height 18
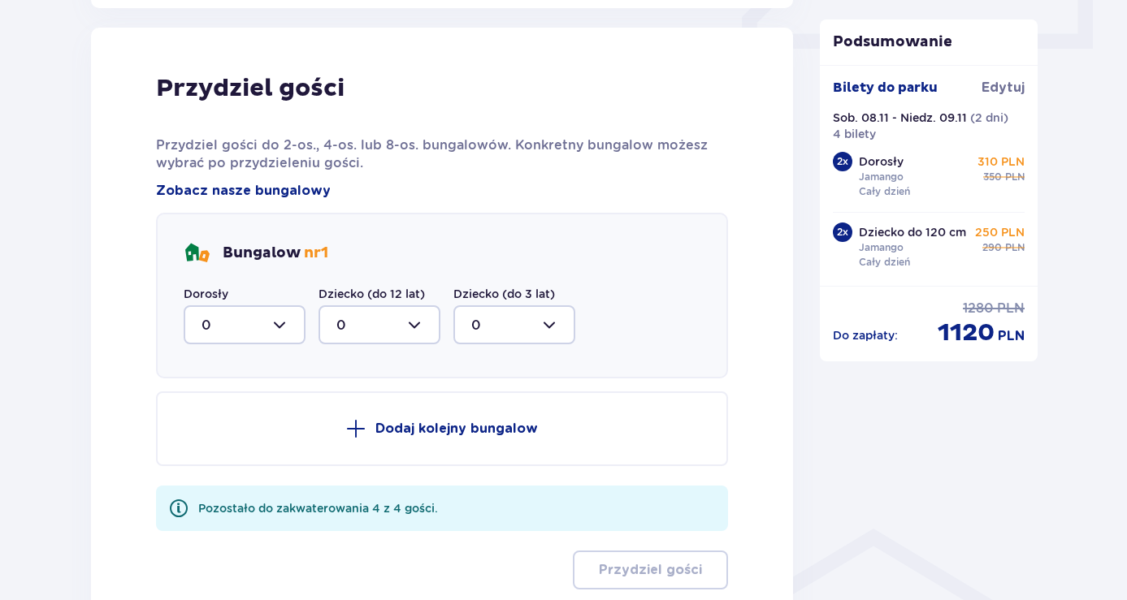
scroll to position [799, 0]
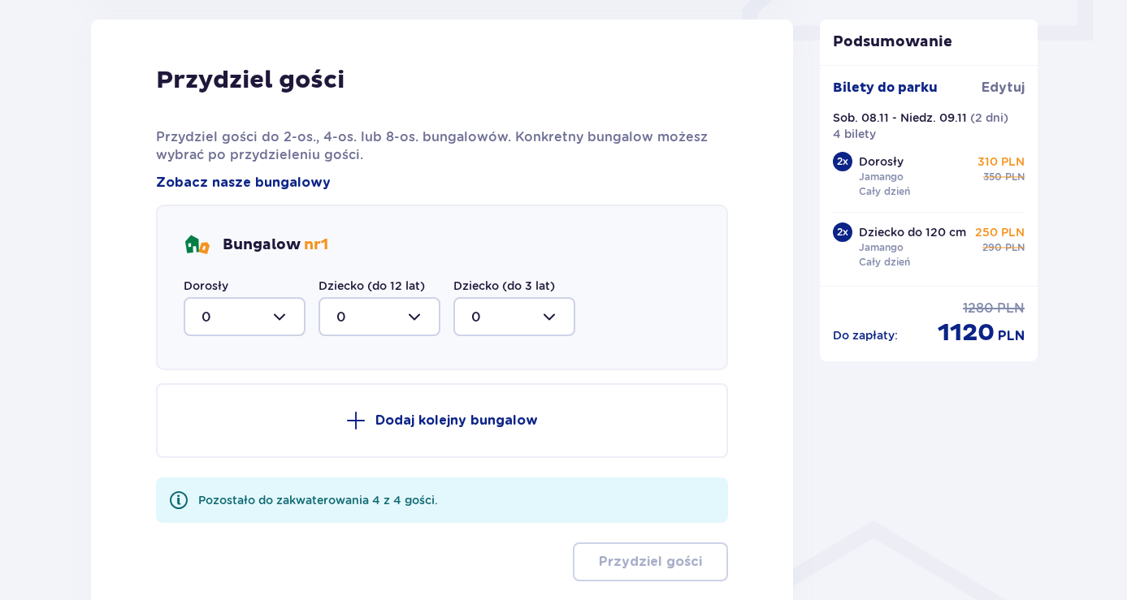
click at [282, 318] on div at bounding box center [245, 316] width 122 height 39
click at [210, 439] on div "2" at bounding box center [245, 435] width 86 height 18
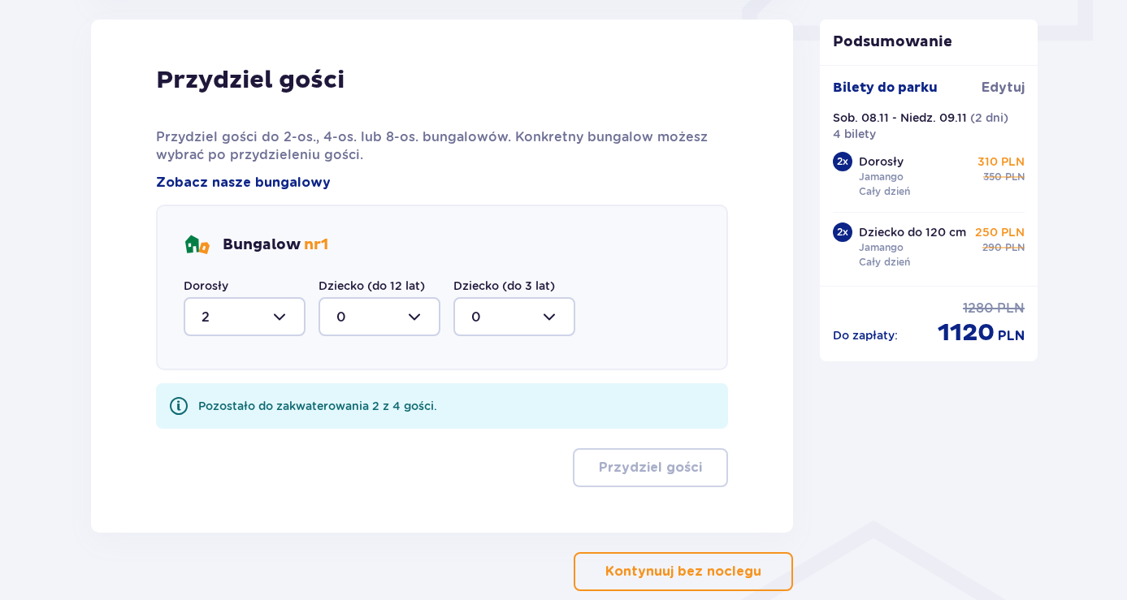
type input "2"
click at [411, 314] on div at bounding box center [380, 316] width 122 height 39
click at [338, 425] on span "2" at bounding box center [379, 435] width 119 height 34
type input "2"
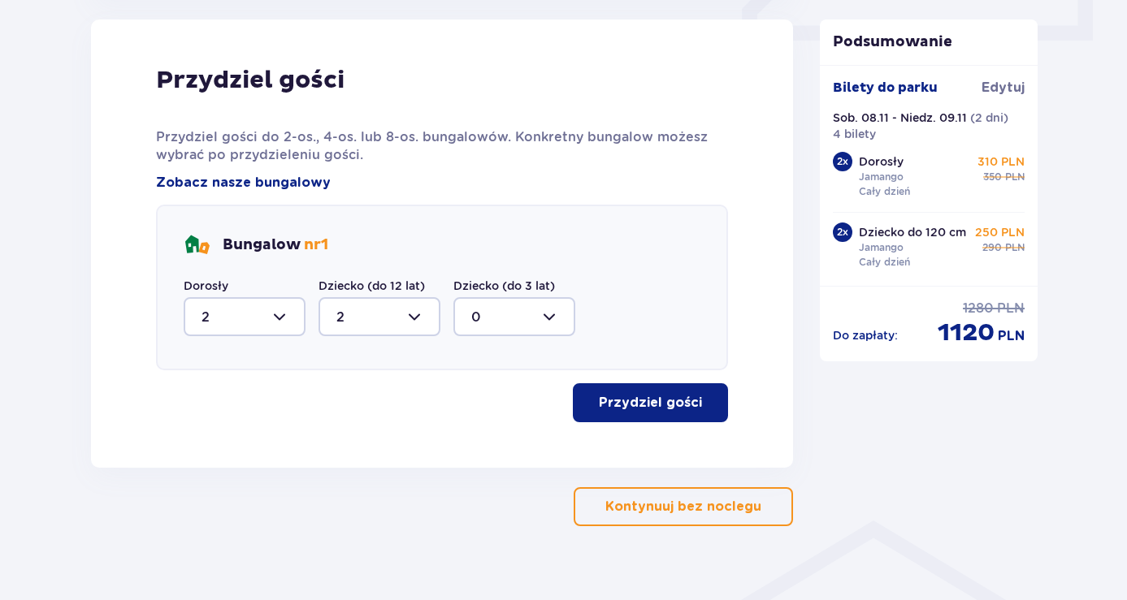
click at [662, 401] on p "Przydziel gości" at bounding box center [650, 403] width 103 height 18
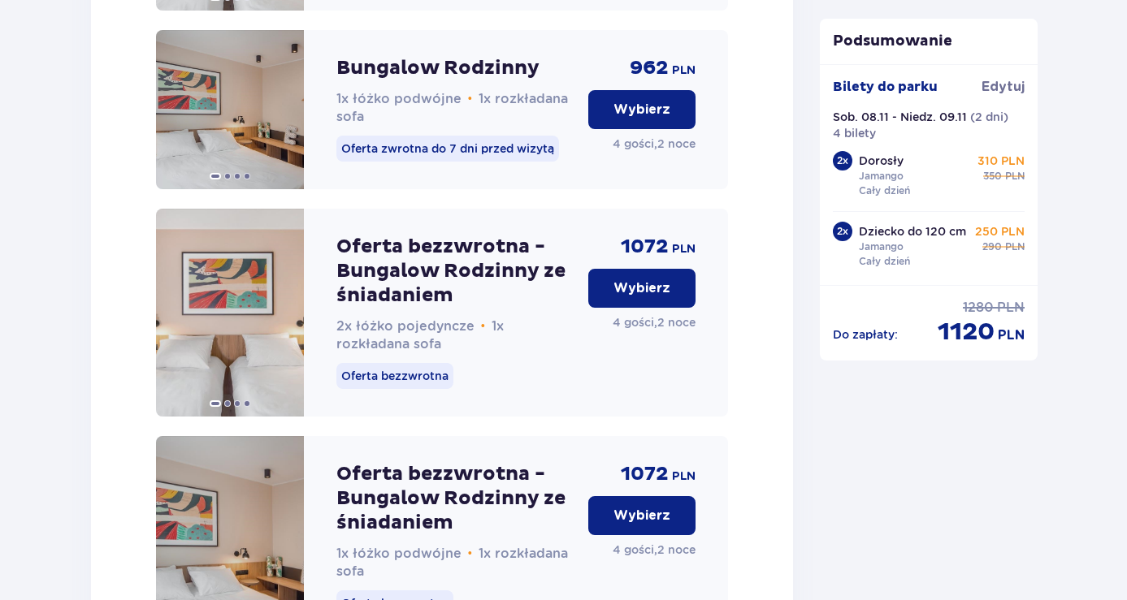
scroll to position [2044, 0]
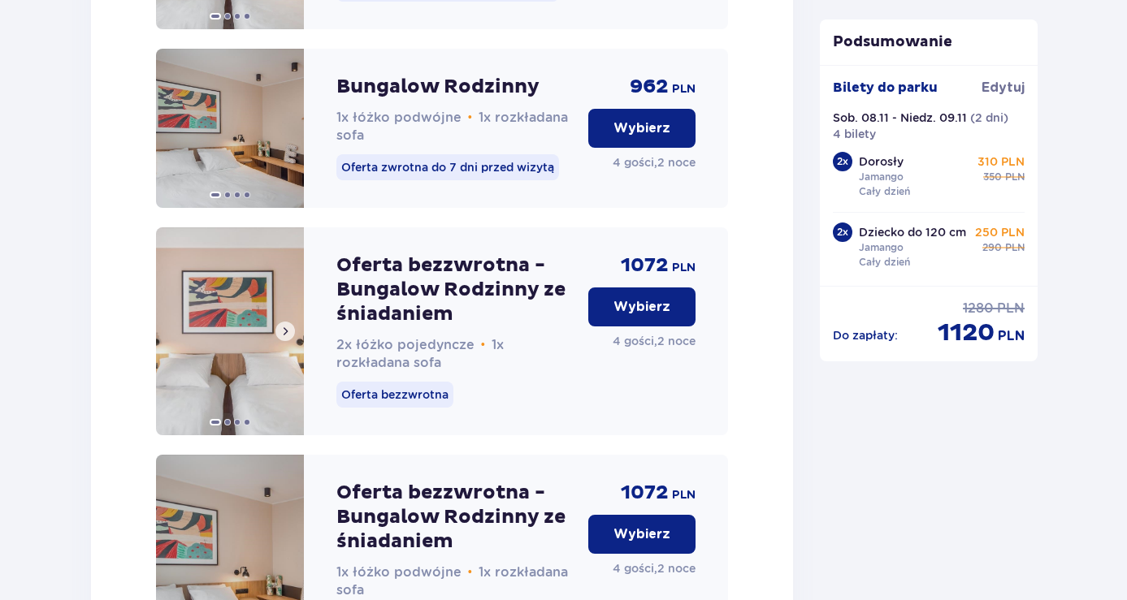
click at [289, 338] on span at bounding box center [285, 331] width 13 height 13
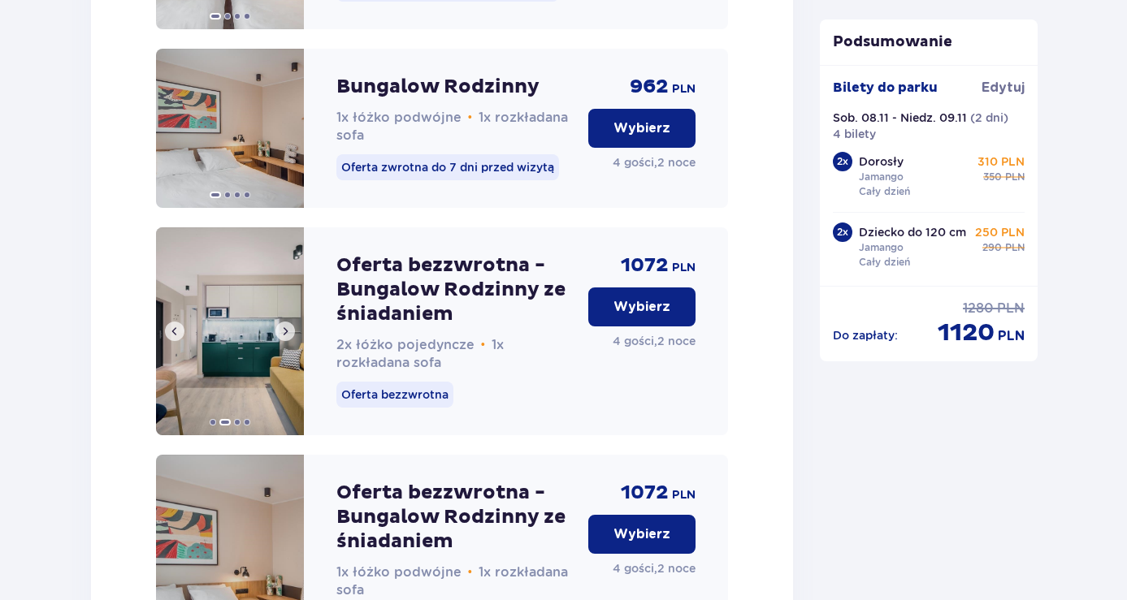
click at [289, 338] on span at bounding box center [285, 331] width 13 height 13
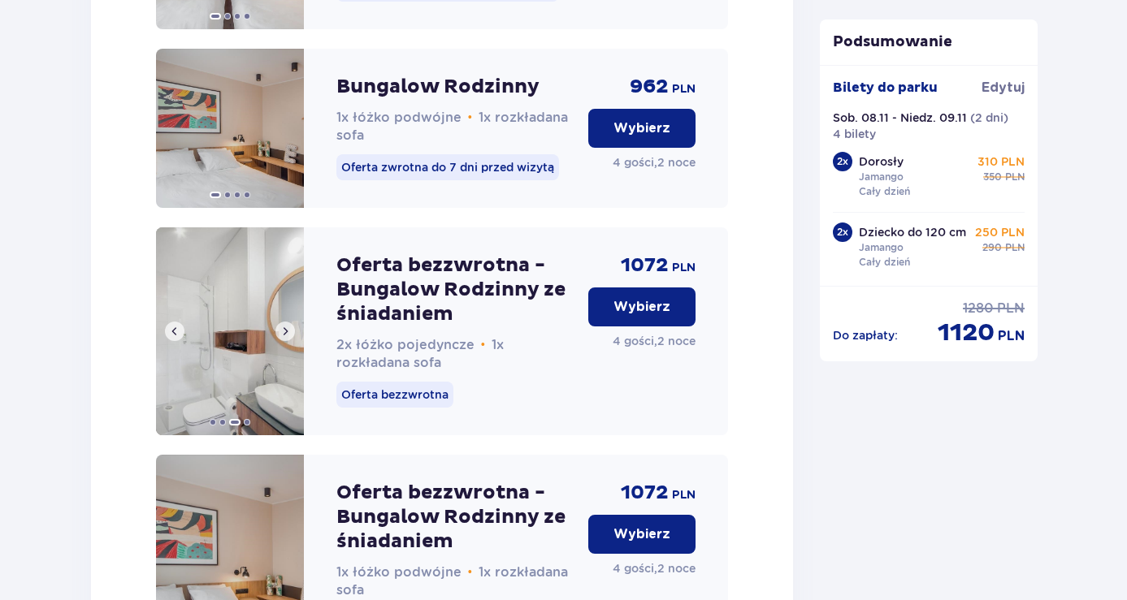
click at [289, 338] on span at bounding box center [285, 331] width 13 height 13
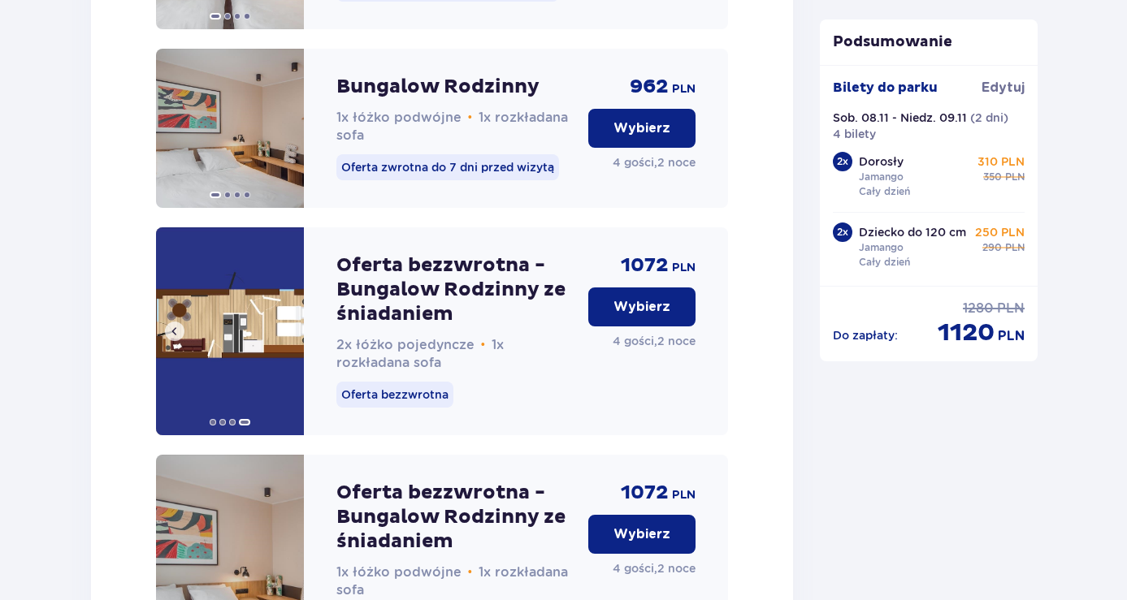
click at [289, 349] on img at bounding box center [230, 332] width 148 height 208
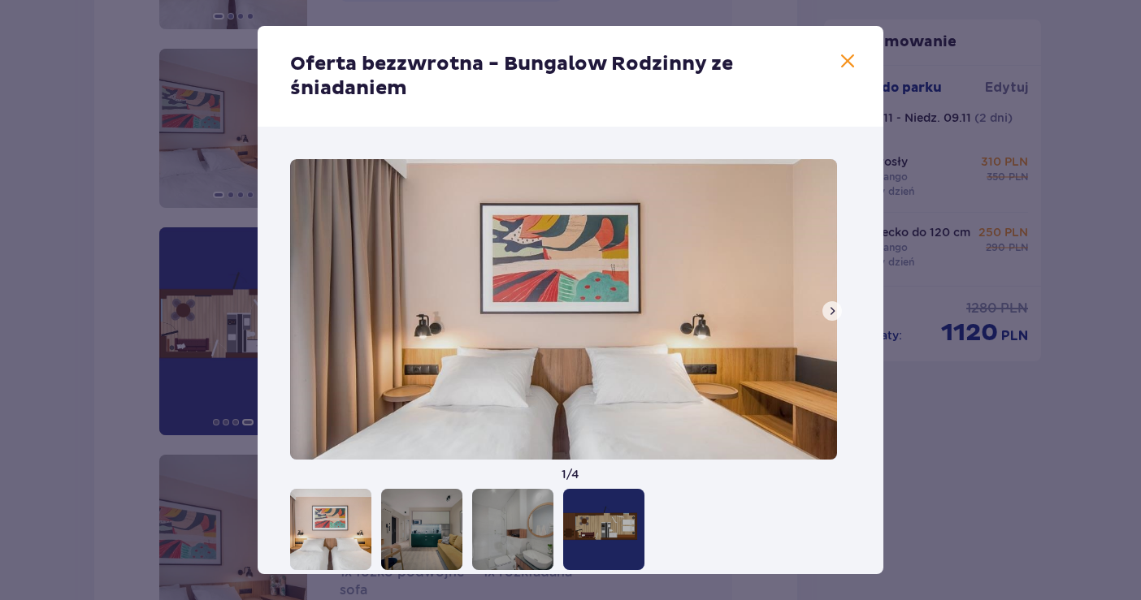
click at [826, 307] on span at bounding box center [832, 311] width 13 height 13
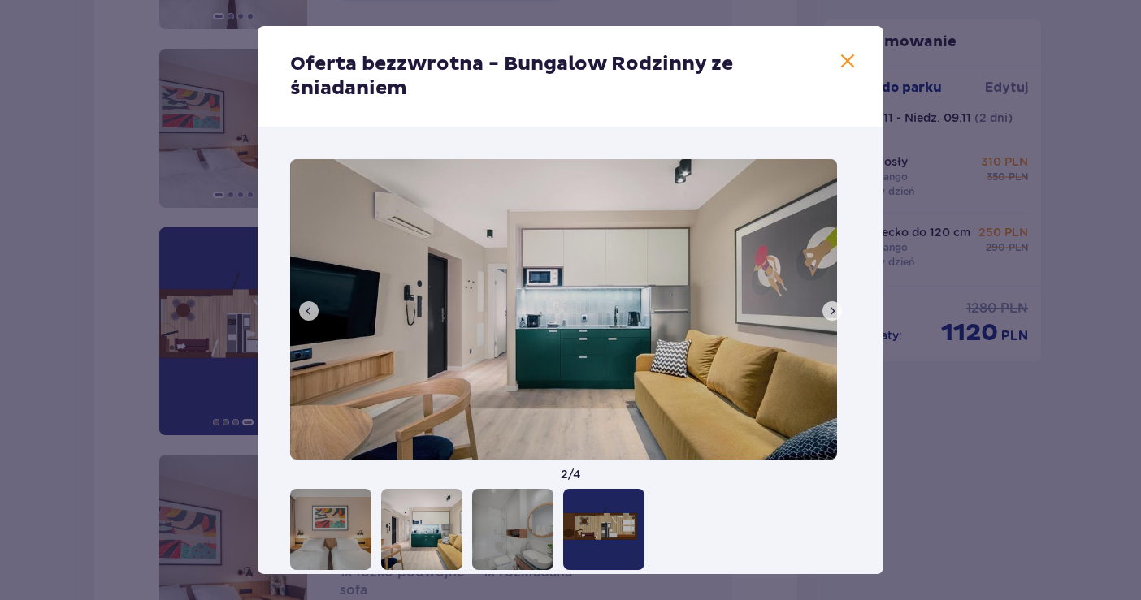
click at [826, 307] on span at bounding box center [832, 311] width 13 height 13
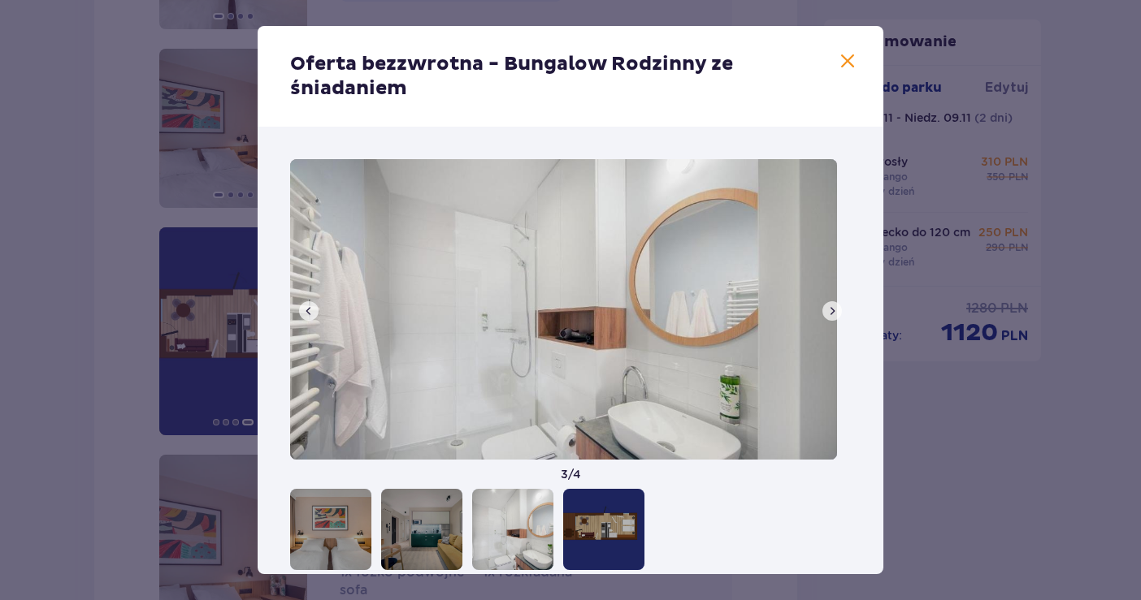
click at [826, 307] on span at bounding box center [832, 311] width 13 height 13
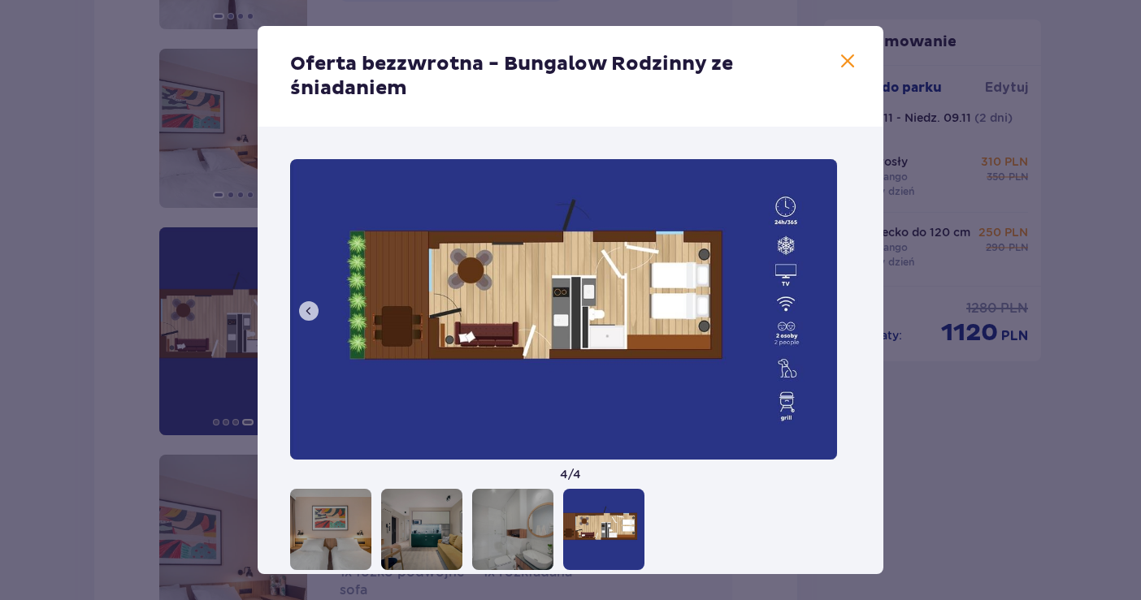
click at [838, 62] on span at bounding box center [848, 62] width 20 height 20
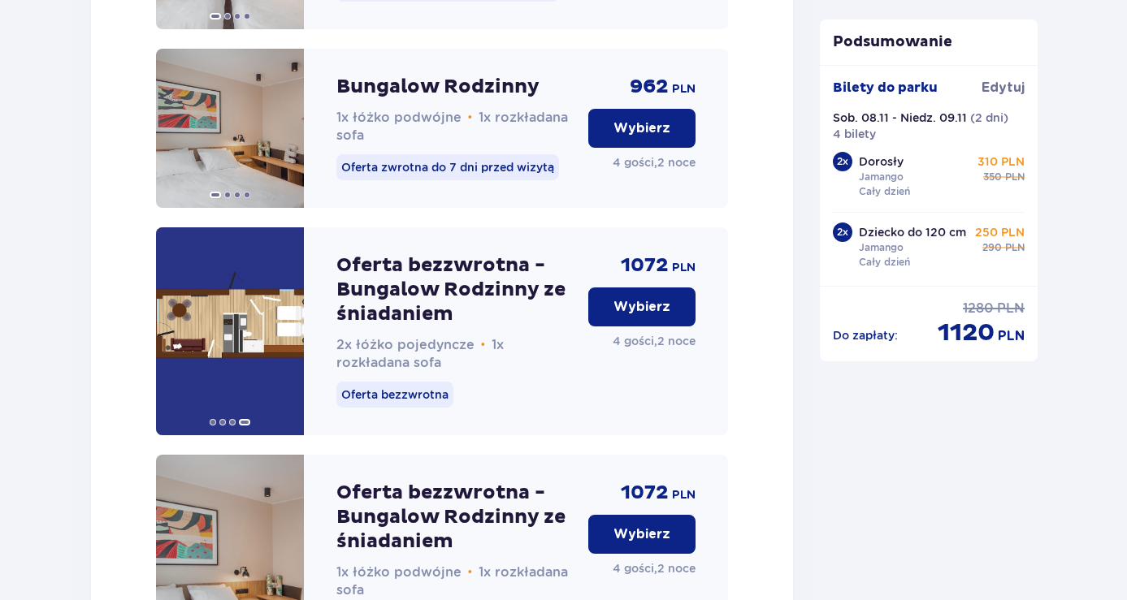
click at [625, 316] on p "Wybierz" at bounding box center [641, 307] width 57 height 18
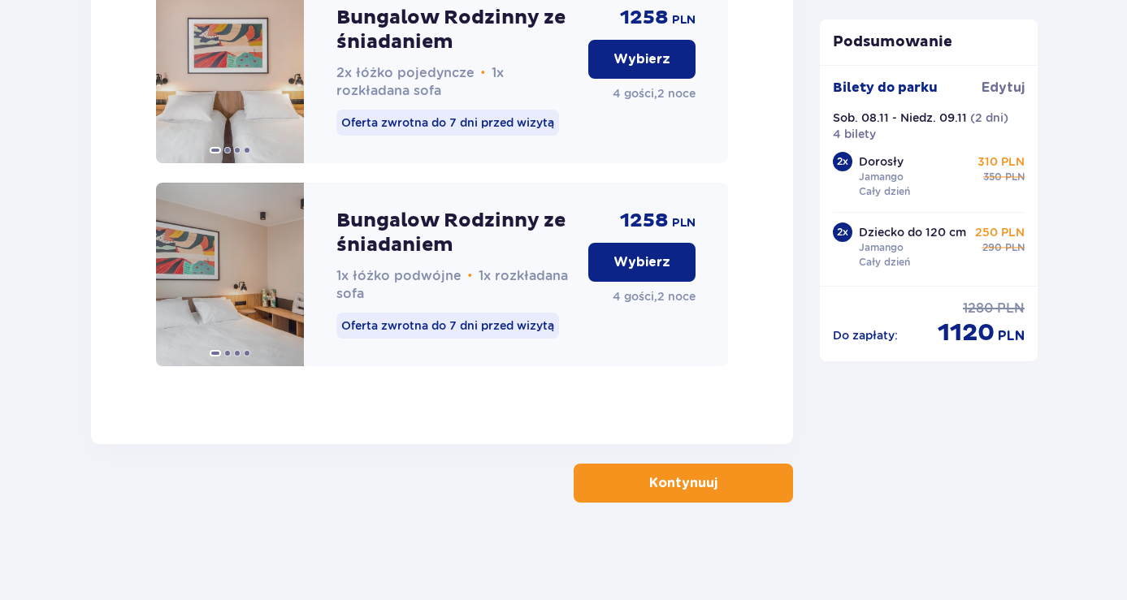
scroll to position [2766, 0]
click at [654, 477] on p "Kontynuuj" at bounding box center [683, 484] width 68 height 18
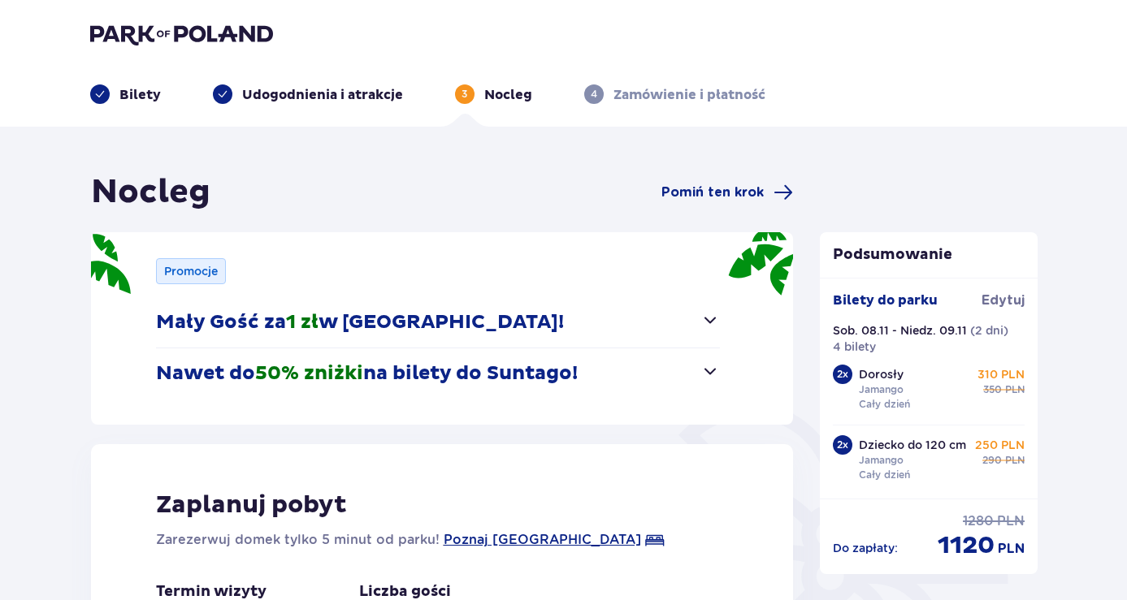
type input "0"
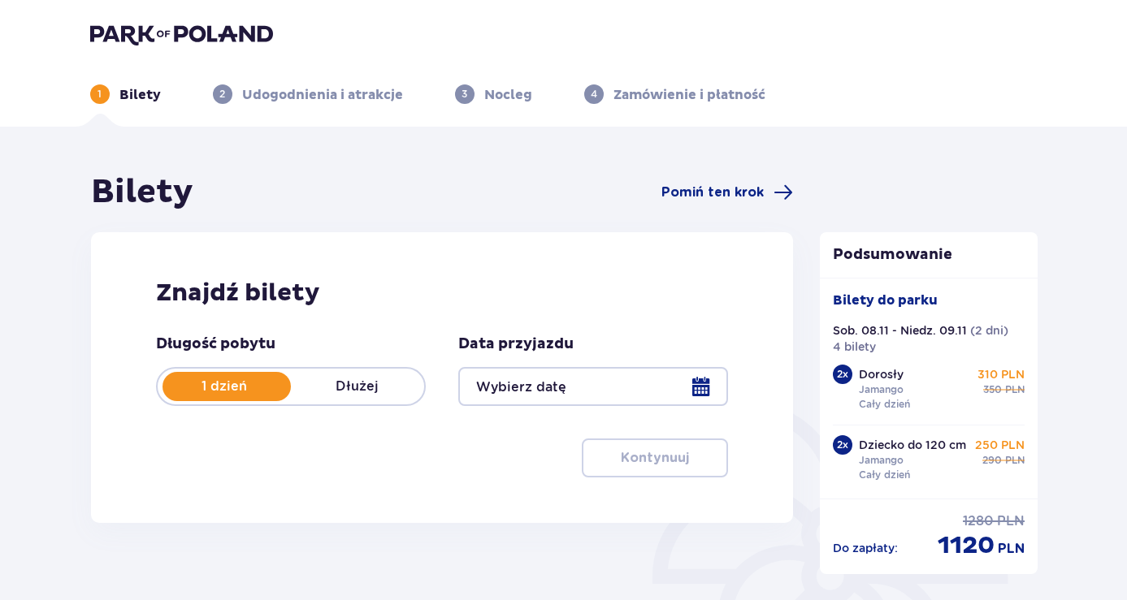
type input "08.11.25 - 09.11.25"
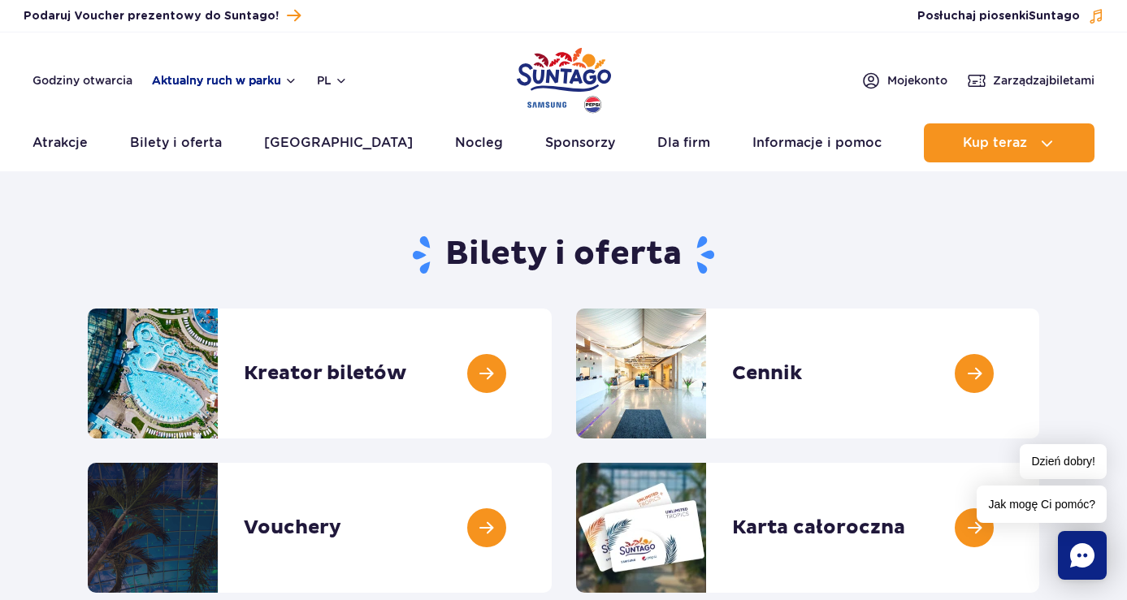
click at [289, 79] on button "Aktualny ruch w parku" at bounding box center [224, 80] width 145 height 13
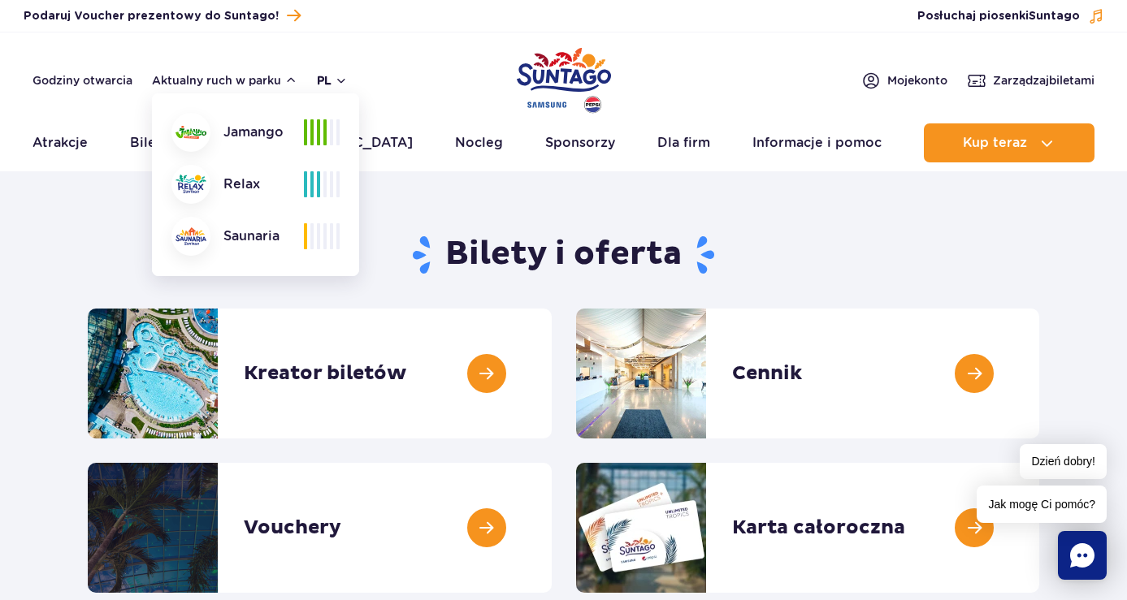
click at [343, 74] on button "pl" at bounding box center [332, 80] width 31 height 16
